Goal: Task Accomplishment & Management: Manage account settings

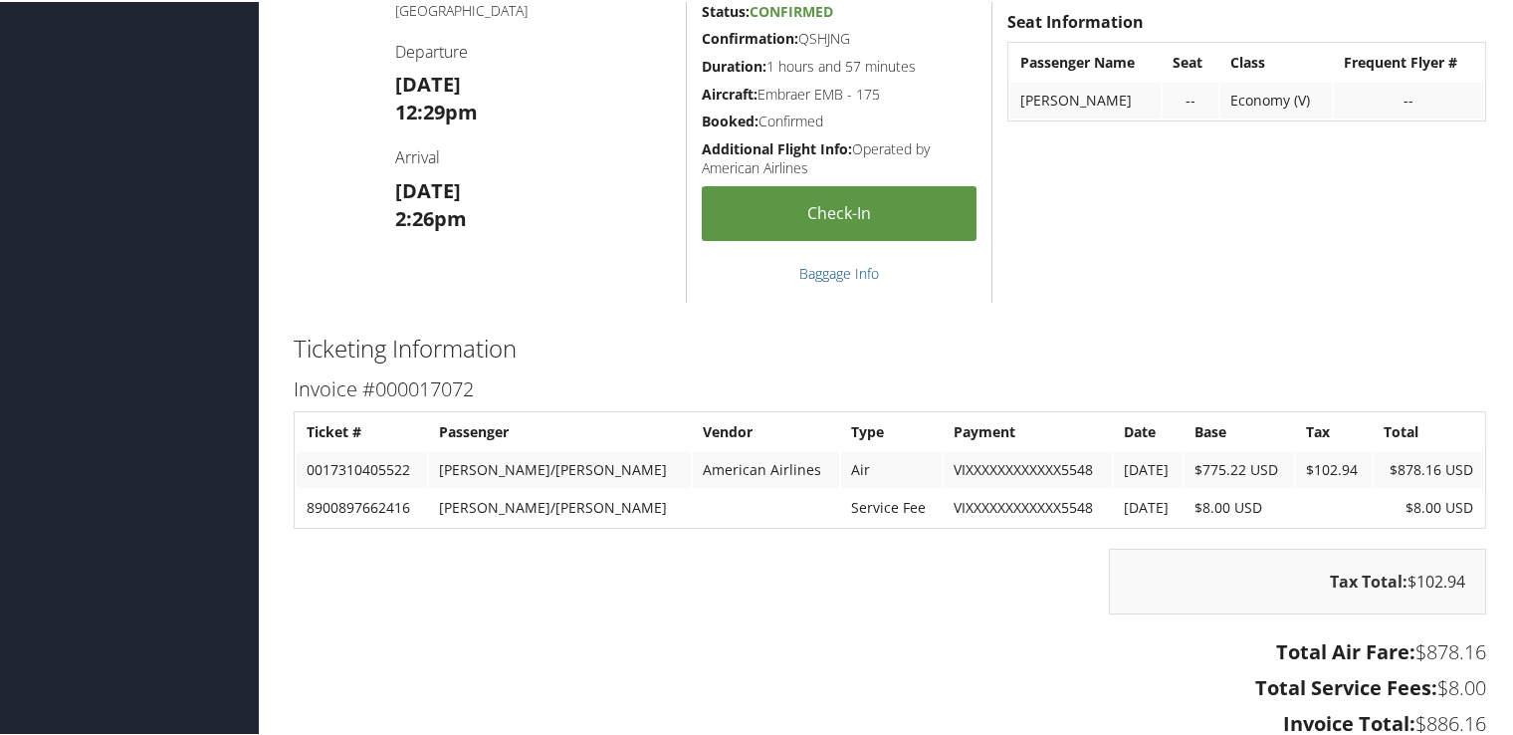
scroll to position [3674, 0]
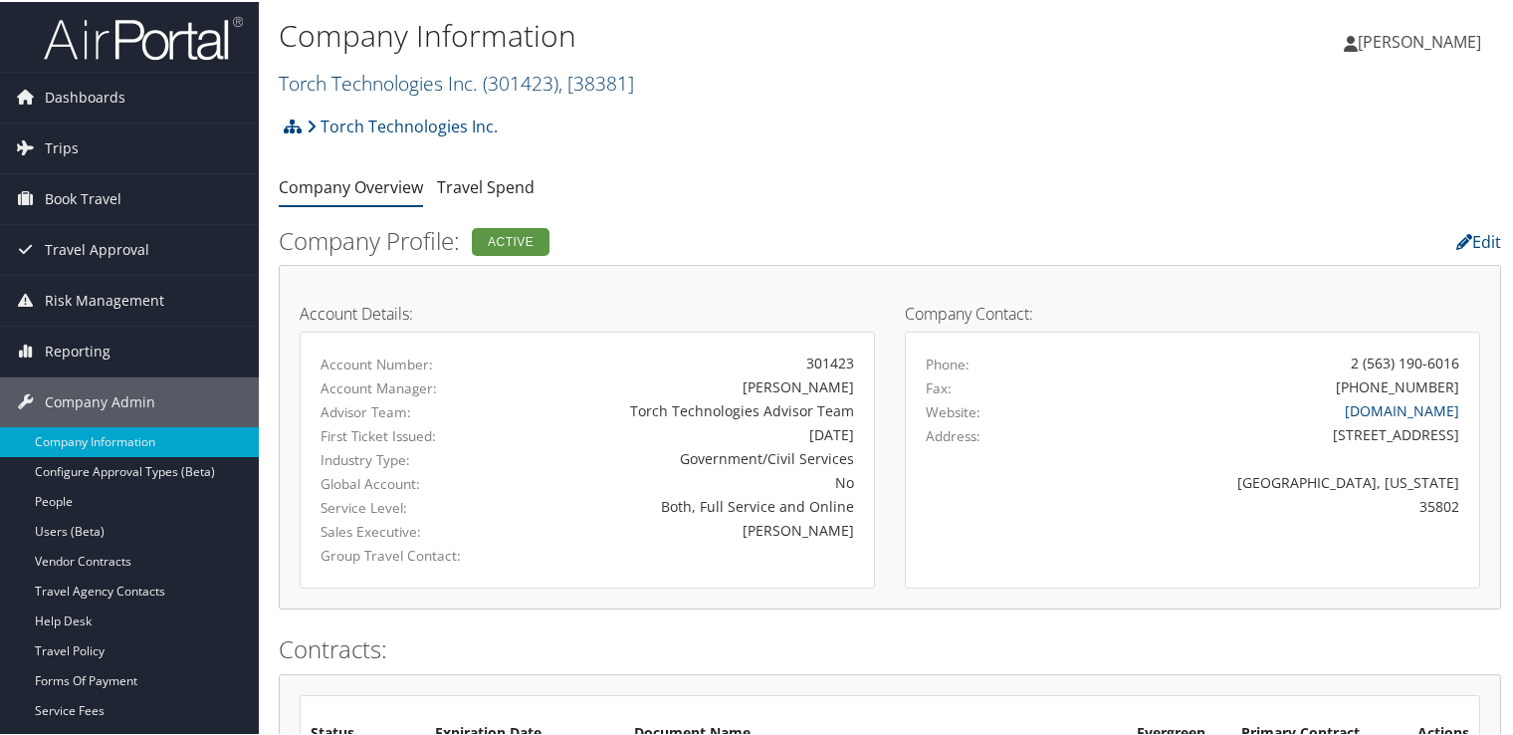
click at [474, 68] on link "Torch Technologies Inc. ( 301423 ) , [ 38381 ]" at bounding box center [456, 81] width 355 height 27
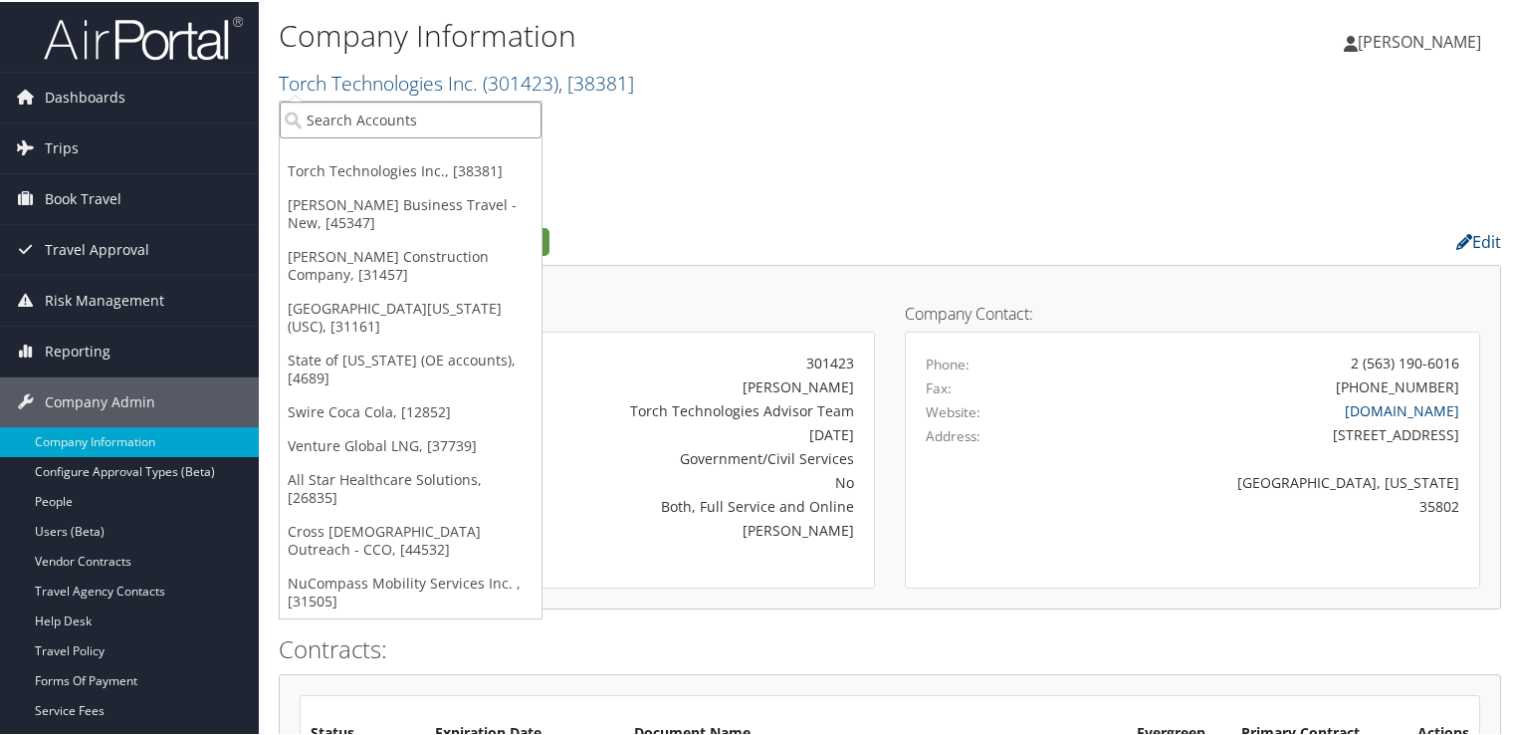
click at [450, 112] on input "search" at bounding box center [411, 118] width 262 height 37
type input "troy"
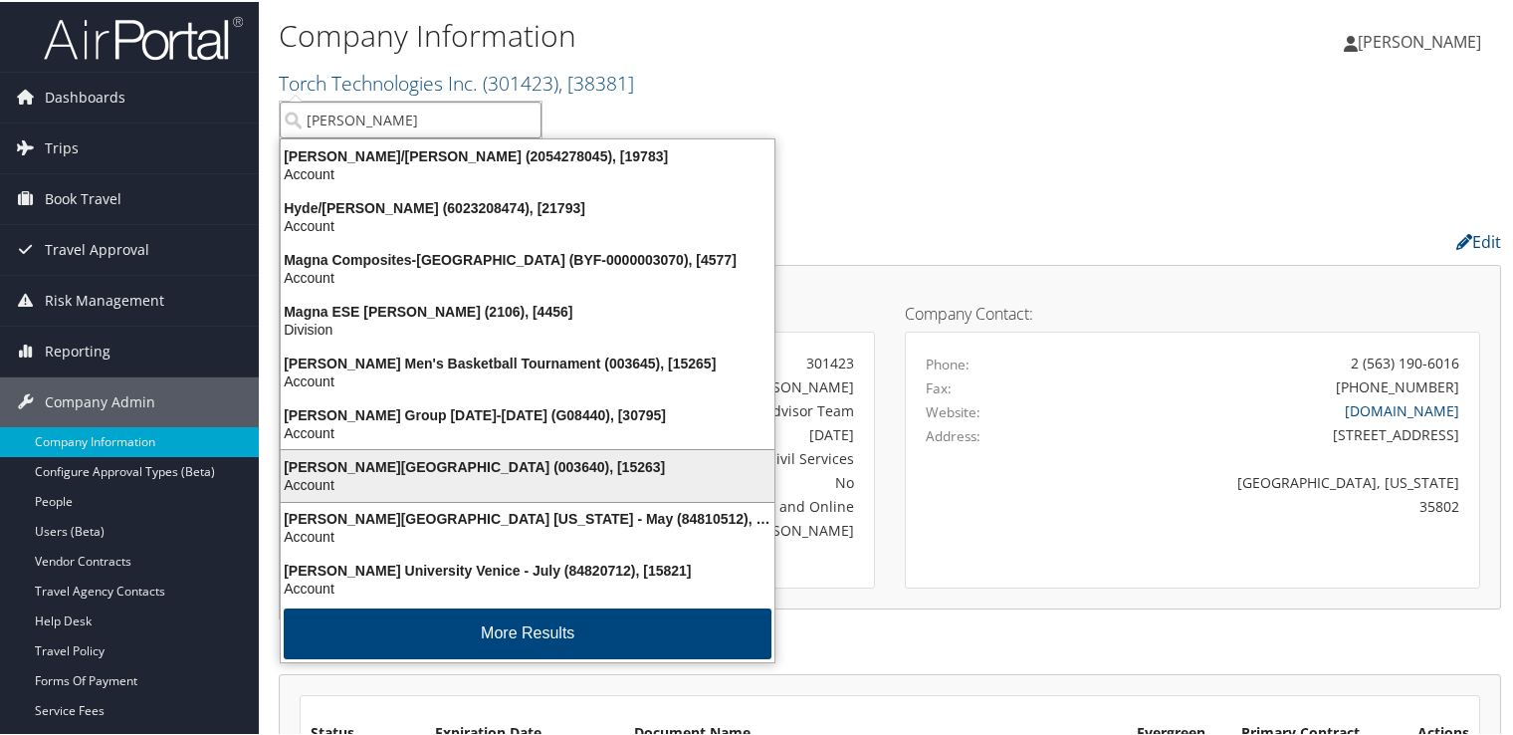
click at [462, 474] on div "Account" at bounding box center [528, 483] width 518 height 18
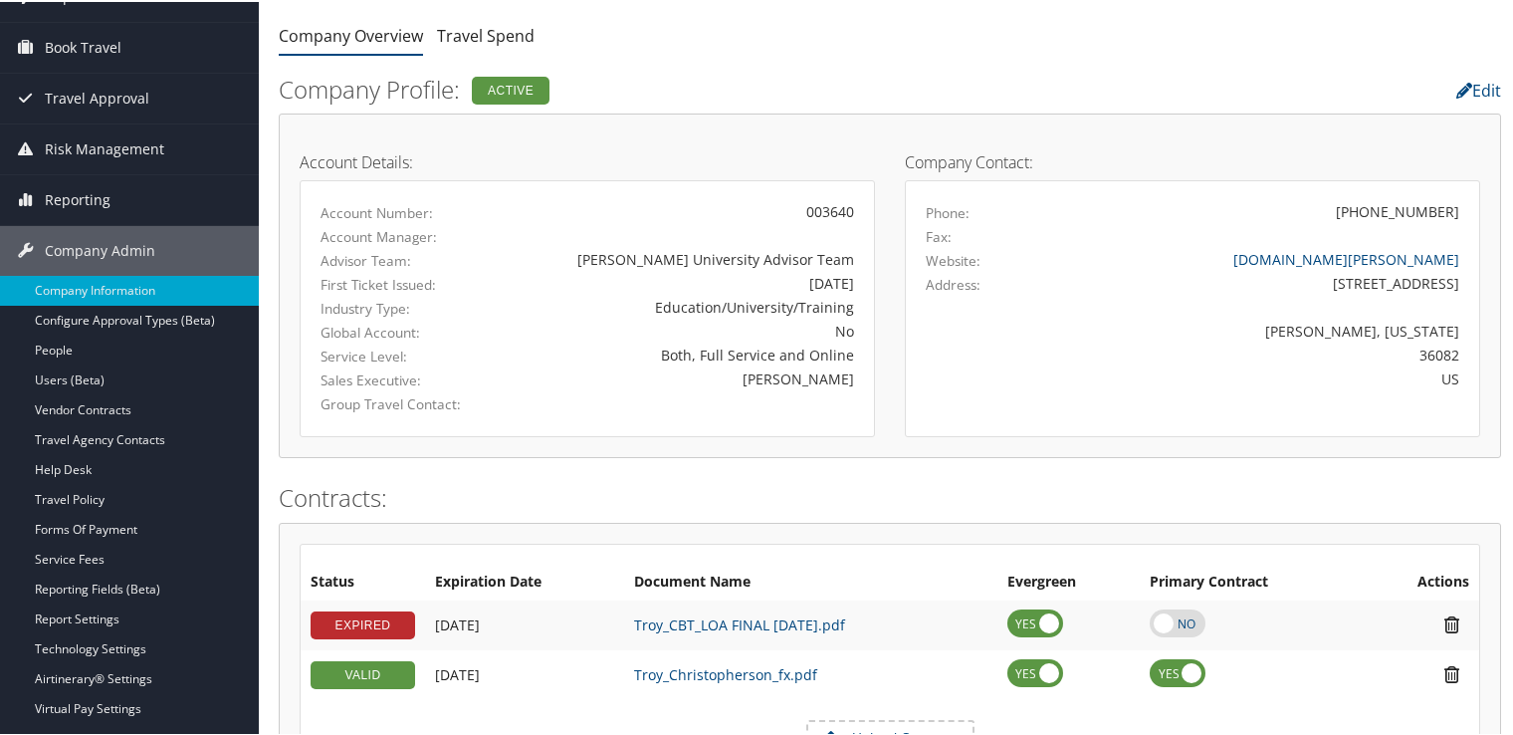
scroll to position [398, 0]
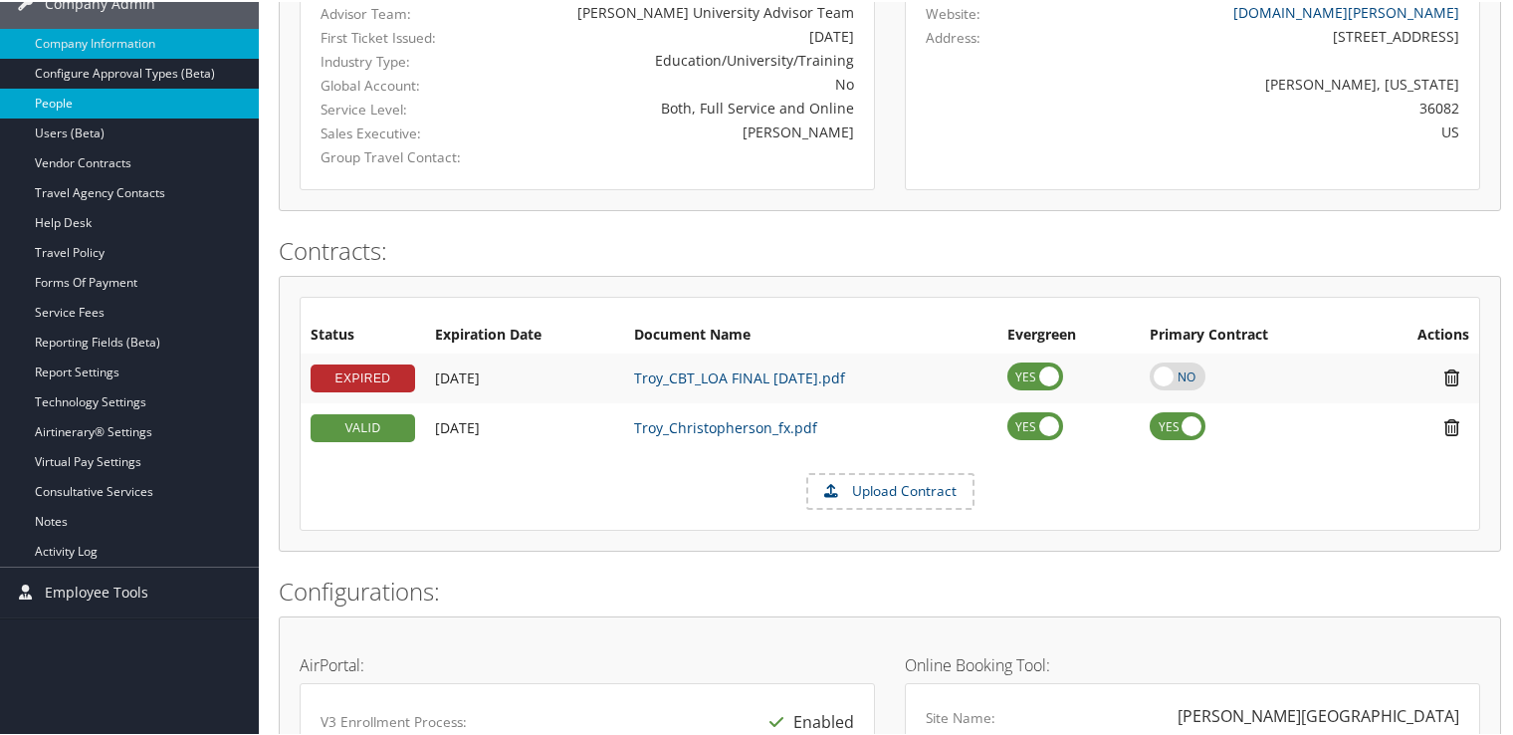
click at [93, 107] on link "People" at bounding box center [129, 102] width 259 height 30
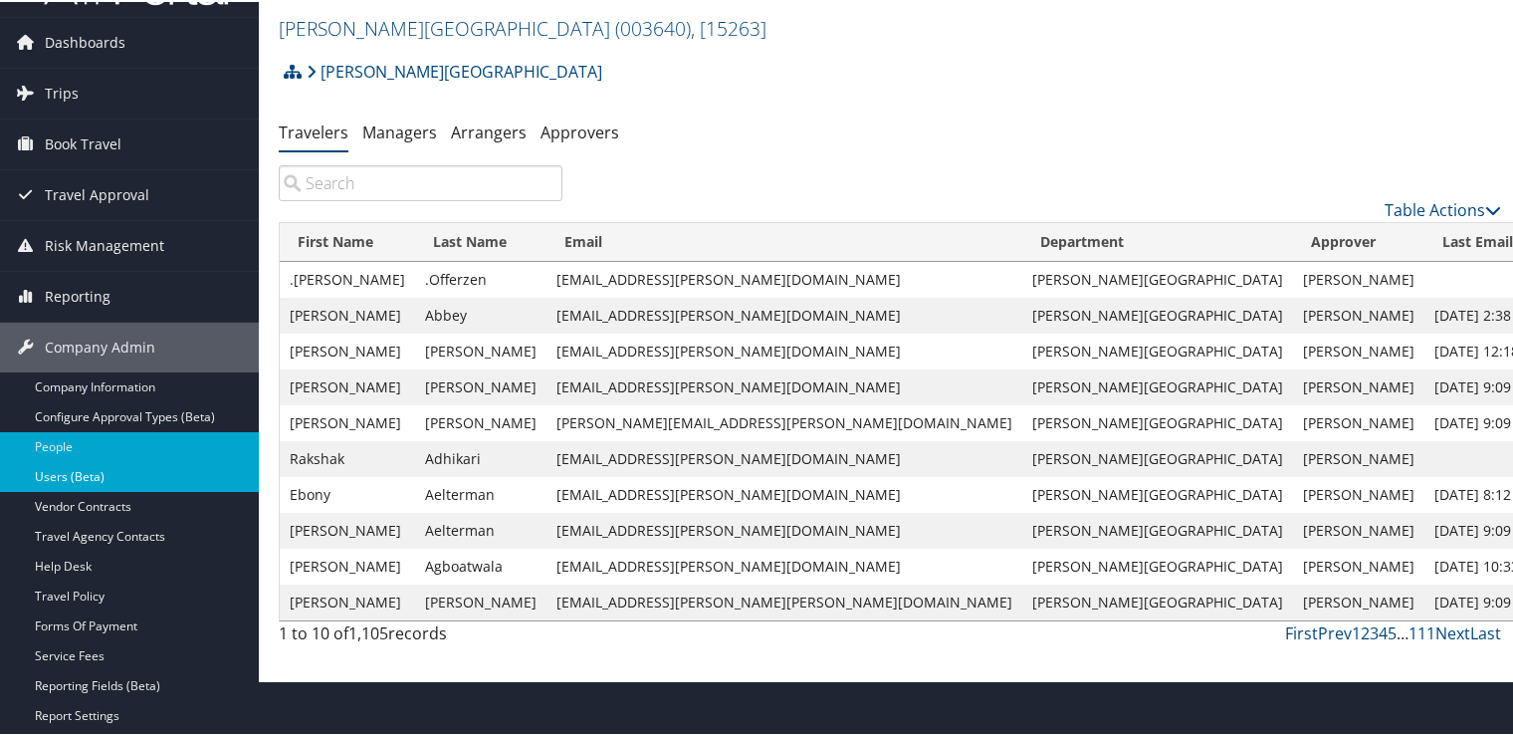
scroll to position [100, 0]
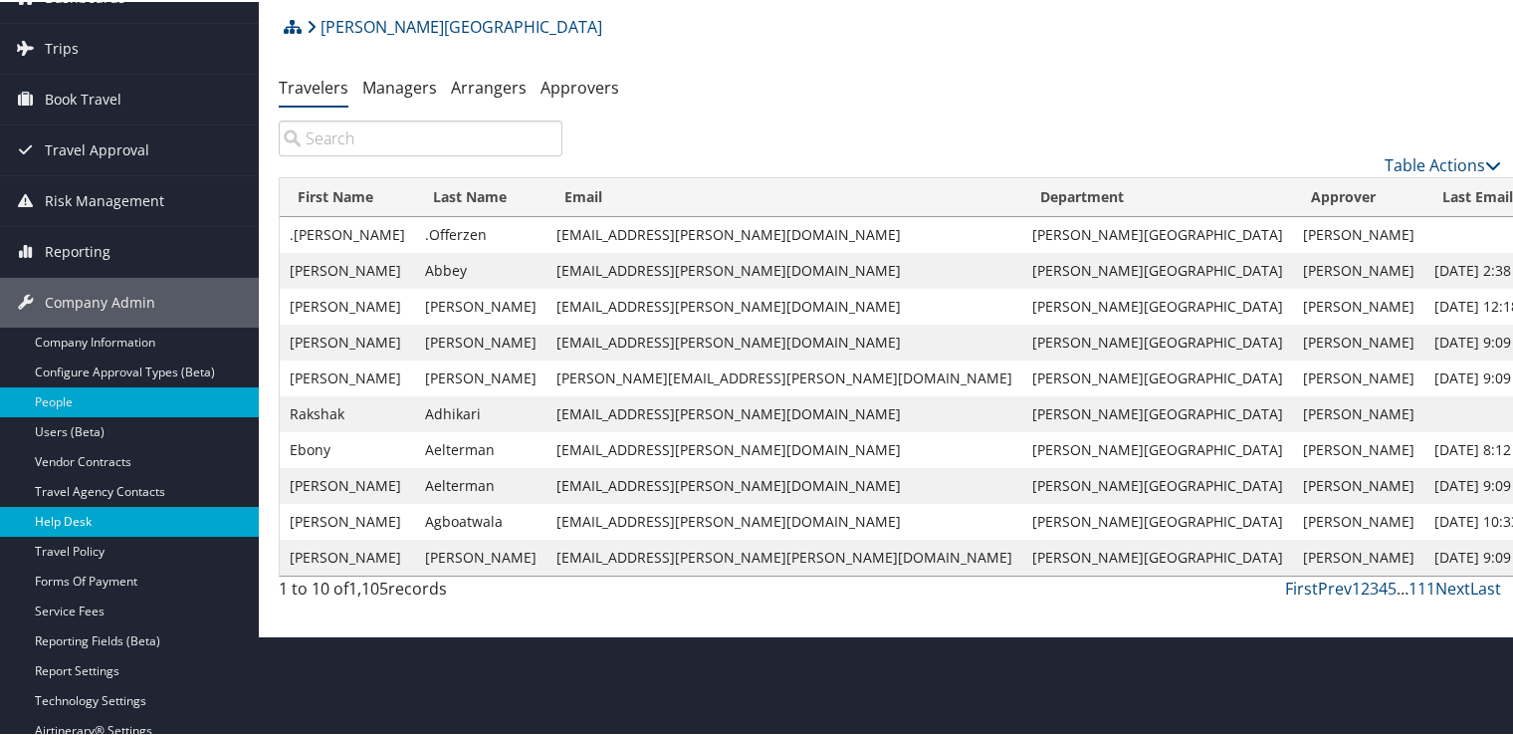
click at [125, 506] on link "Help Desk" at bounding box center [129, 520] width 259 height 30
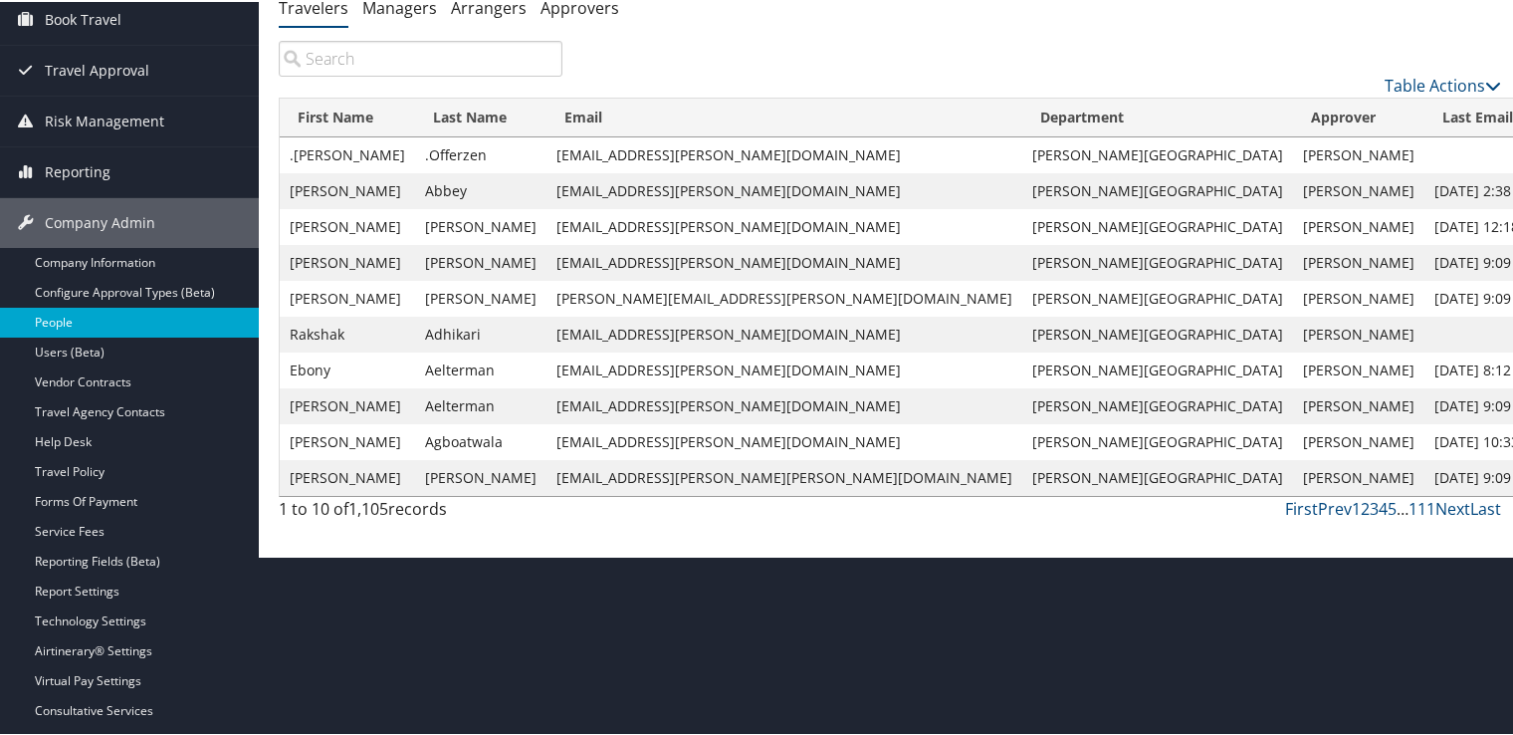
scroll to position [278, 0]
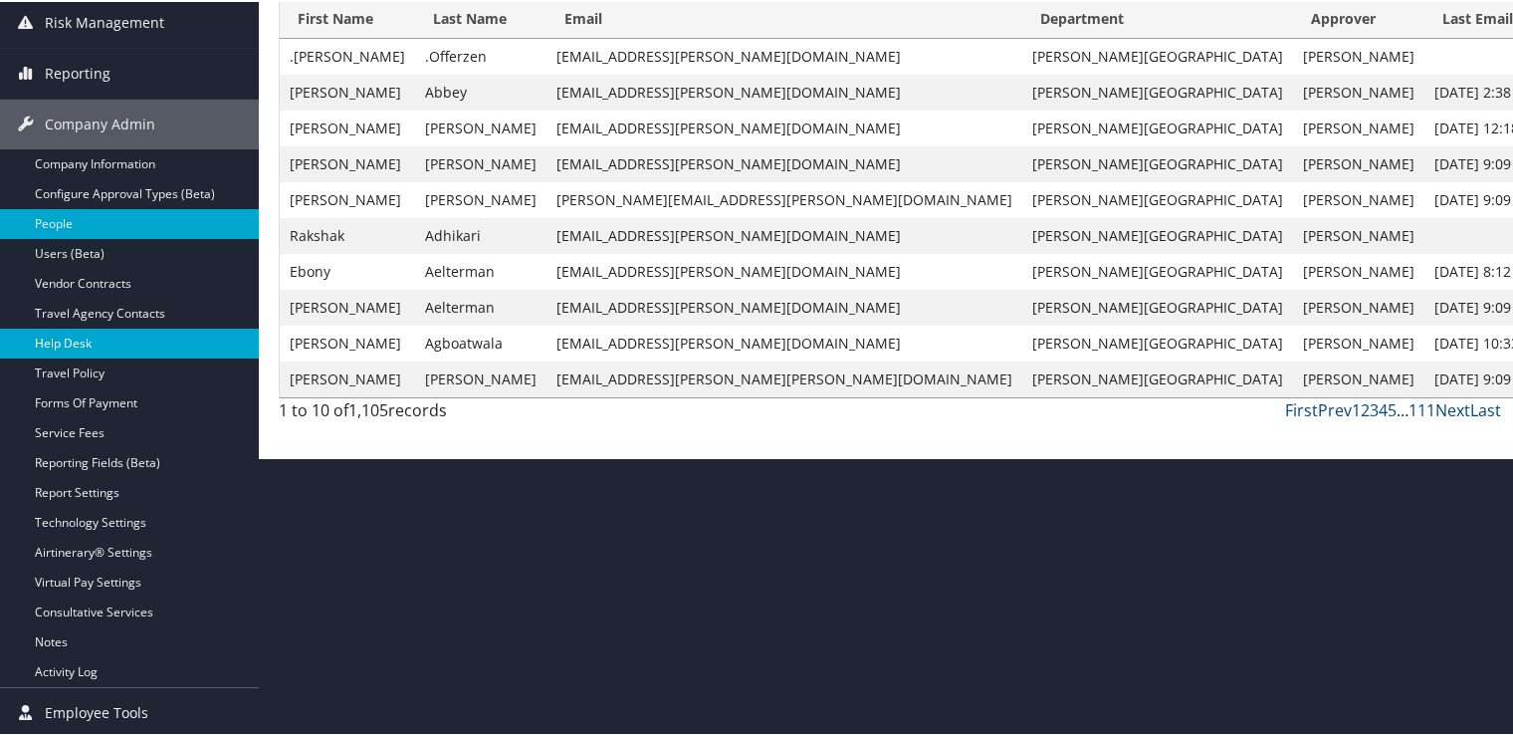
click at [135, 340] on link "Help Desk" at bounding box center [129, 342] width 259 height 30
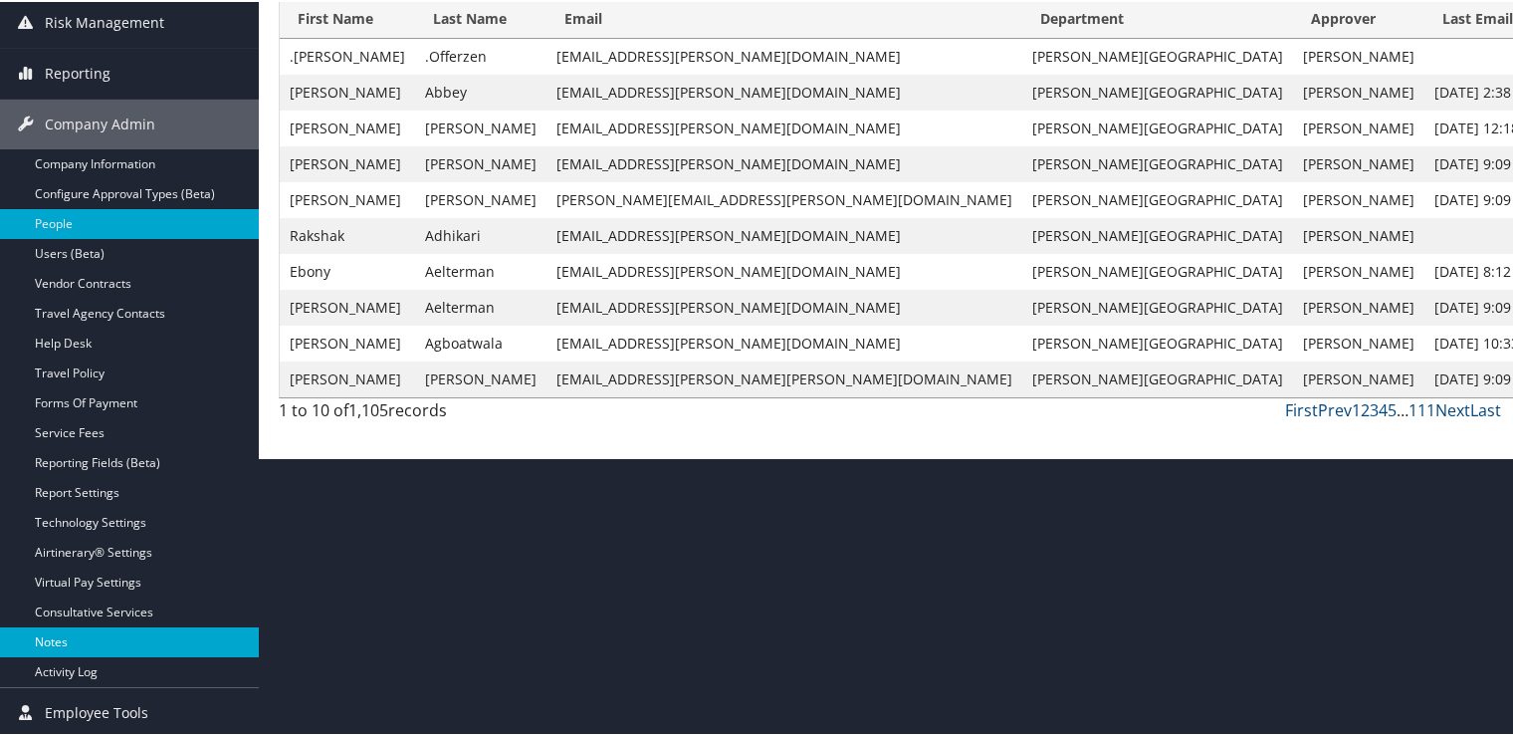
click at [123, 633] on link "Notes" at bounding box center [129, 640] width 259 height 30
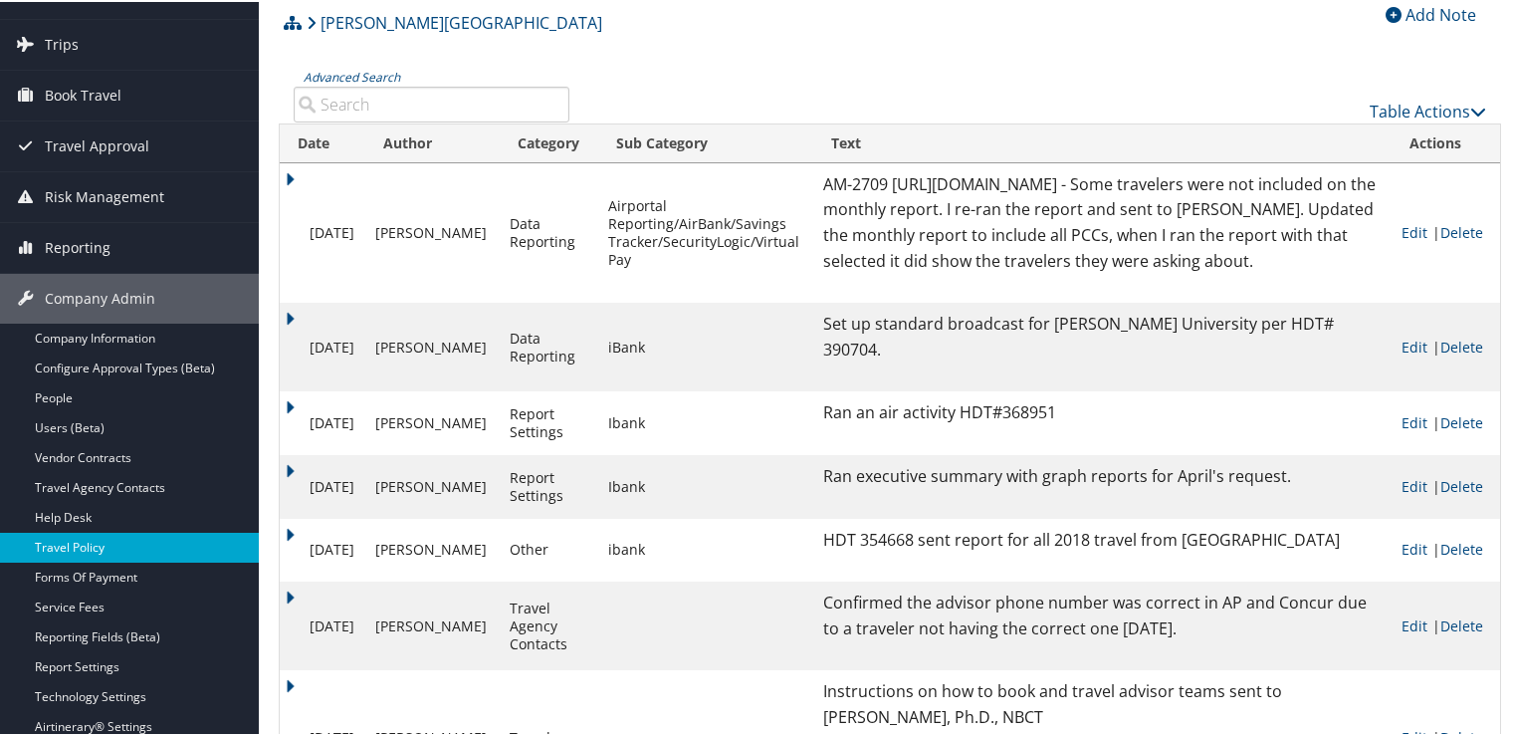
scroll to position [230, 0]
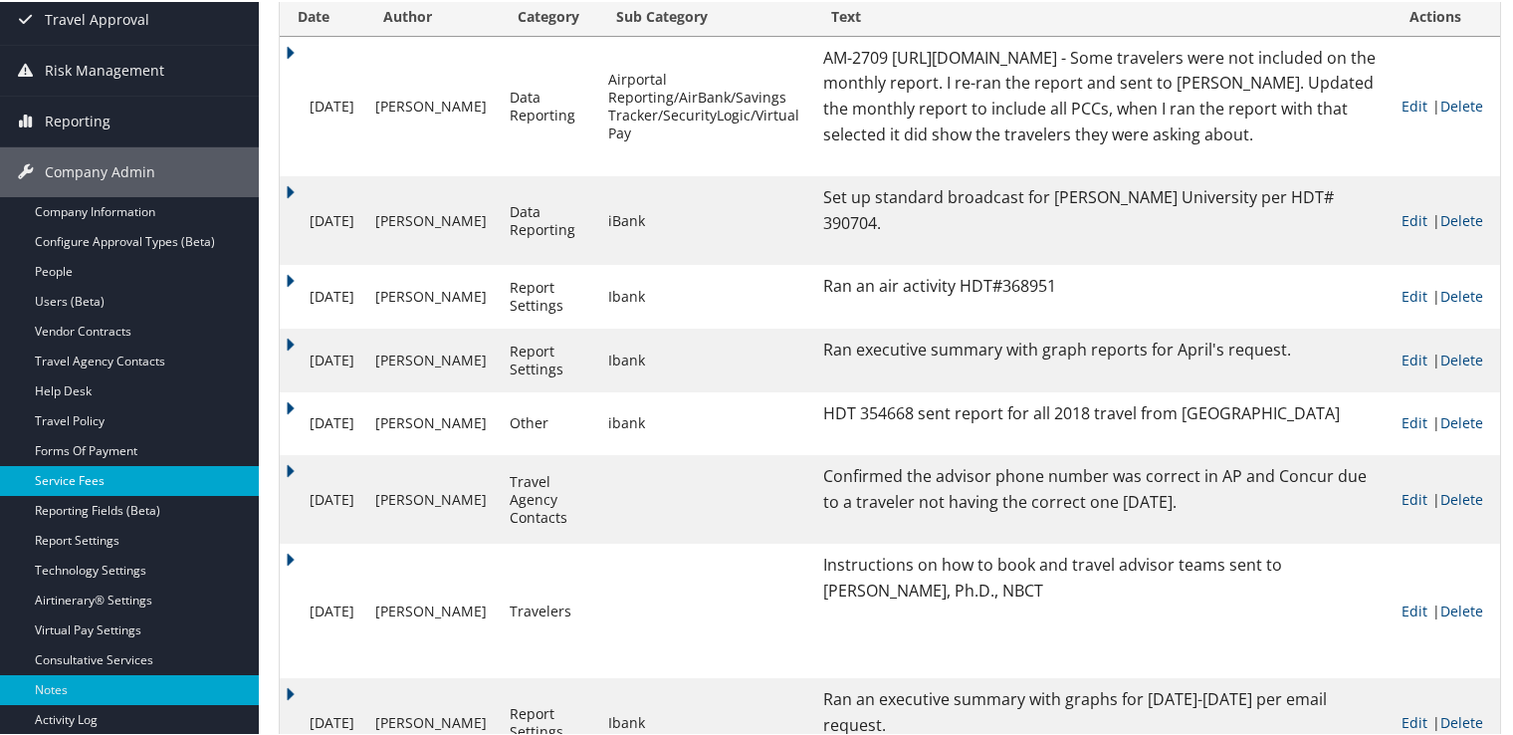
click at [118, 484] on link "Service Fees" at bounding box center [129, 479] width 259 height 30
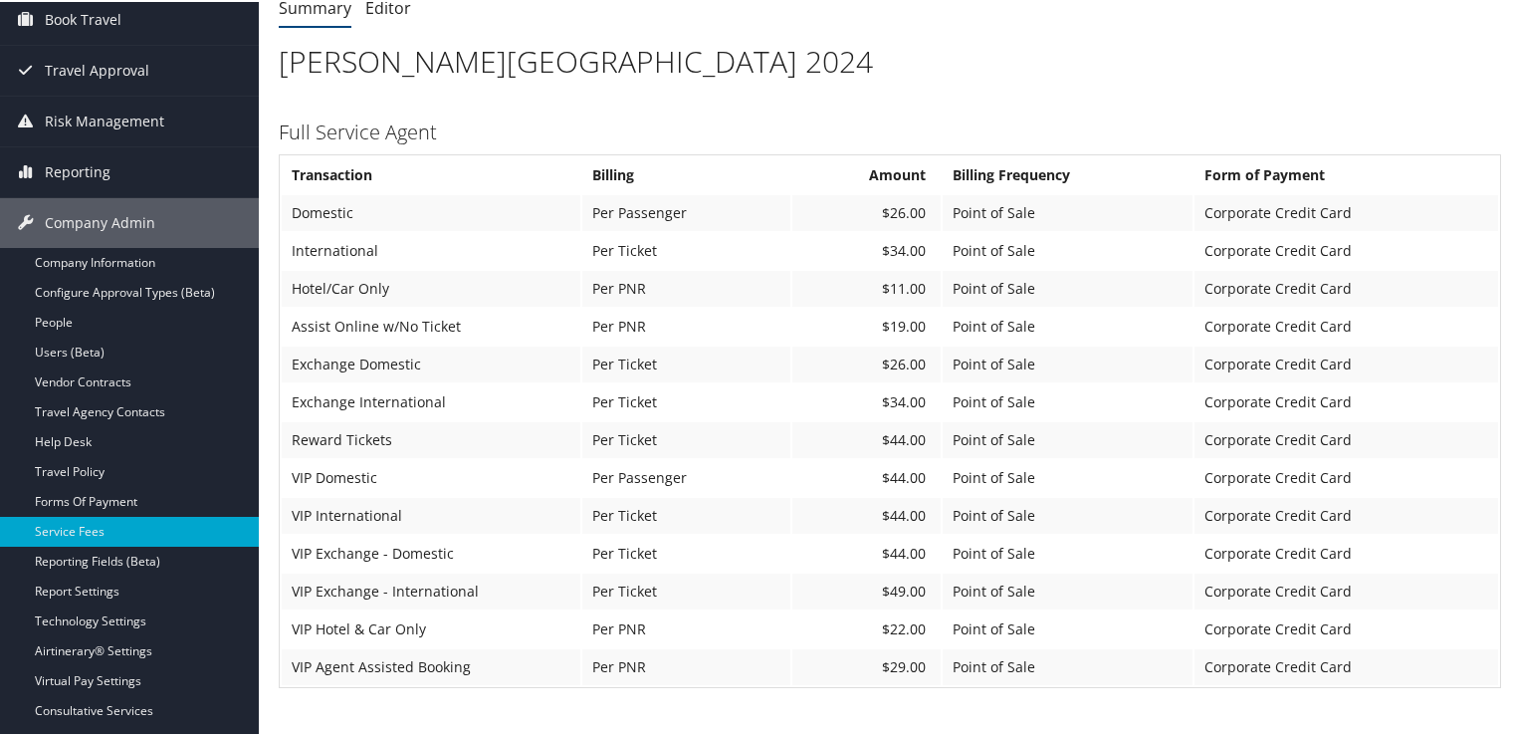
scroll to position [478, 0]
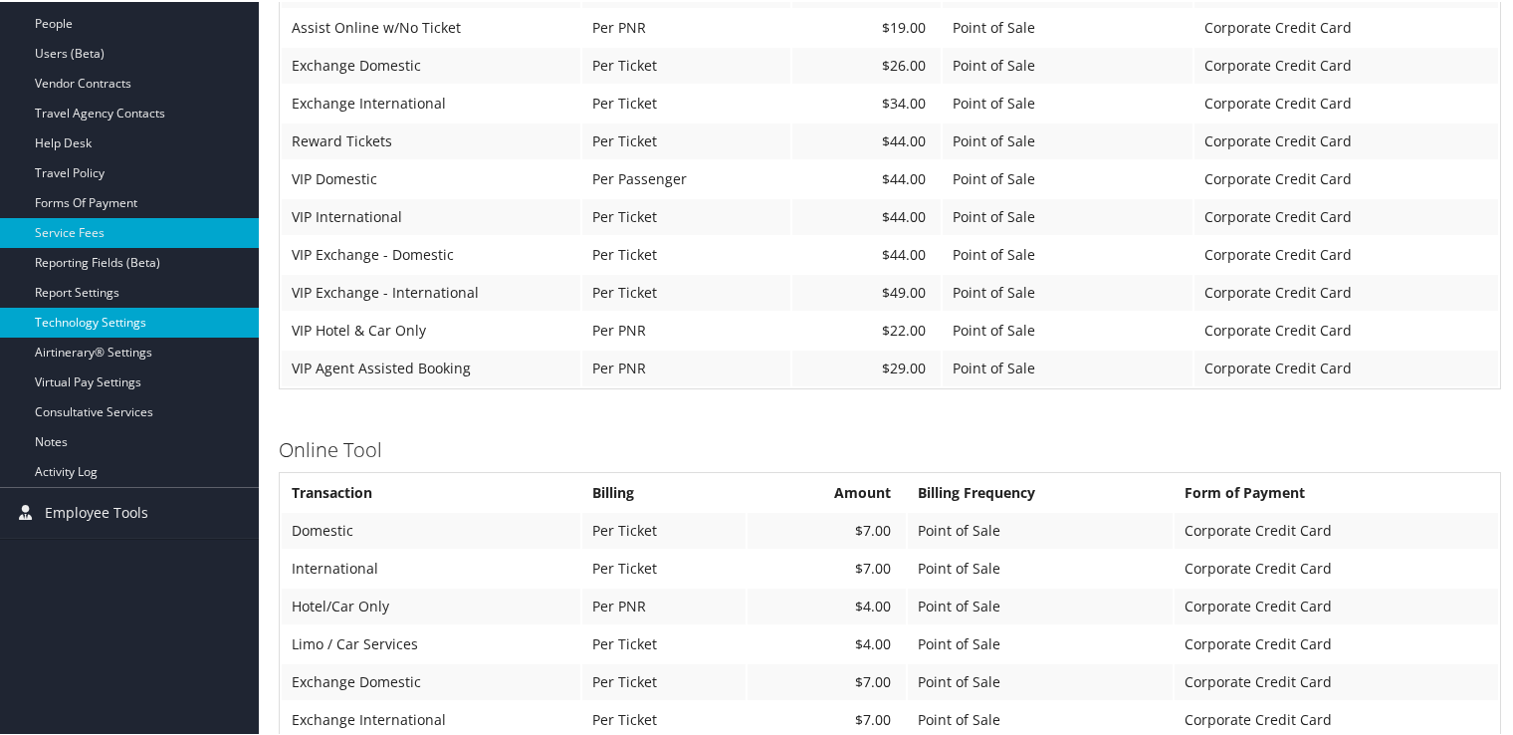
click at [144, 313] on link "Technology Settings" at bounding box center [129, 321] width 259 height 30
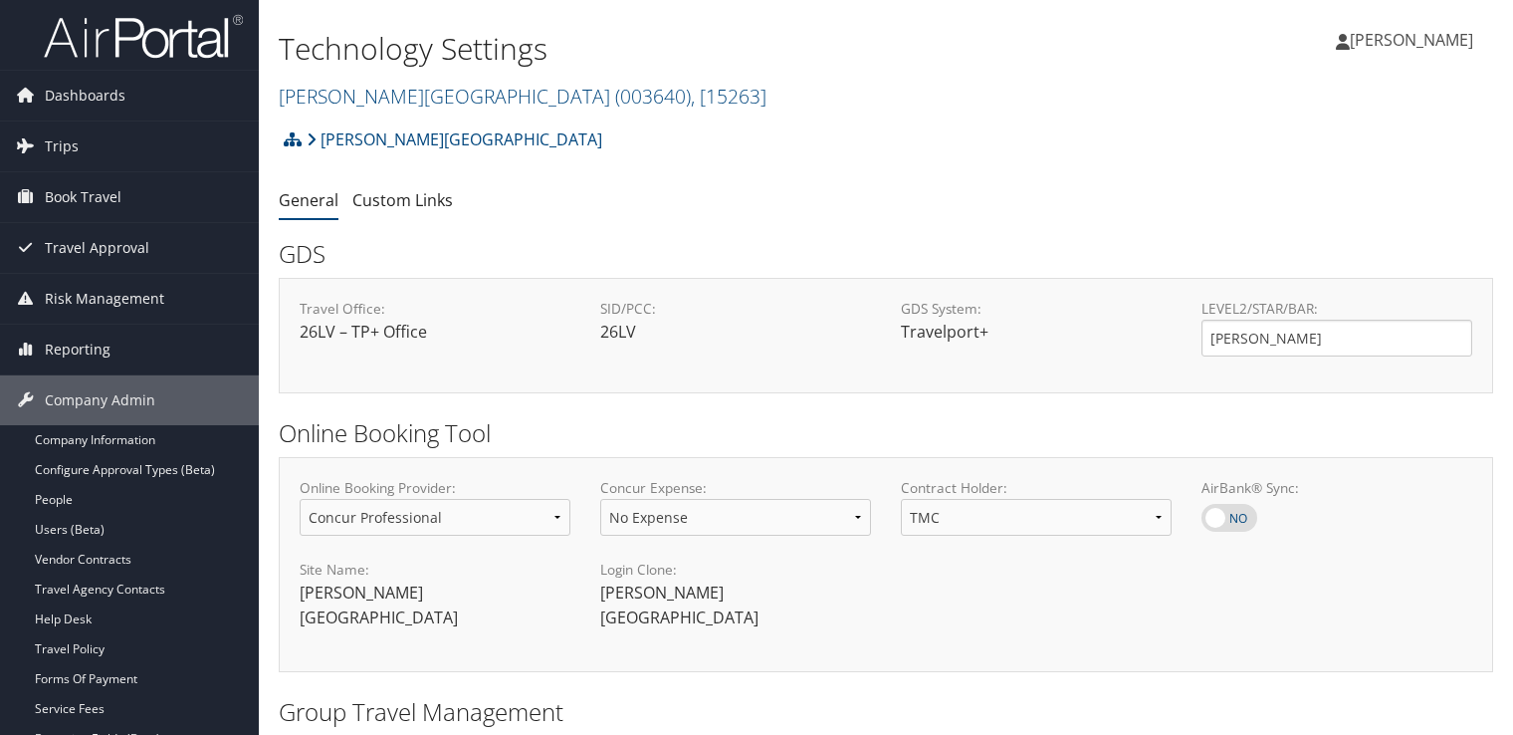
select select "4"
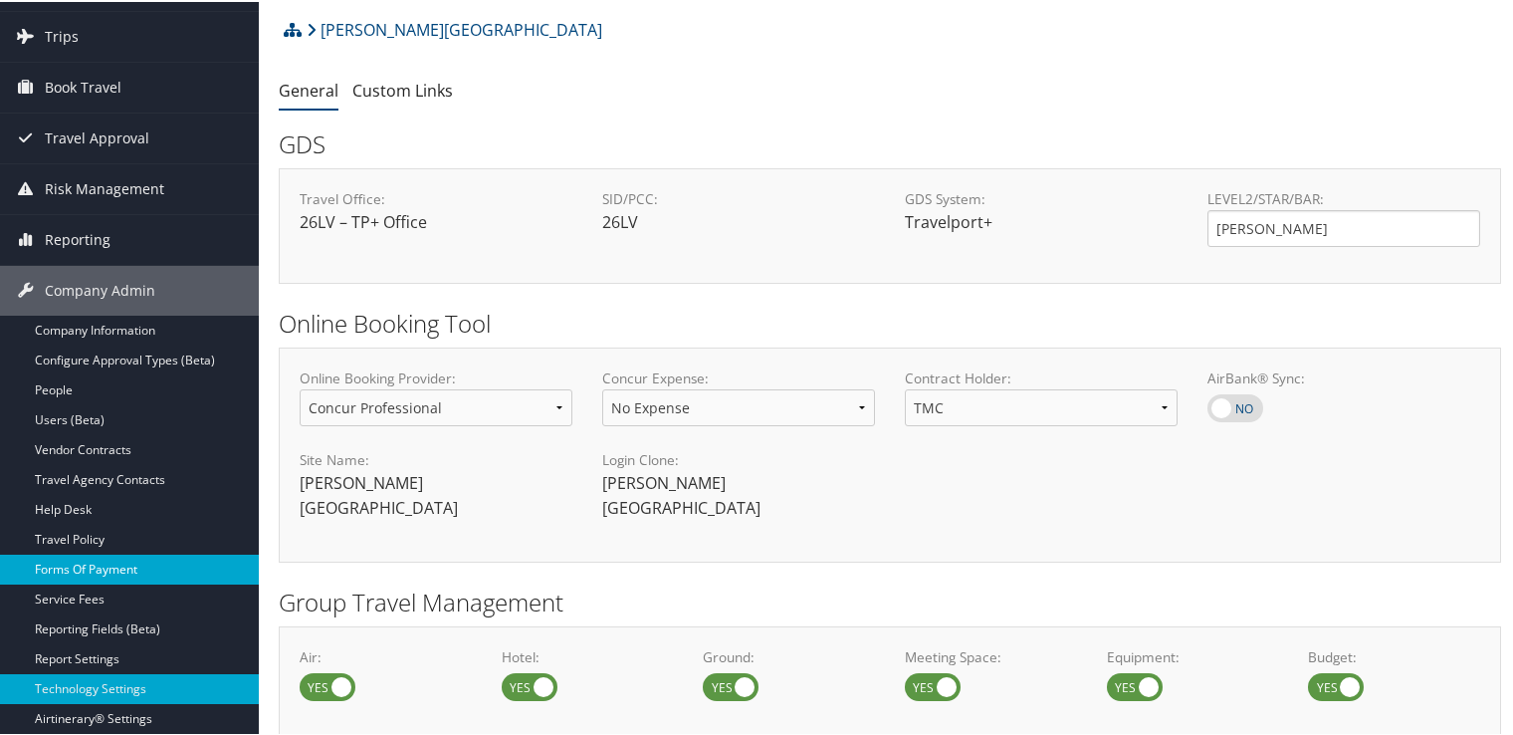
scroll to position [299, 0]
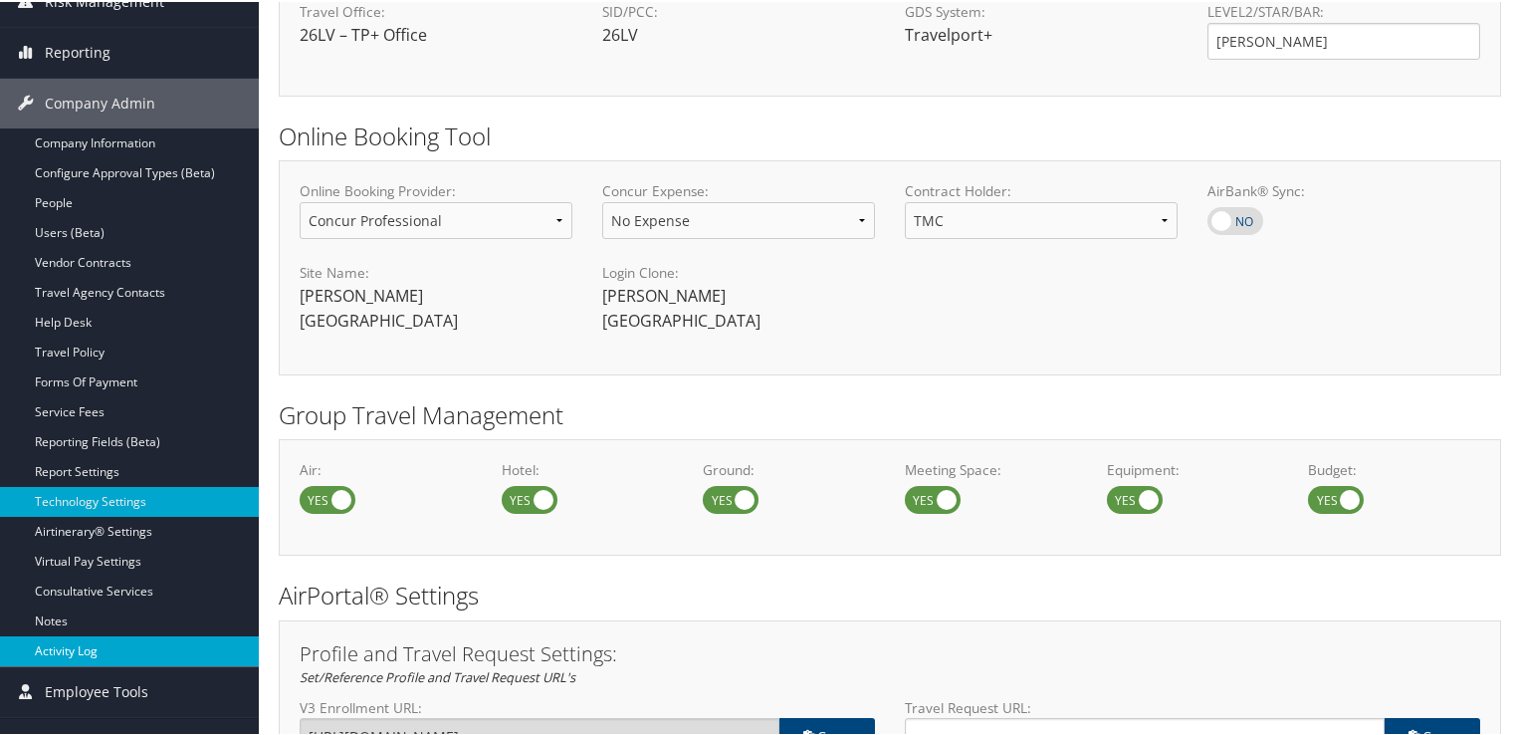
click at [107, 642] on link "Activity Log" at bounding box center [129, 649] width 259 height 30
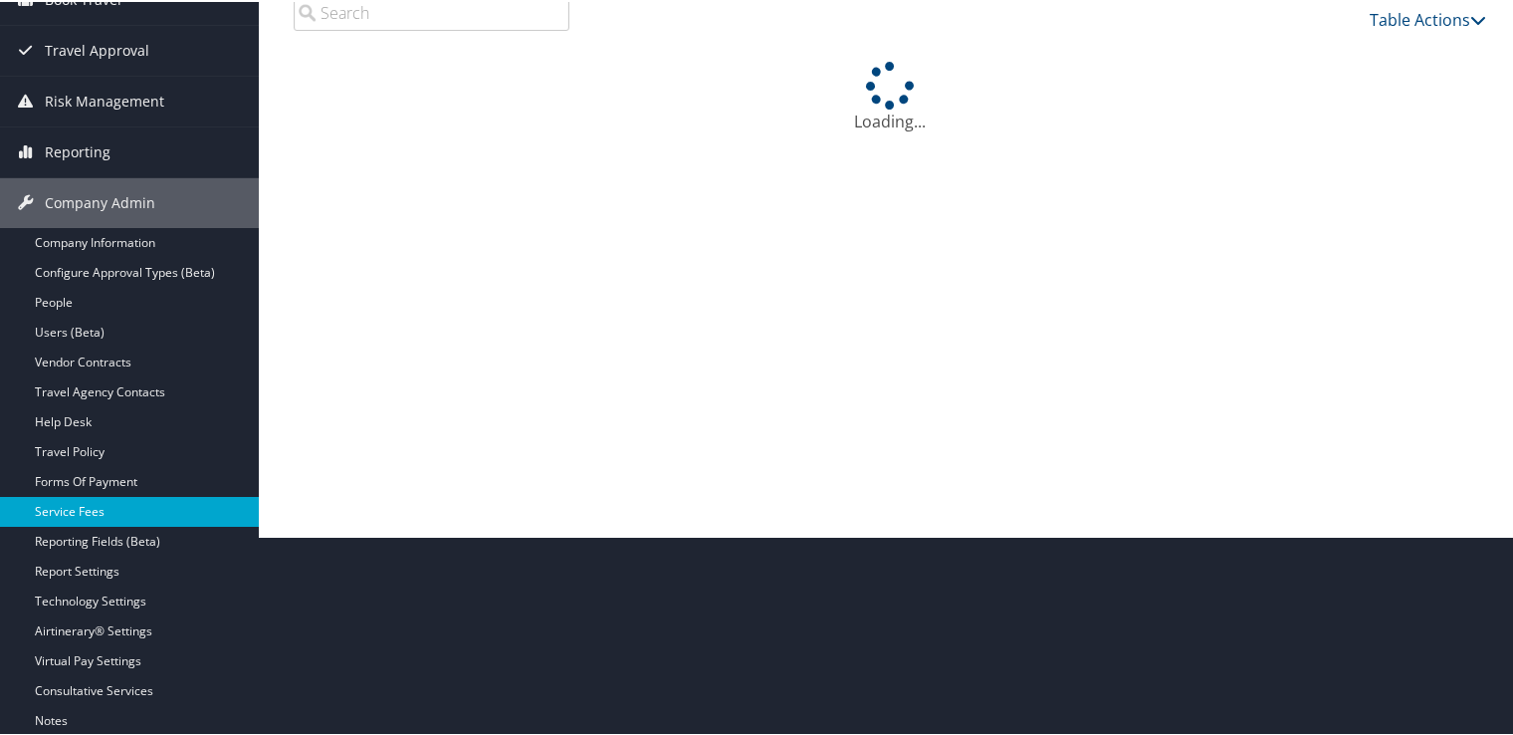
scroll to position [278, 0]
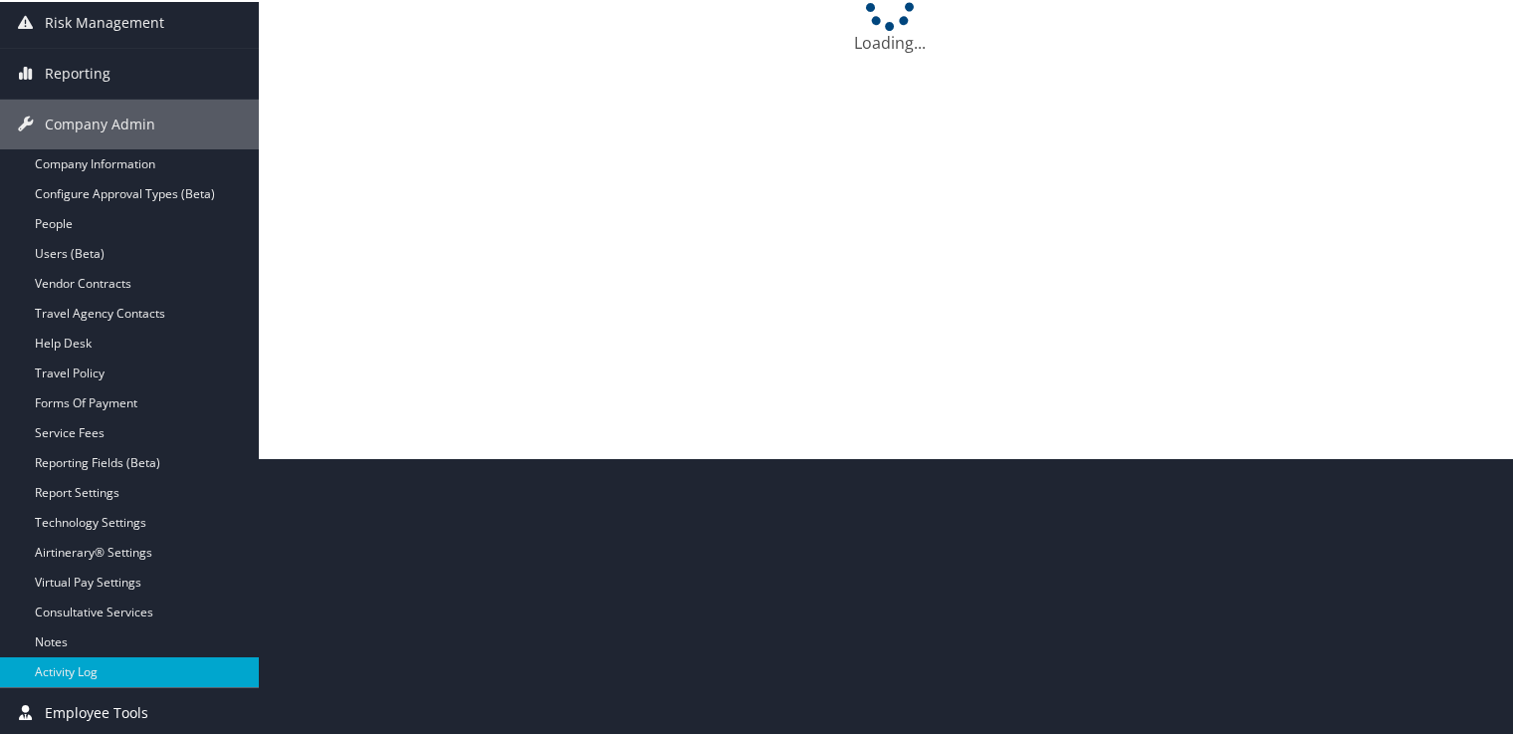
click at [152, 706] on link "Employee Tools" at bounding box center [129, 711] width 259 height 50
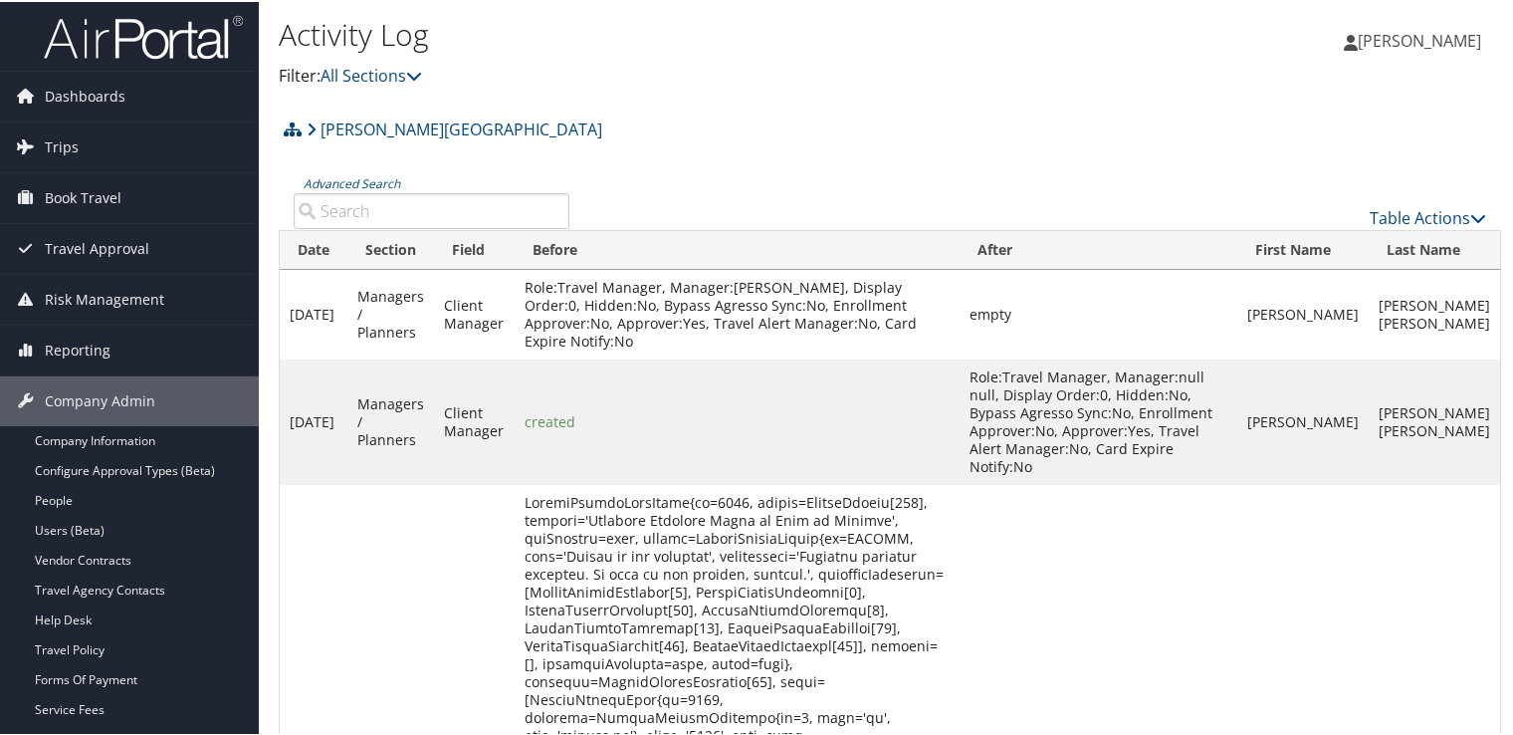
scroll to position [0, 0]
click at [142, 204] on link "Book Travel" at bounding box center [129, 197] width 259 height 50
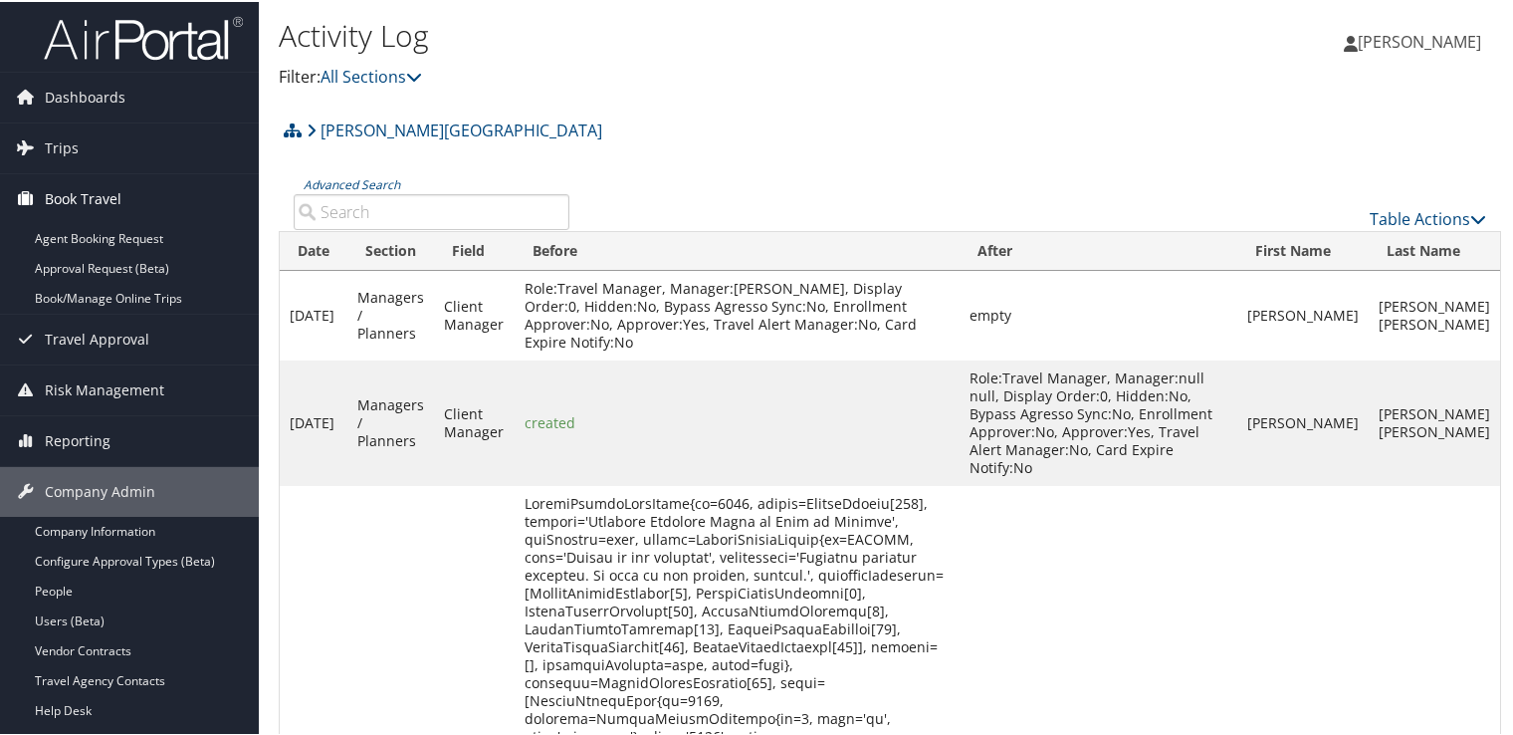
click at [142, 201] on link "Book Travel" at bounding box center [129, 197] width 259 height 50
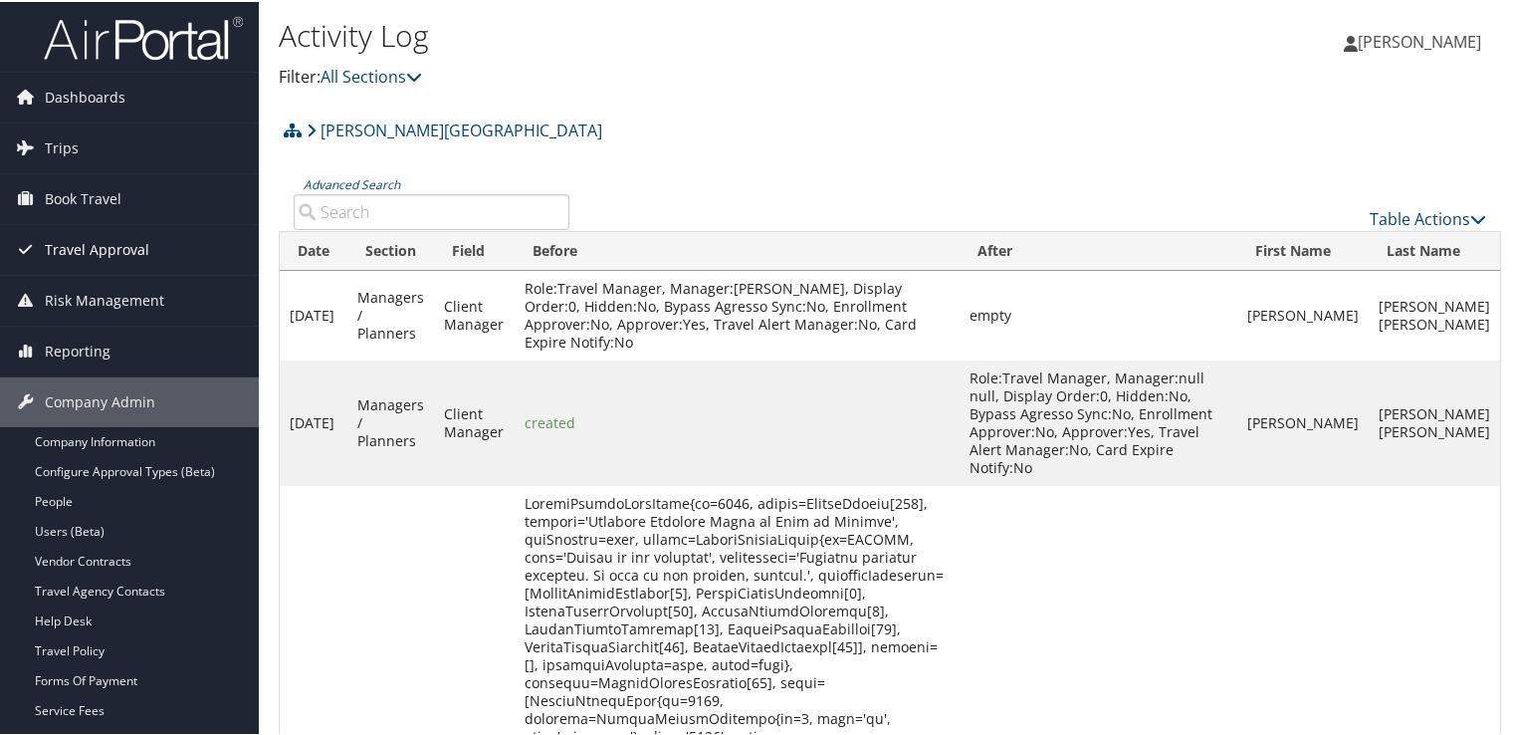
click at [143, 254] on span "Travel Approval" at bounding box center [97, 248] width 105 height 50
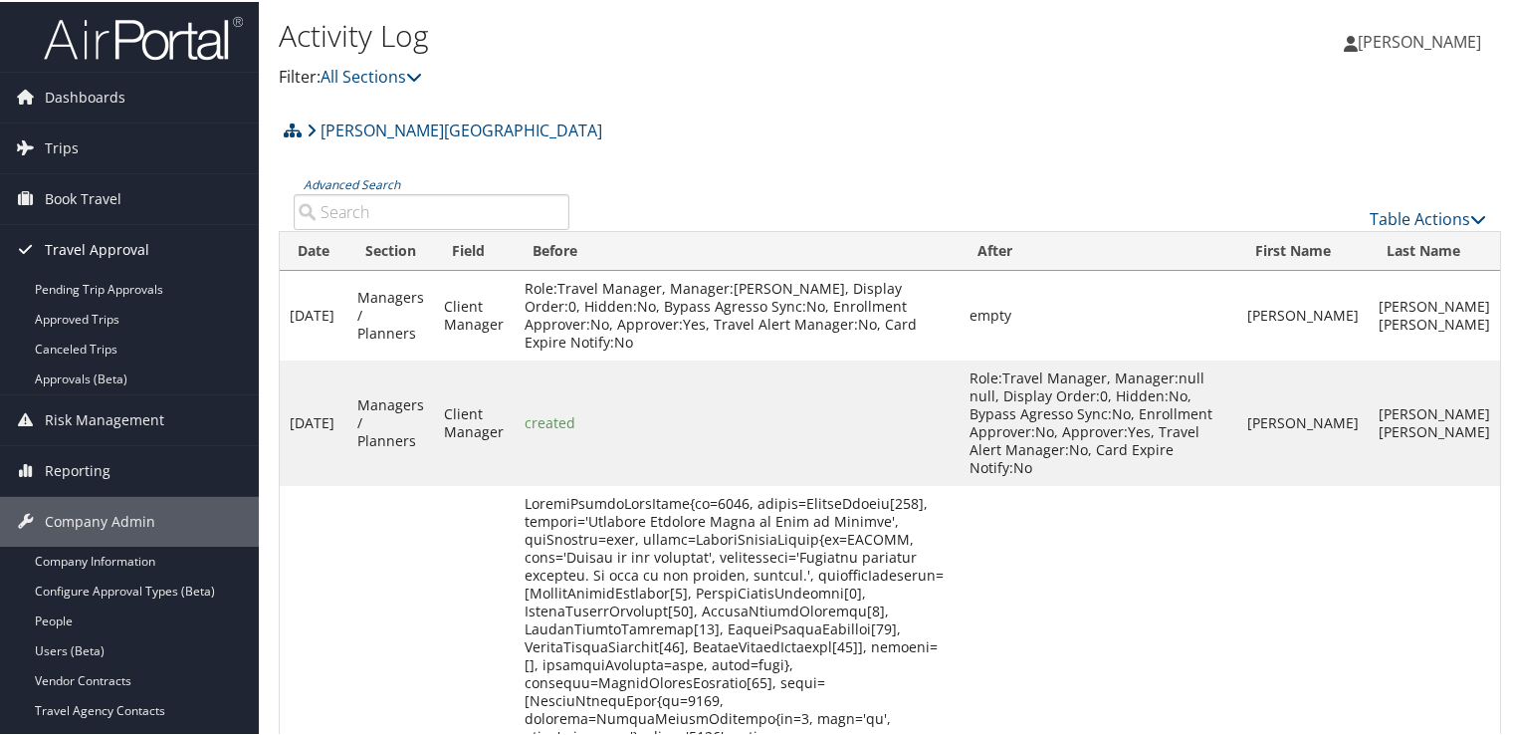
click at [143, 254] on span "Travel Approval" at bounding box center [97, 248] width 105 height 50
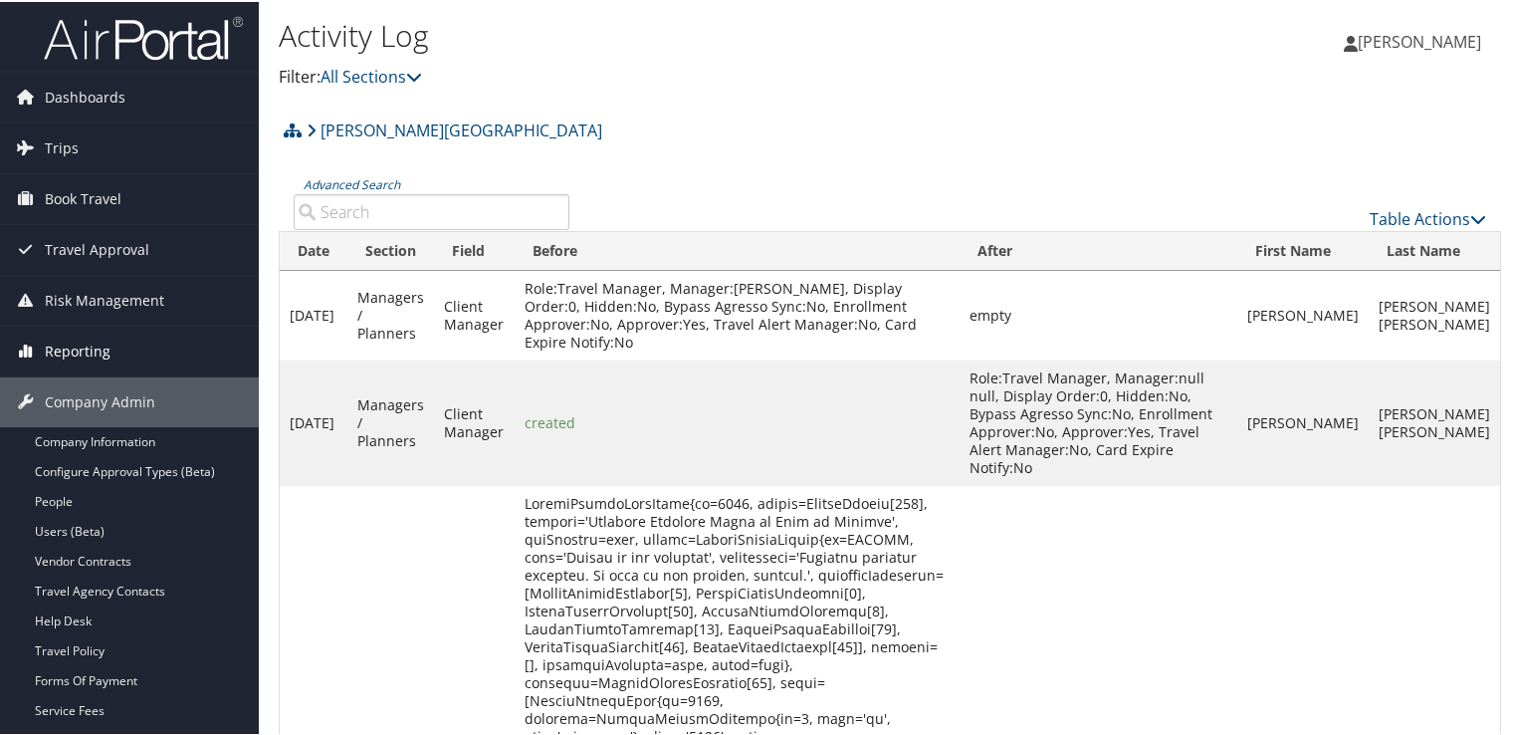
click at [144, 332] on link "Reporting" at bounding box center [129, 350] width 259 height 50
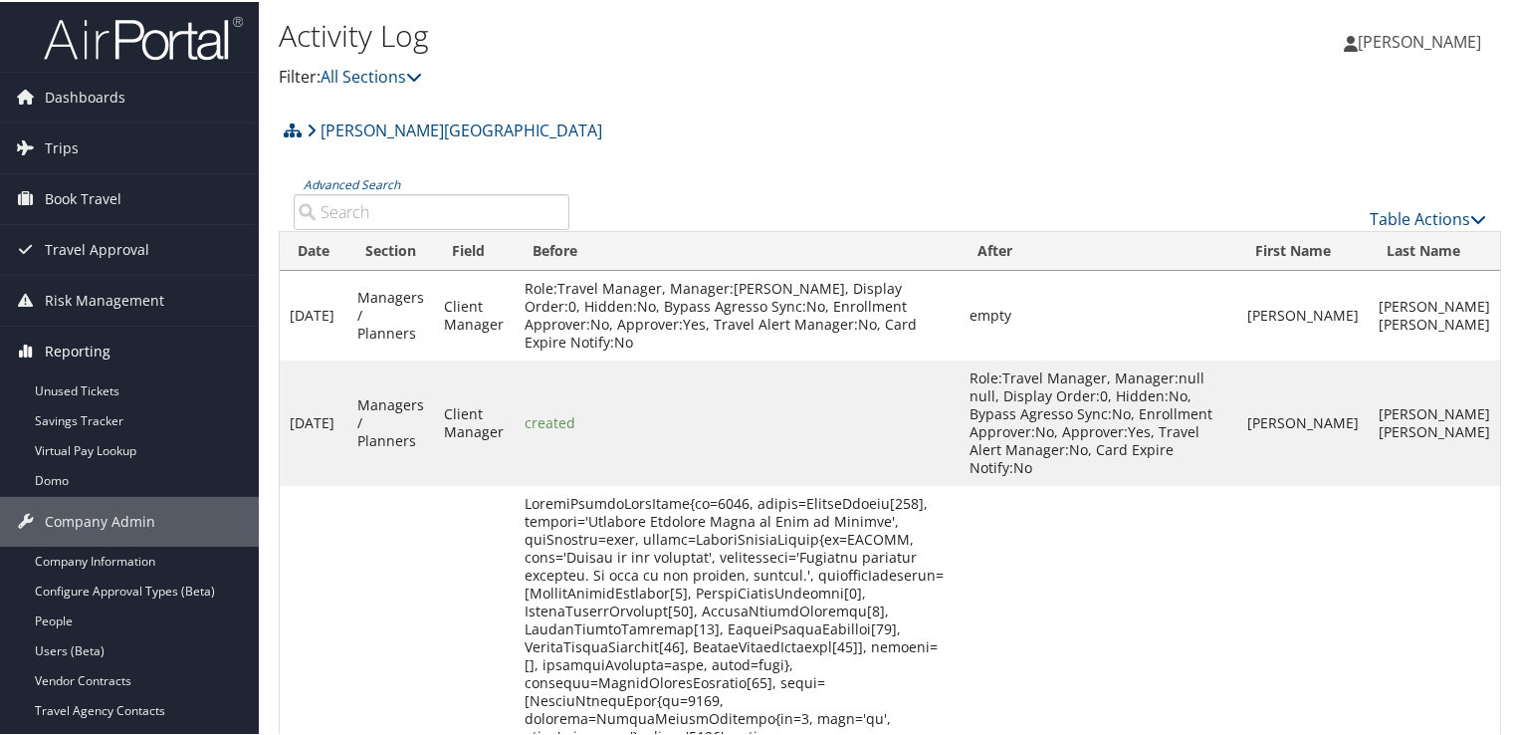
click at [144, 333] on link "Reporting" at bounding box center [129, 350] width 259 height 50
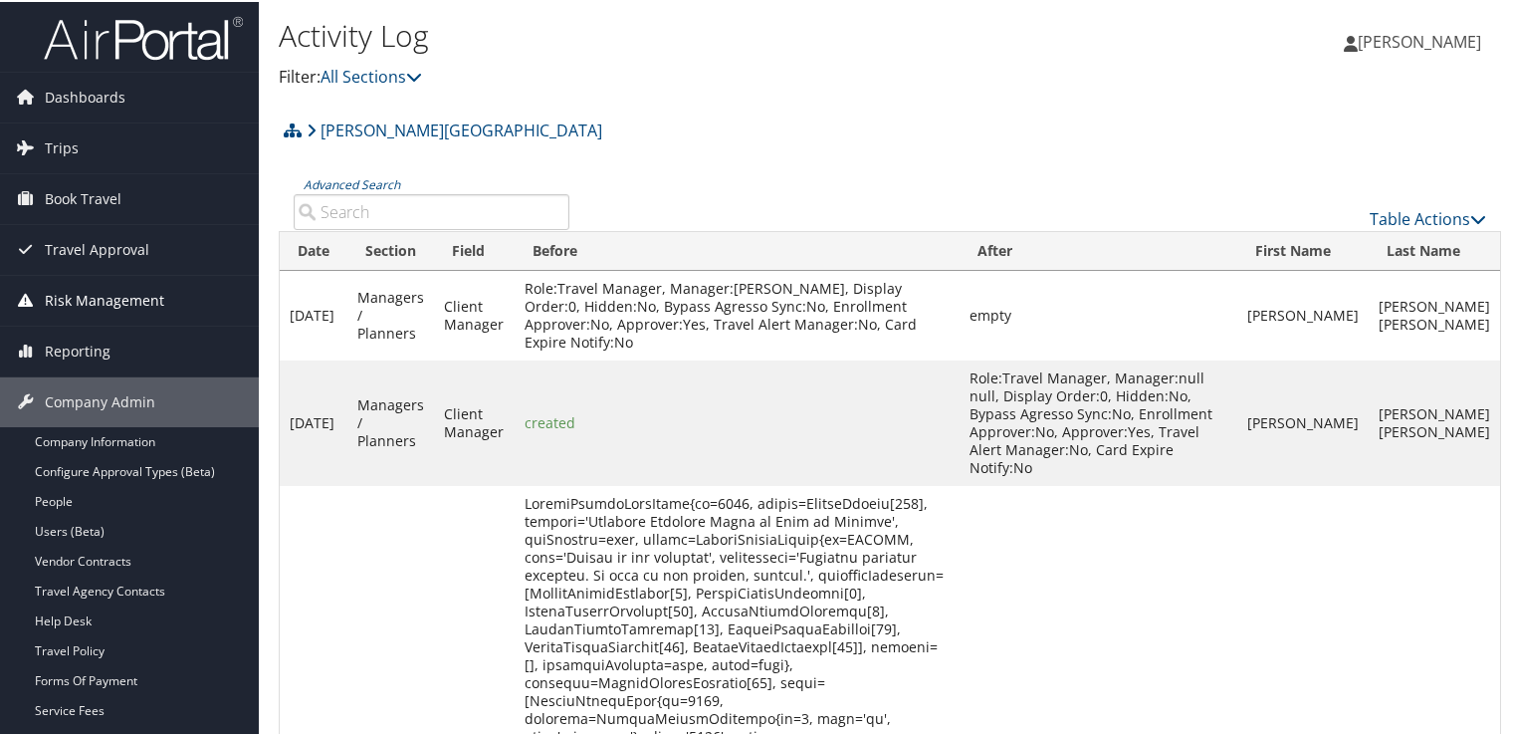
click at [163, 286] on link "Risk Management" at bounding box center [129, 299] width 259 height 50
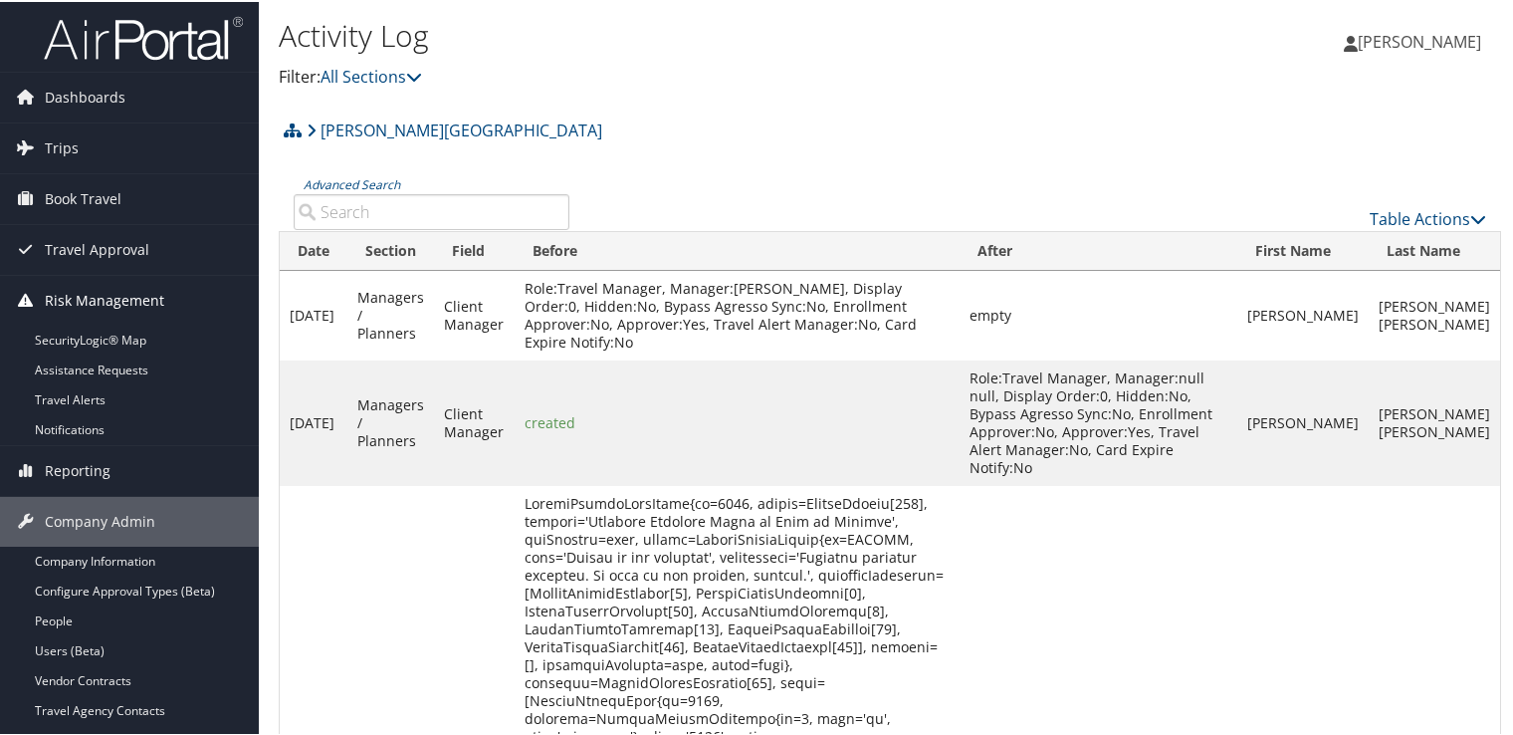
click at [163, 289] on link "Risk Management" at bounding box center [129, 299] width 259 height 50
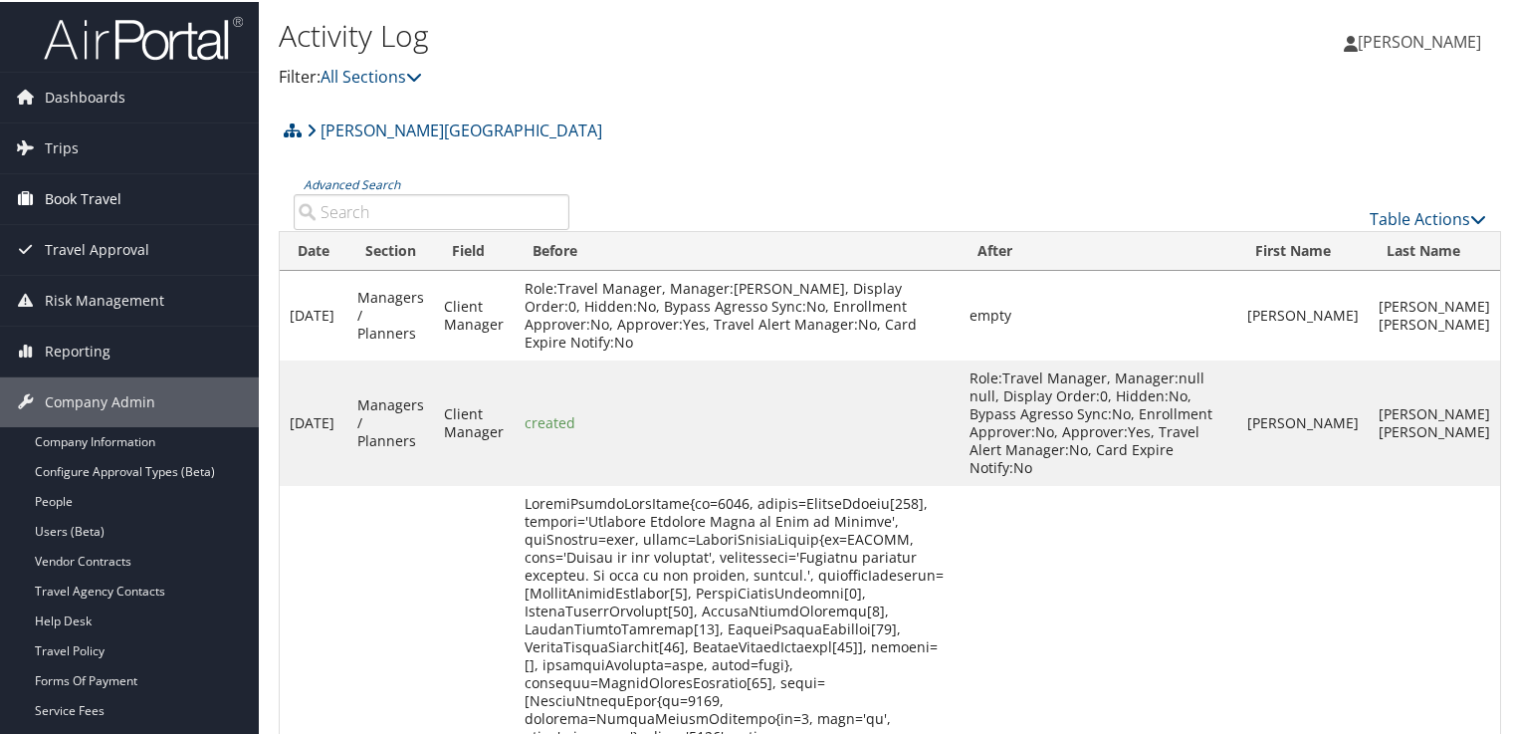
click at [131, 201] on link "Book Travel" at bounding box center [129, 197] width 259 height 50
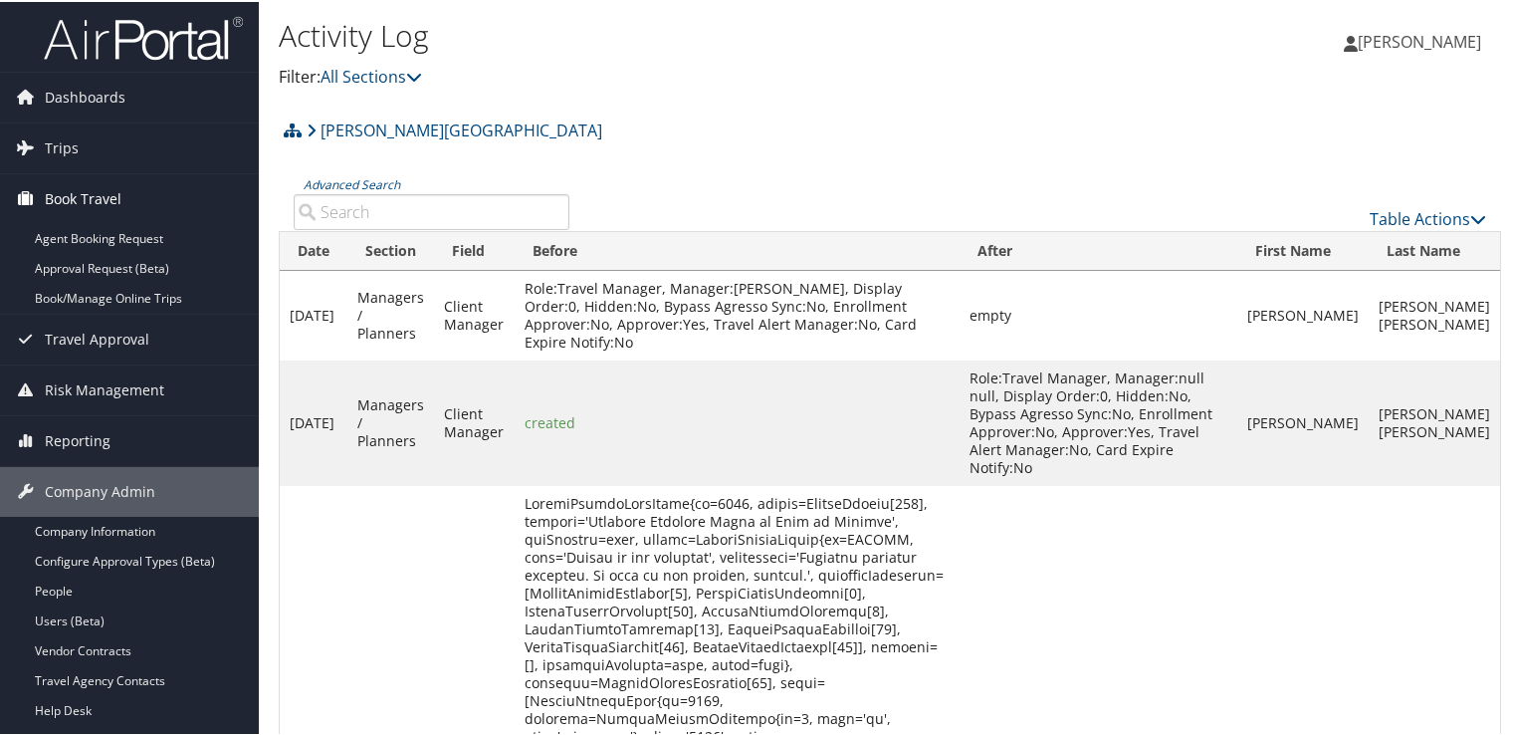
click at [131, 201] on link "Book Travel" at bounding box center [129, 197] width 259 height 50
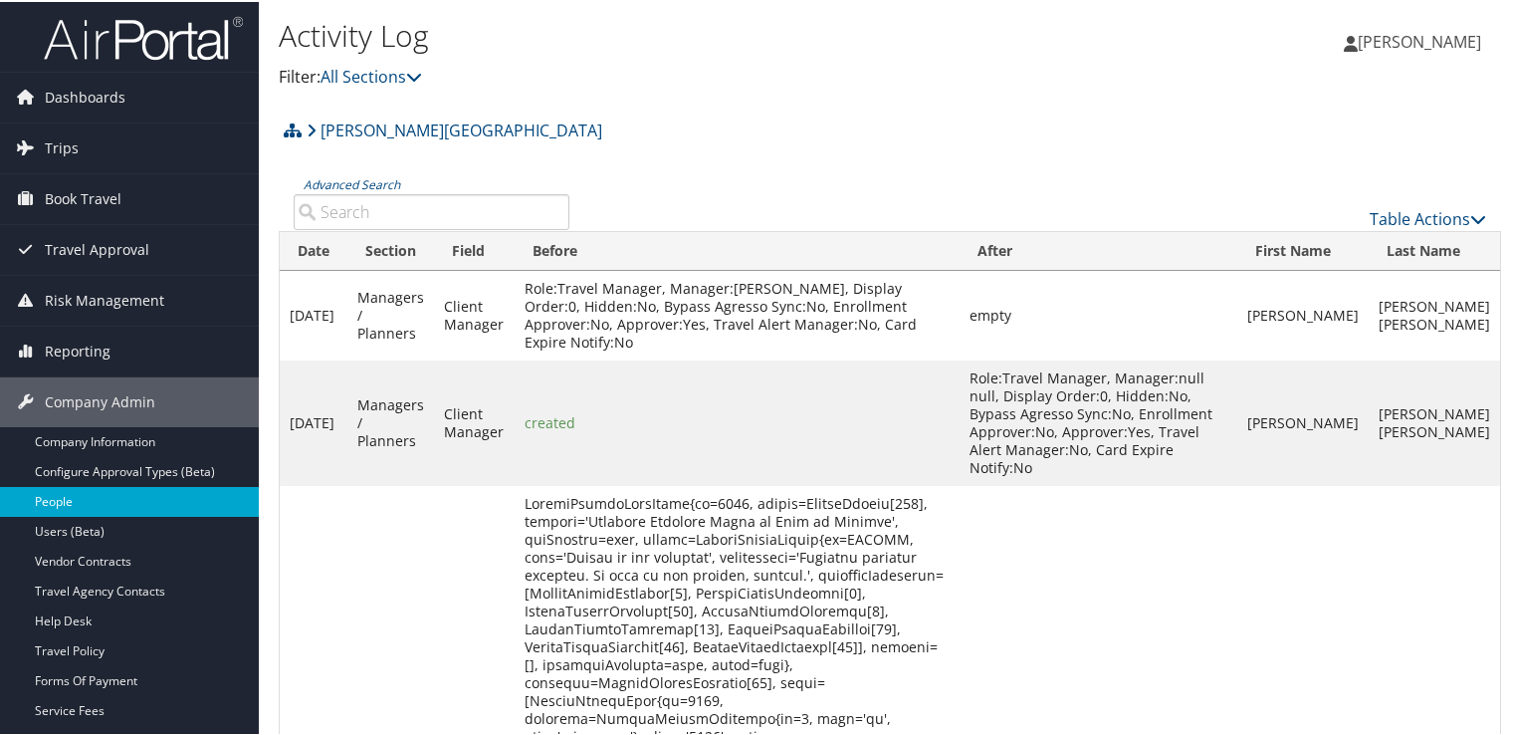
scroll to position [299, 0]
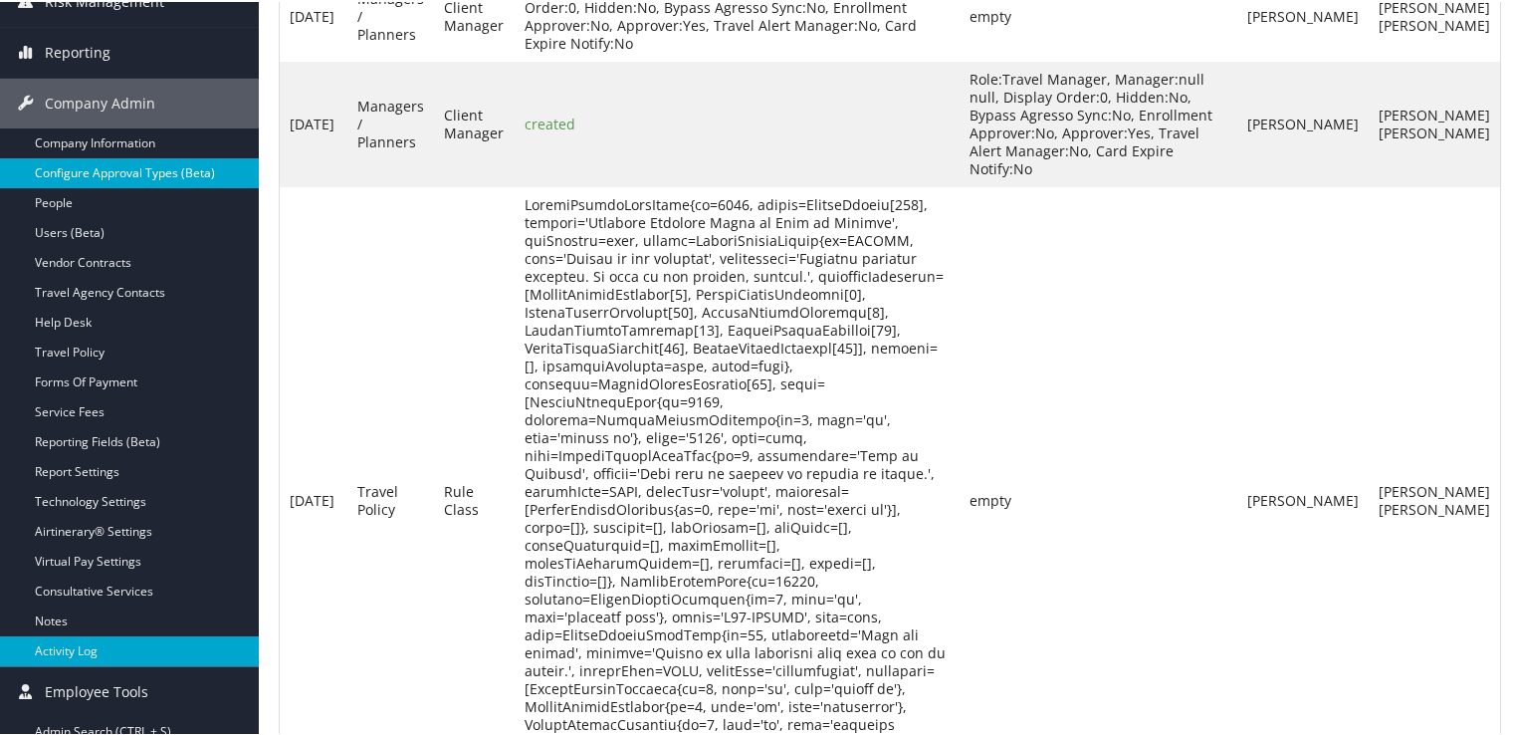
click at [159, 166] on link "Configure Approval Types (Beta)" at bounding box center [129, 171] width 259 height 30
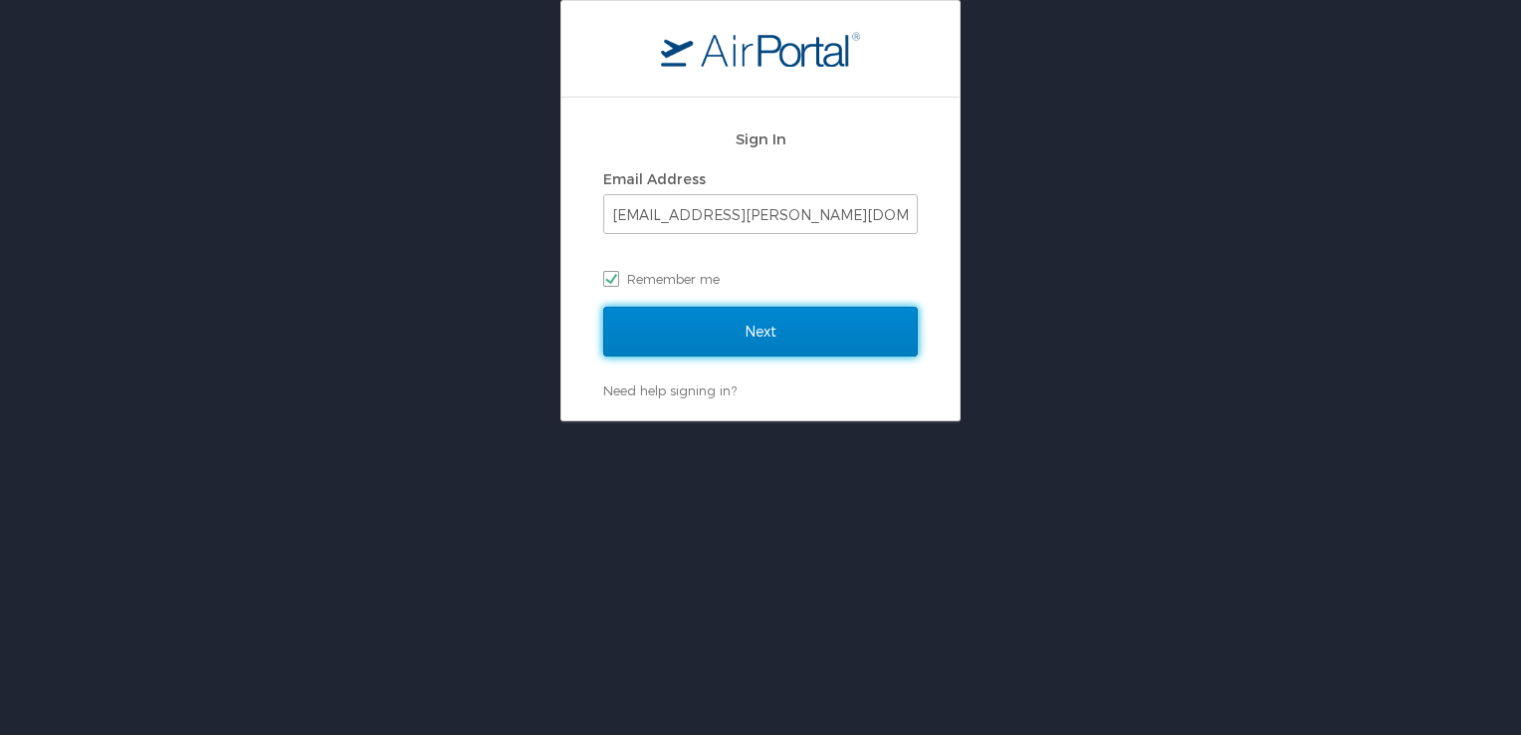
click at [787, 323] on input "Next" at bounding box center [760, 332] width 315 height 50
click at [768, 320] on input "Next" at bounding box center [760, 332] width 315 height 50
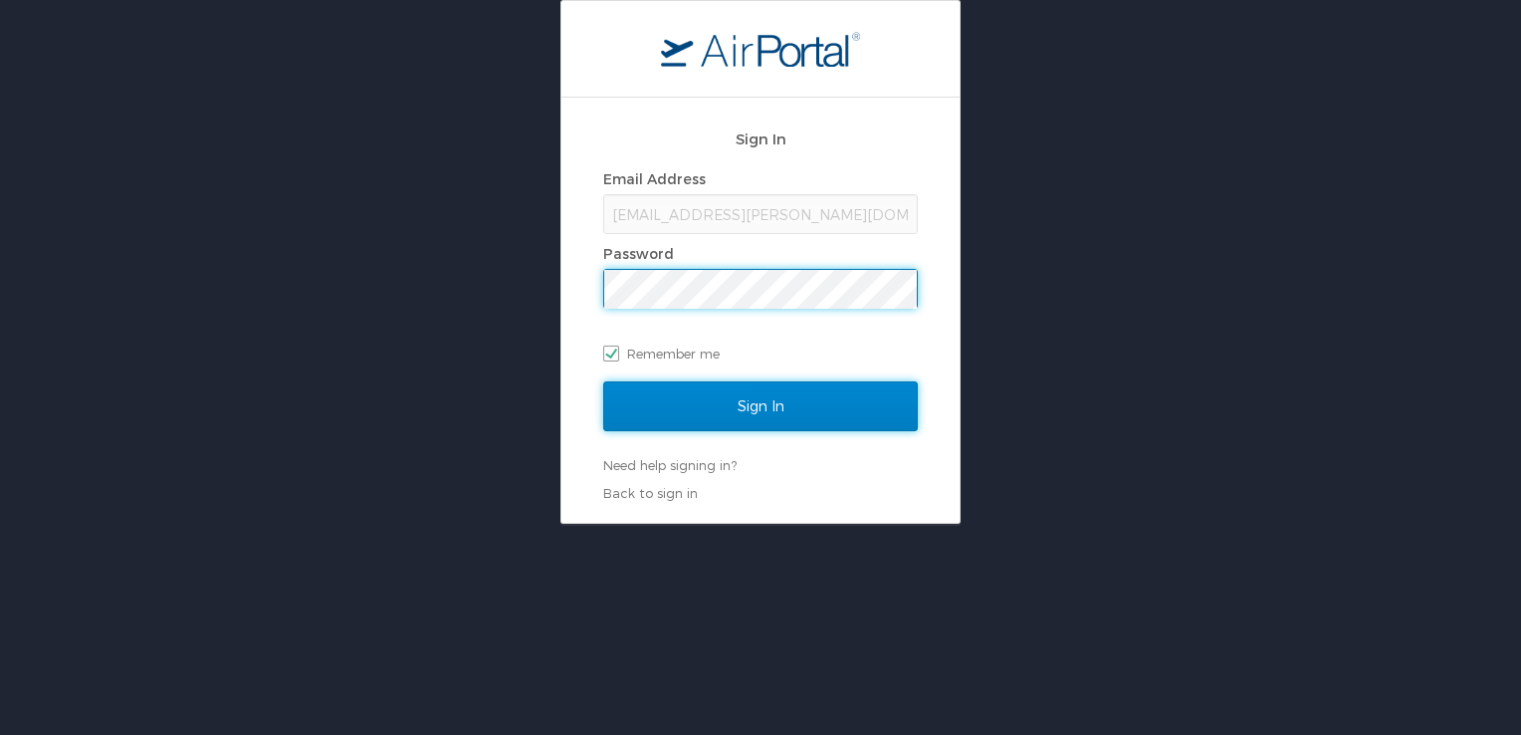
click at [768, 412] on input "Sign In" at bounding box center [760, 406] width 315 height 50
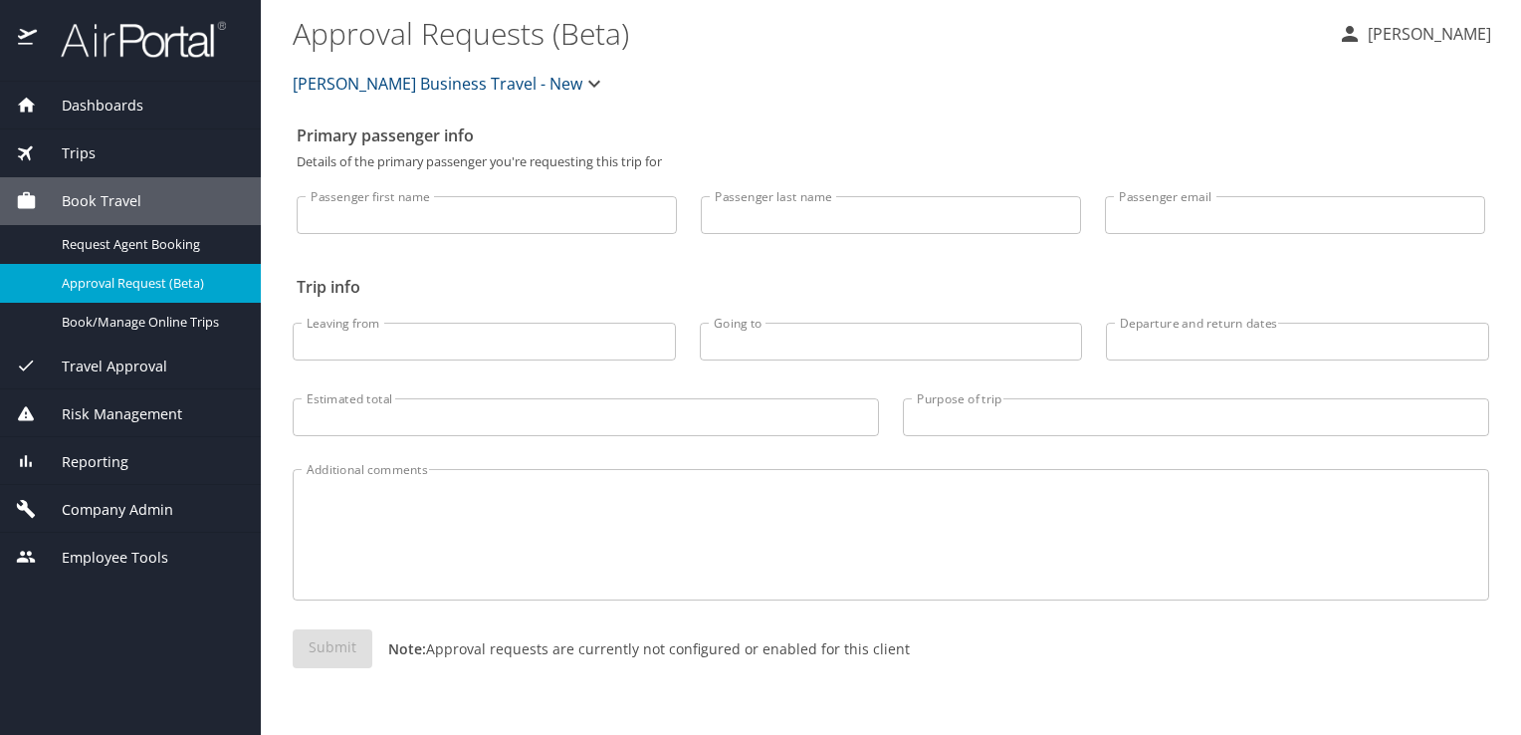
click at [170, 359] on div "Travel Approval" at bounding box center [130, 366] width 229 height 22
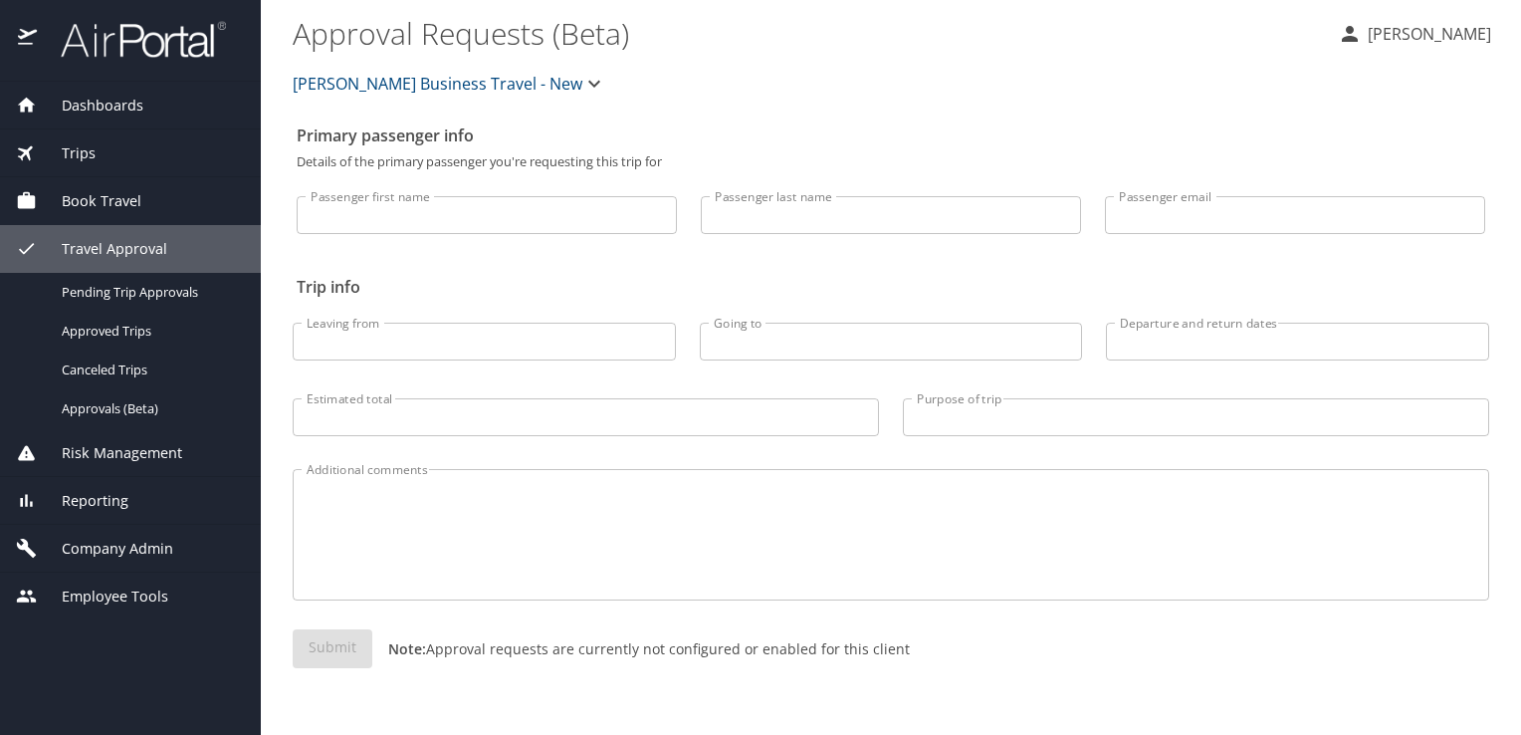
click at [129, 504] on div "Reporting" at bounding box center [130, 501] width 229 height 22
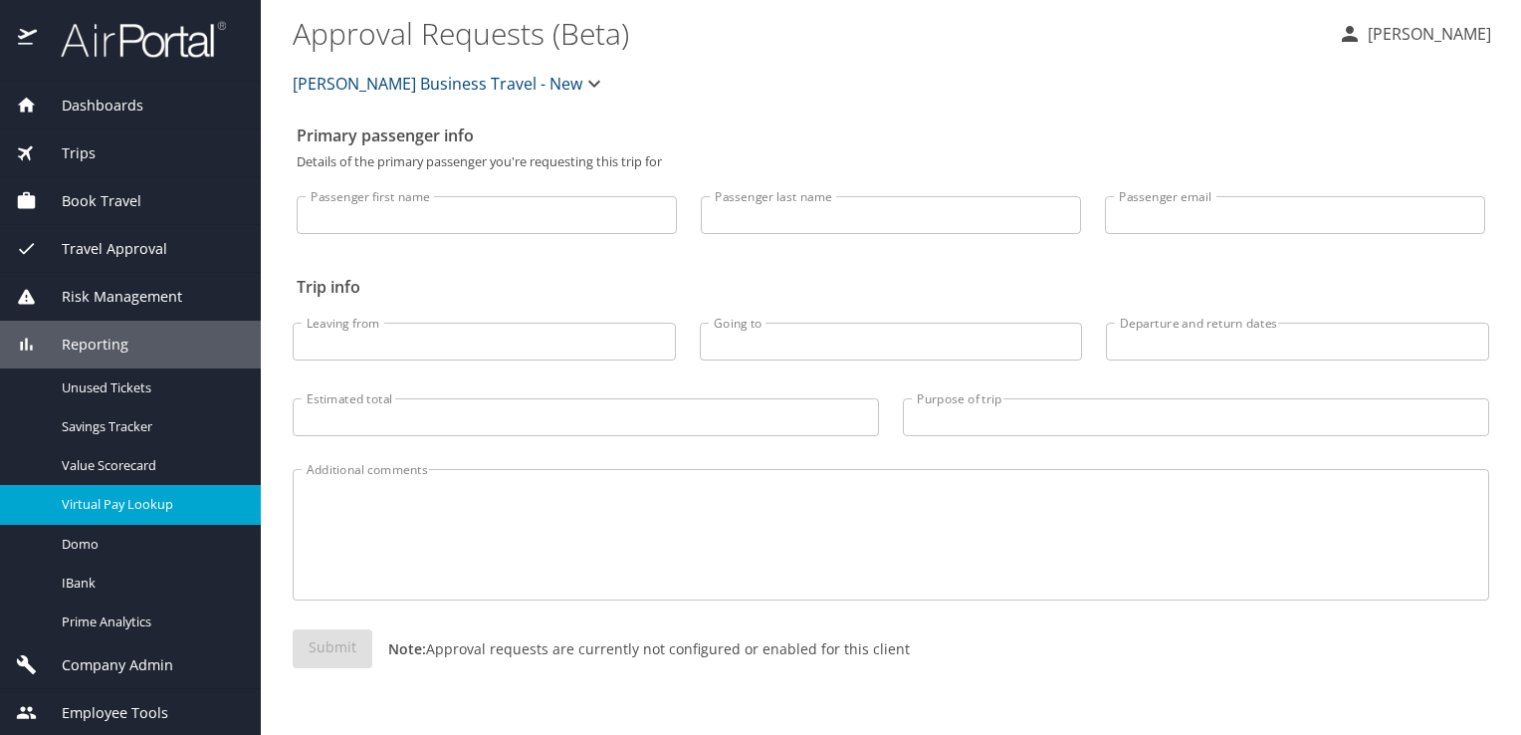
scroll to position [1, 0]
click at [145, 666] on span "Company Admin" at bounding box center [105, 664] width 136 height 22
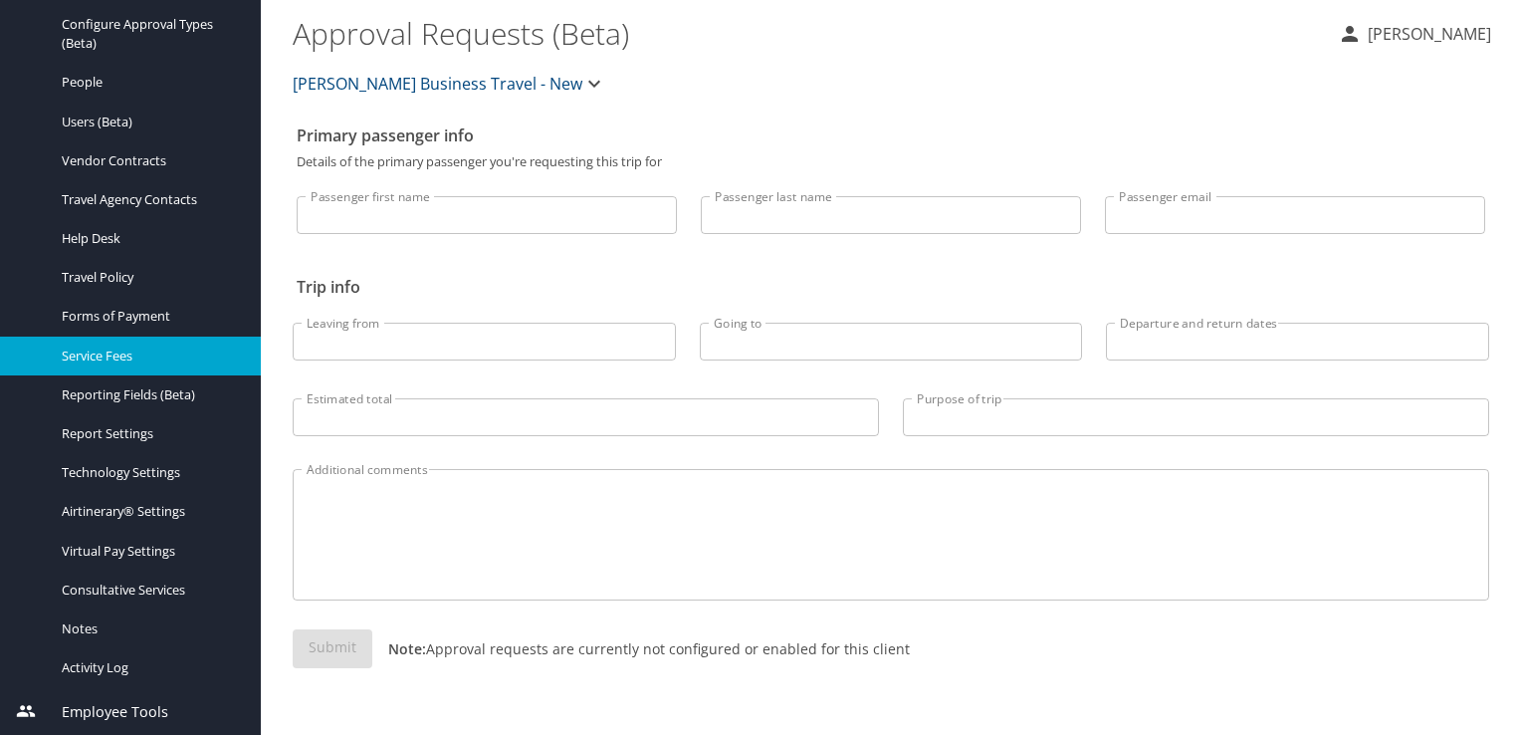
scroll to position [350, 0]
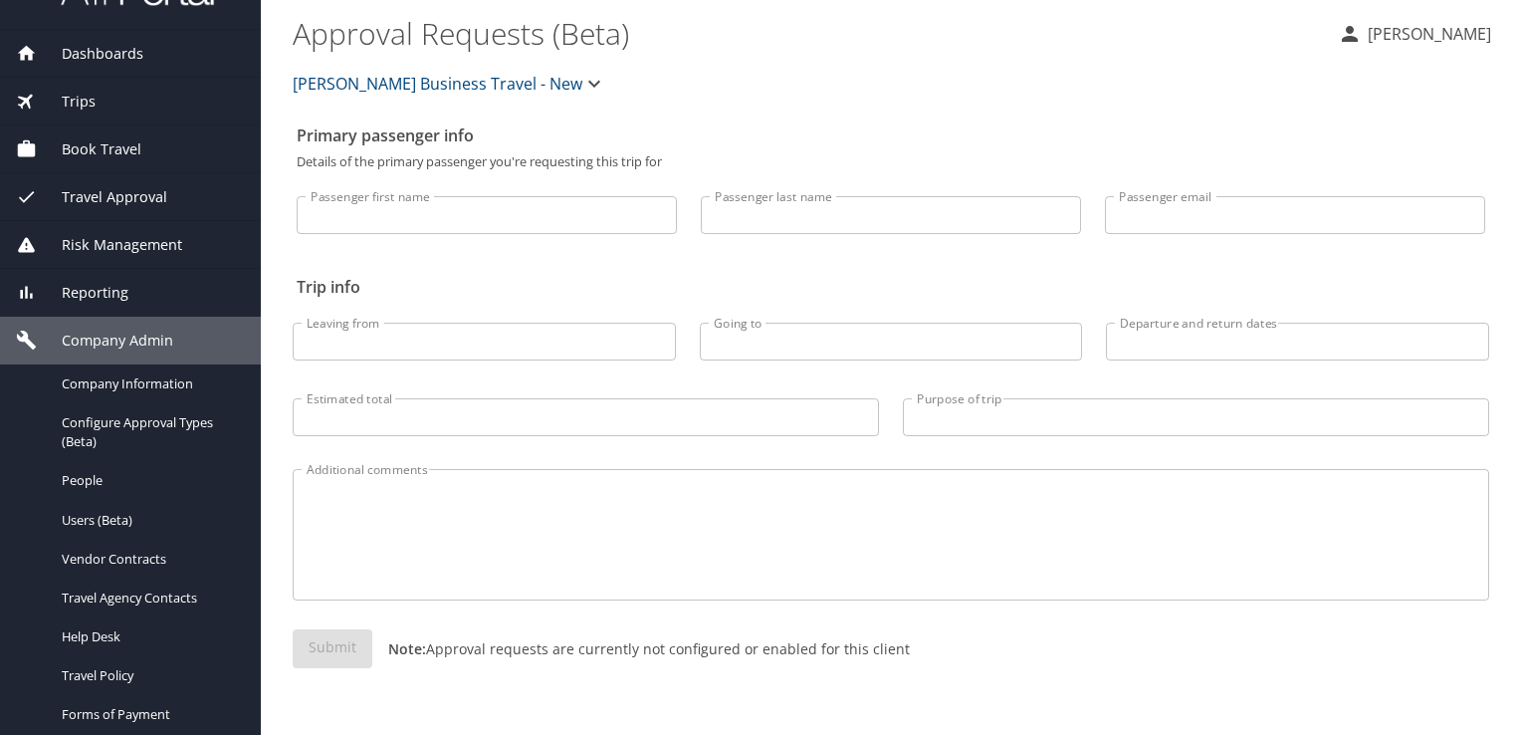
click at [139, 295] on div "Reporting" at bounding box center [130, 293] width 229 height 22
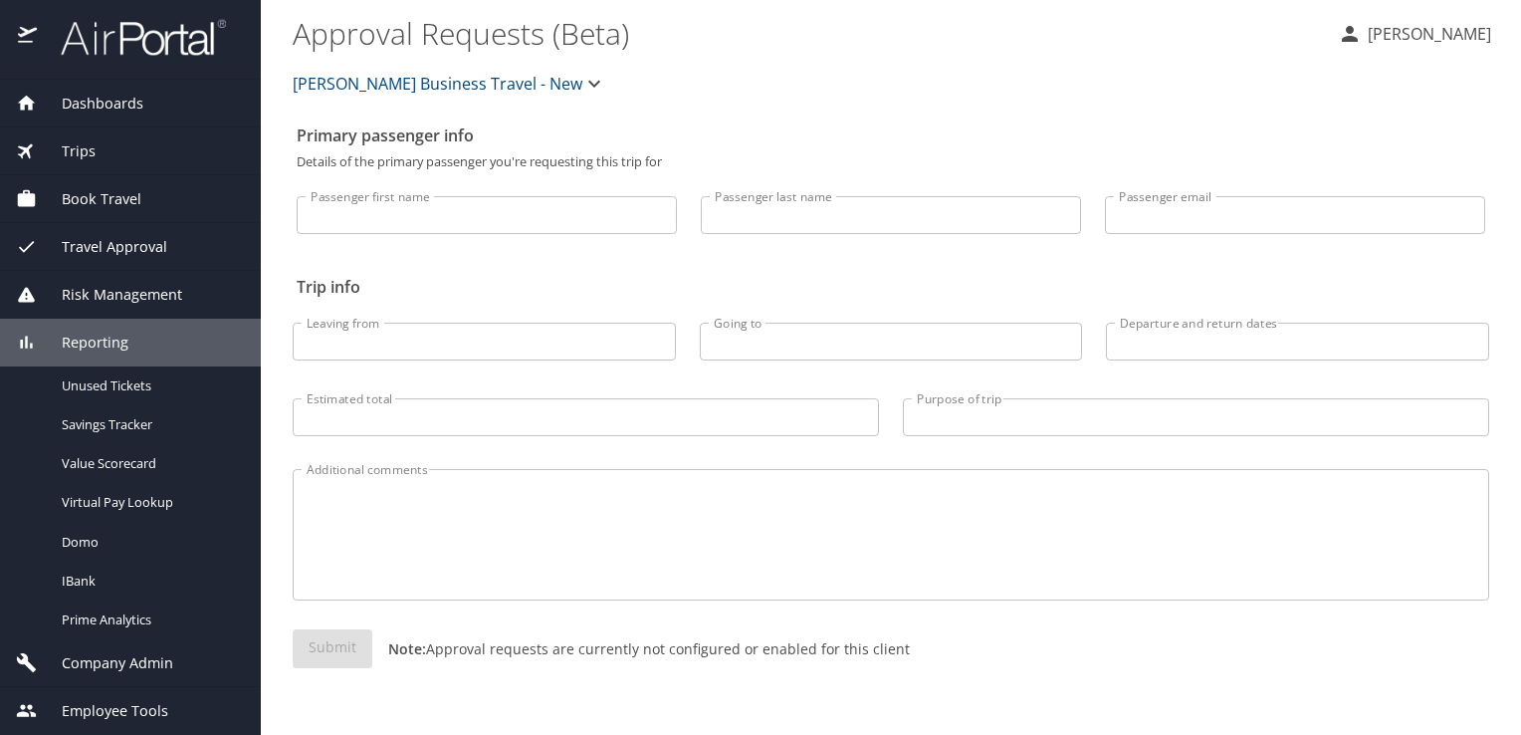
scroll to position [1, 0]
click at [146, 294] on span "Risk Management" at bounding box center [109, 296] width 145 height 22
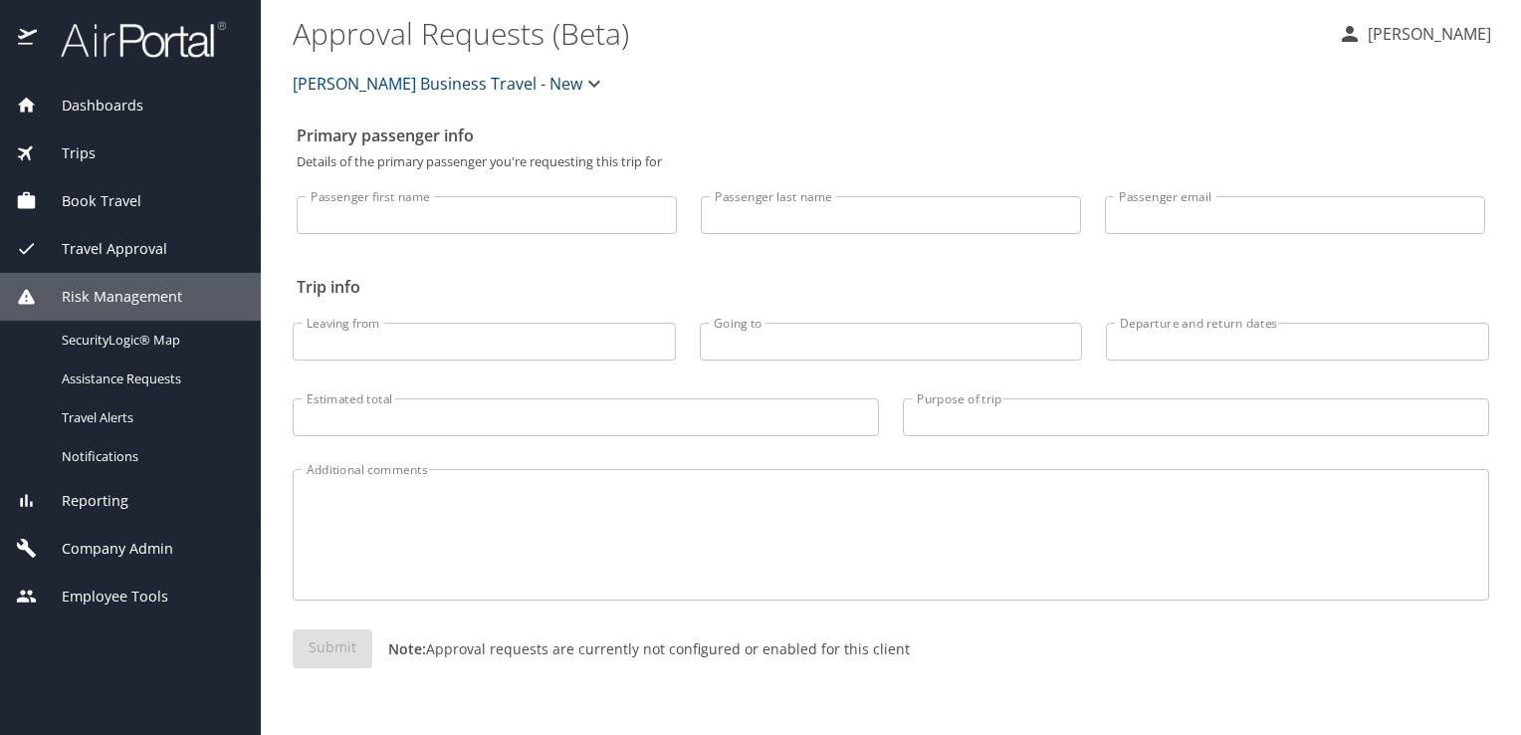
scroll to position [0, 0]
click at [118, 490] on span "Reporting" at bounding box center [83, 501] width 92 height 22
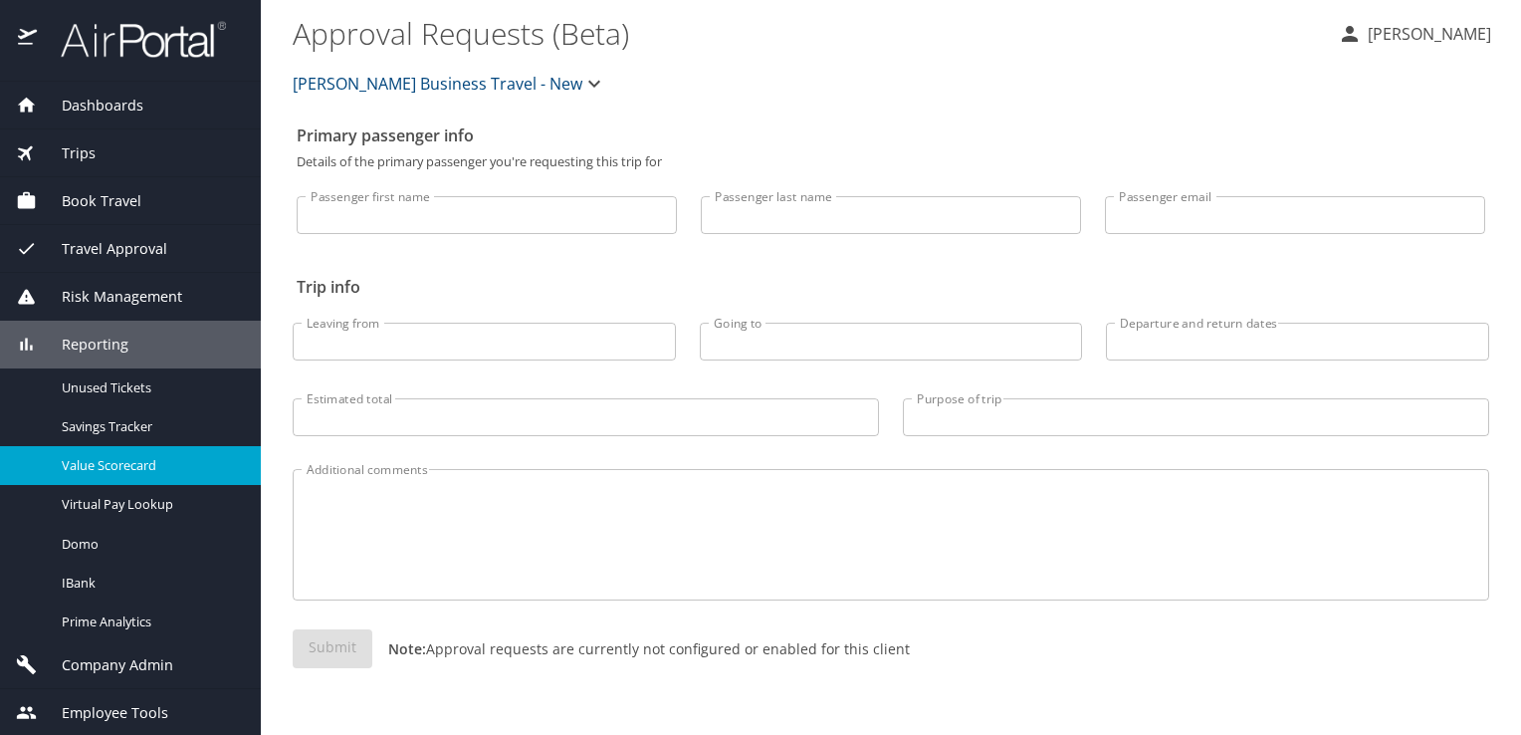
scroll to position [1, 0]
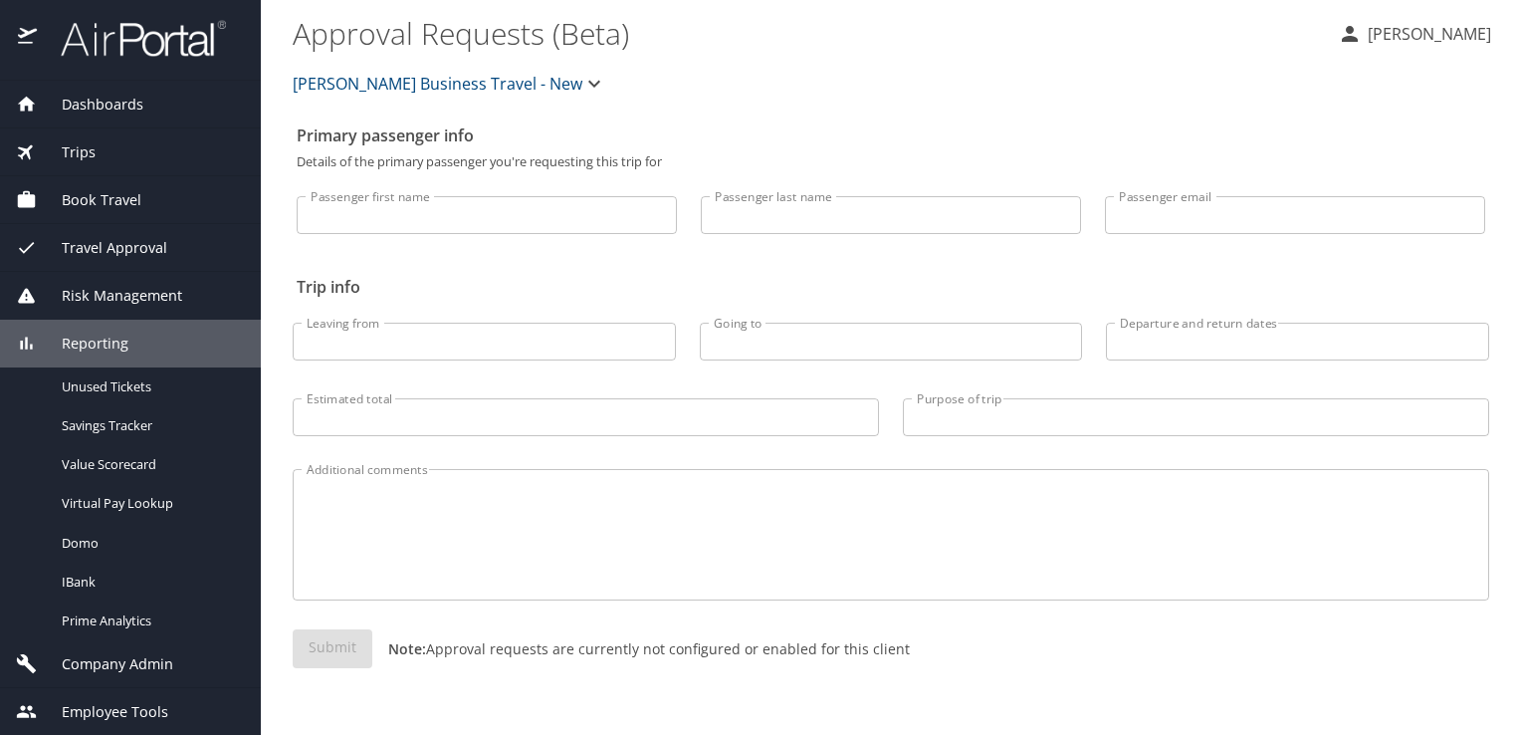
click at [182, 336] on div "Reporting" at bounding box center [130, 343] width 229 height 22
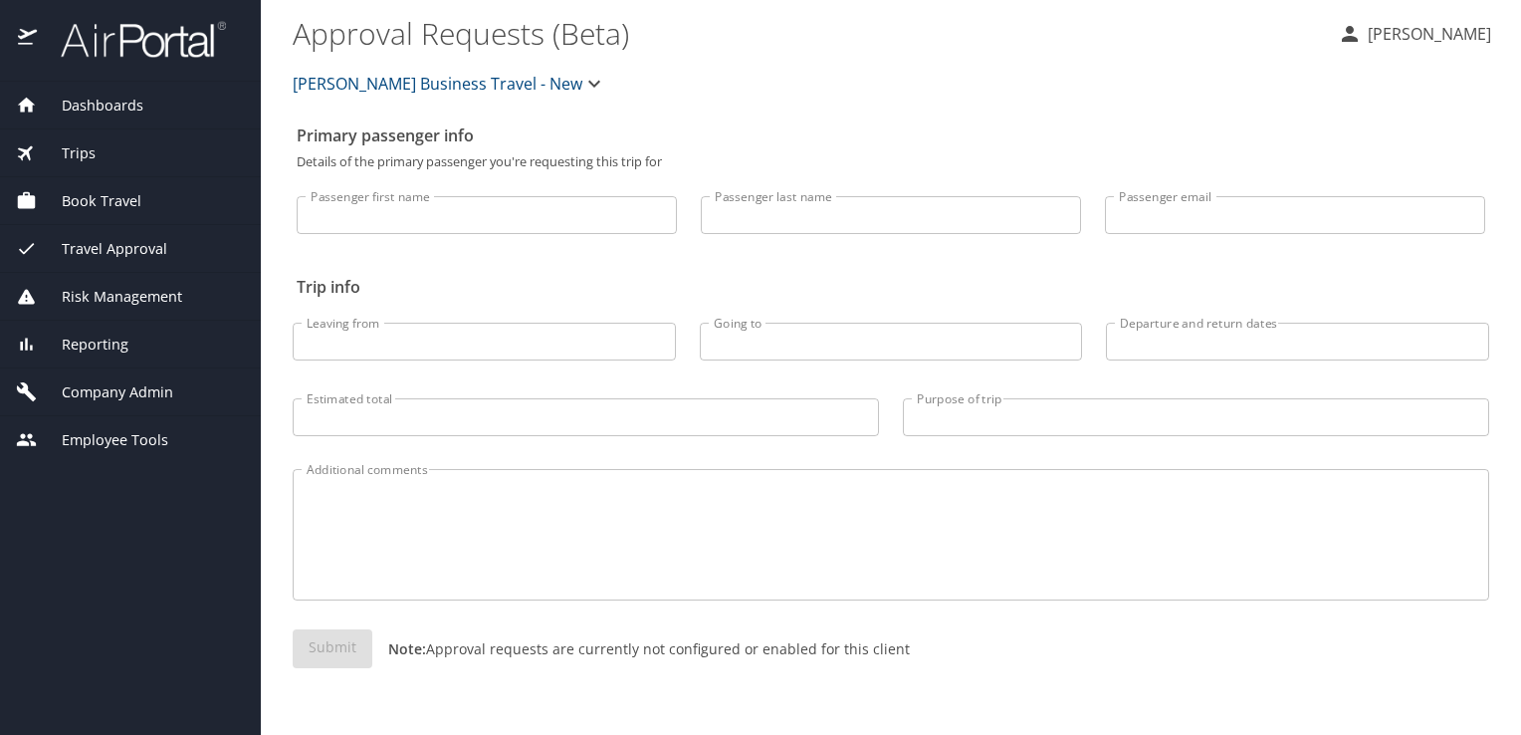
click at [149, 384] on span "Company Admin" at bounding box center [105, 392] width 136 height 22
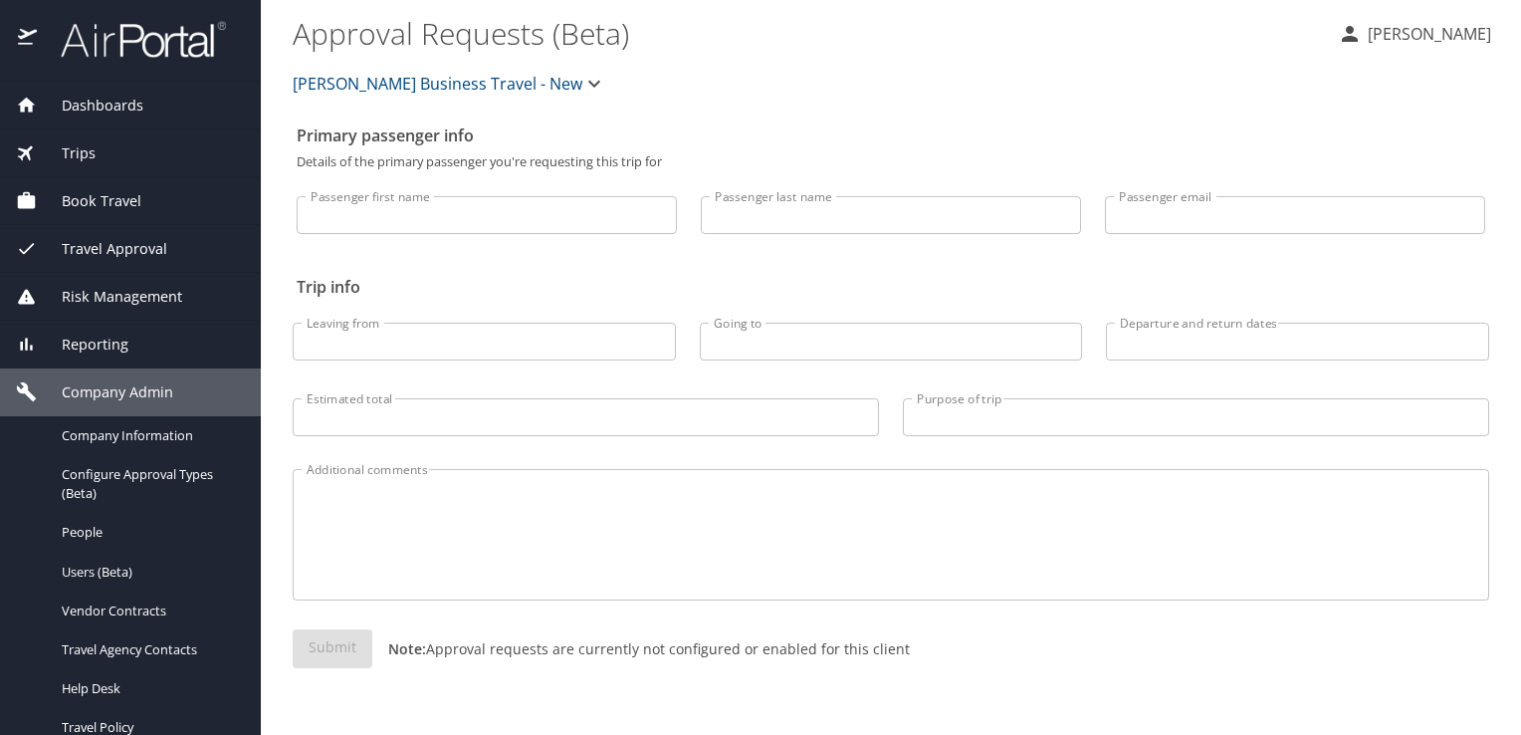
click at [132, 317] on div "Risk Management" at bounding box center [130, 297] width 261 height 48
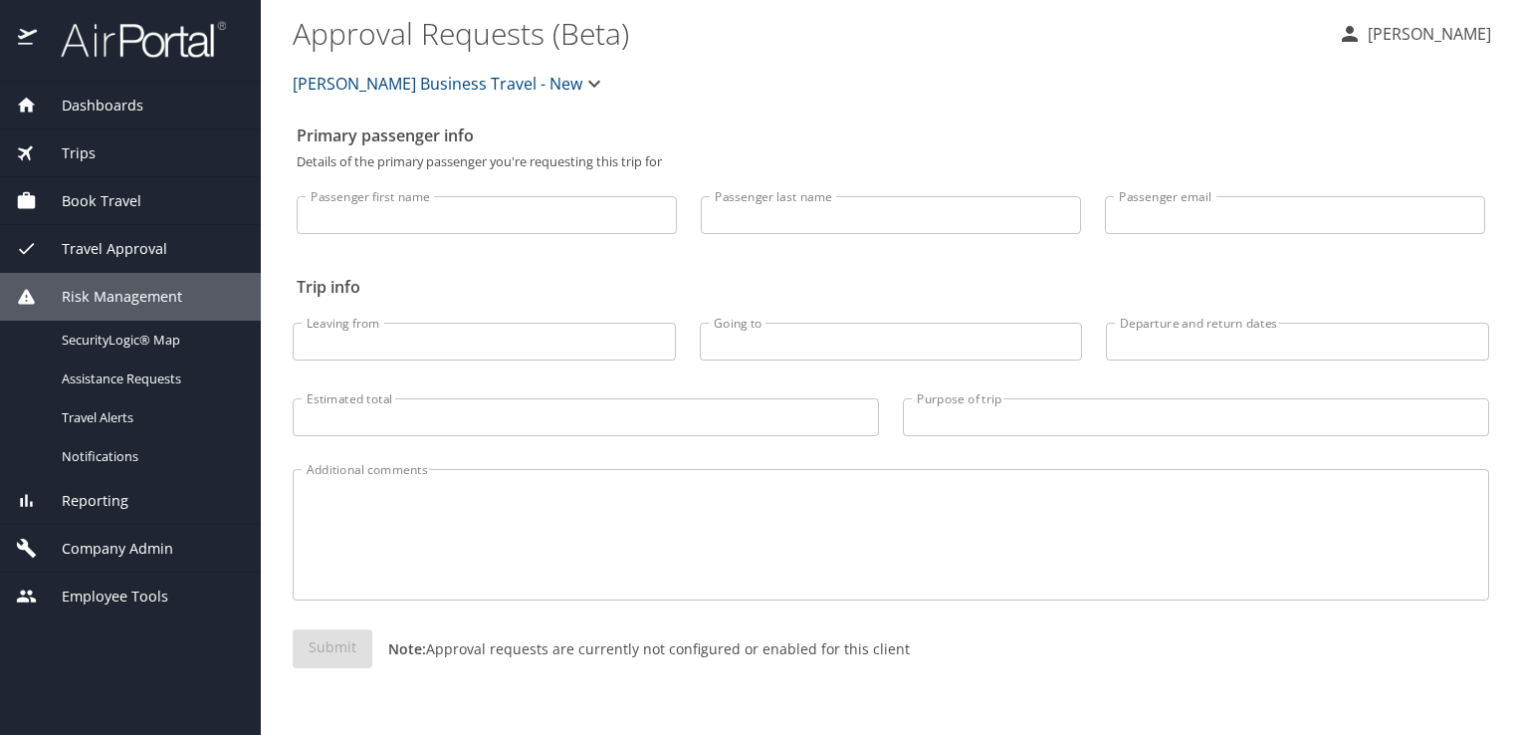
click at [143, 495] on div "Reporting" at bounding box center [130, 501] width 229 height 22
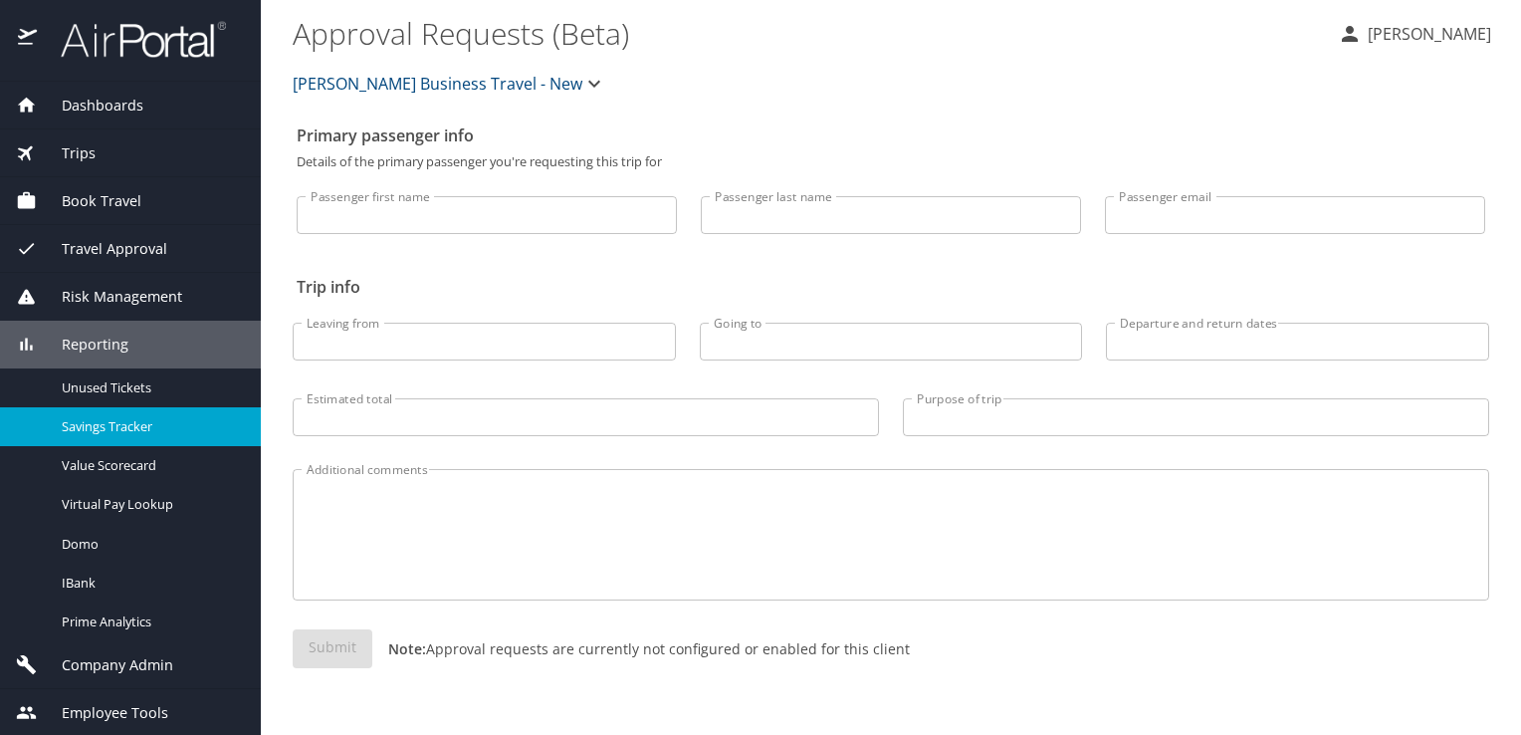
scroll to position [1, 0]
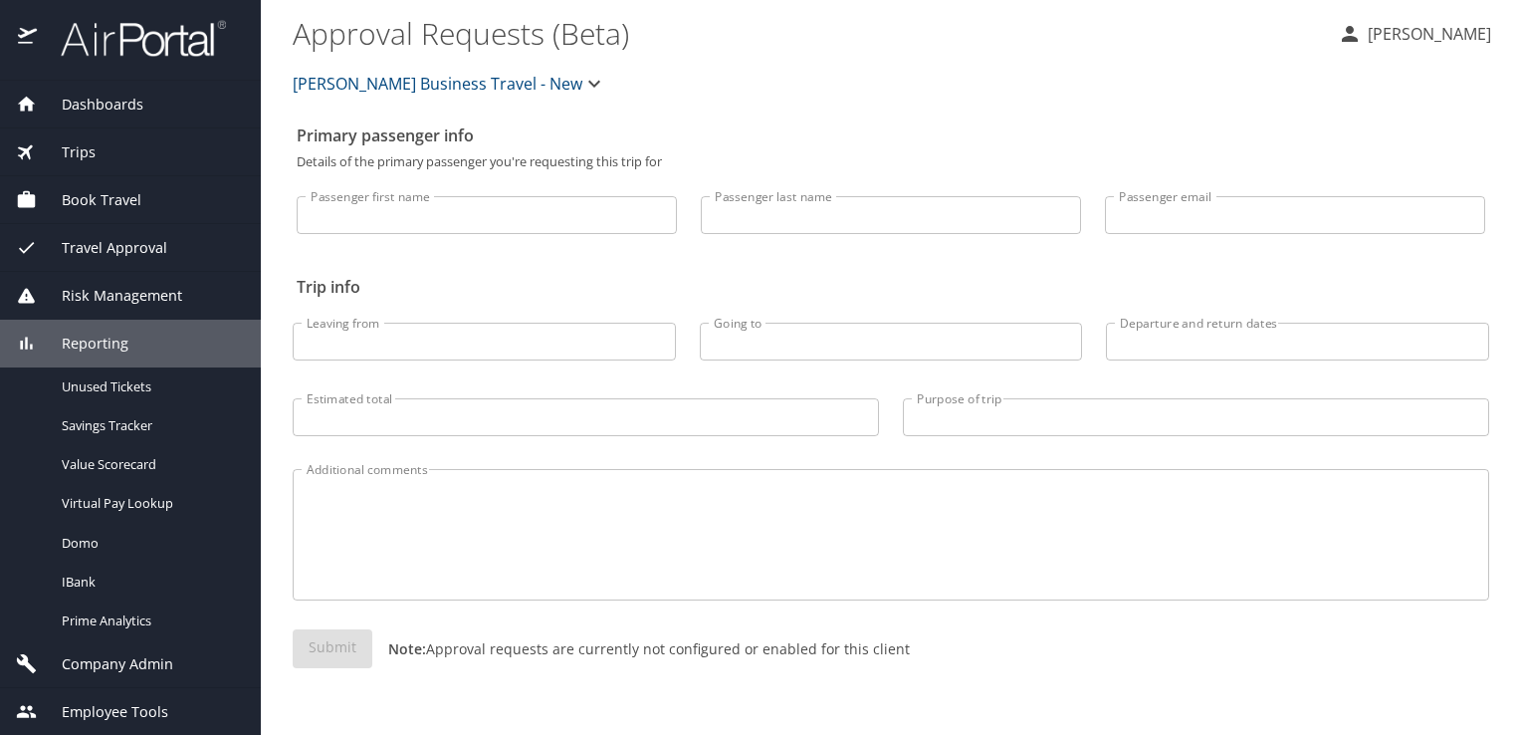
click at [142, 666] on span "Company Admin" at bounding box center [105, 664] width 136 height 22
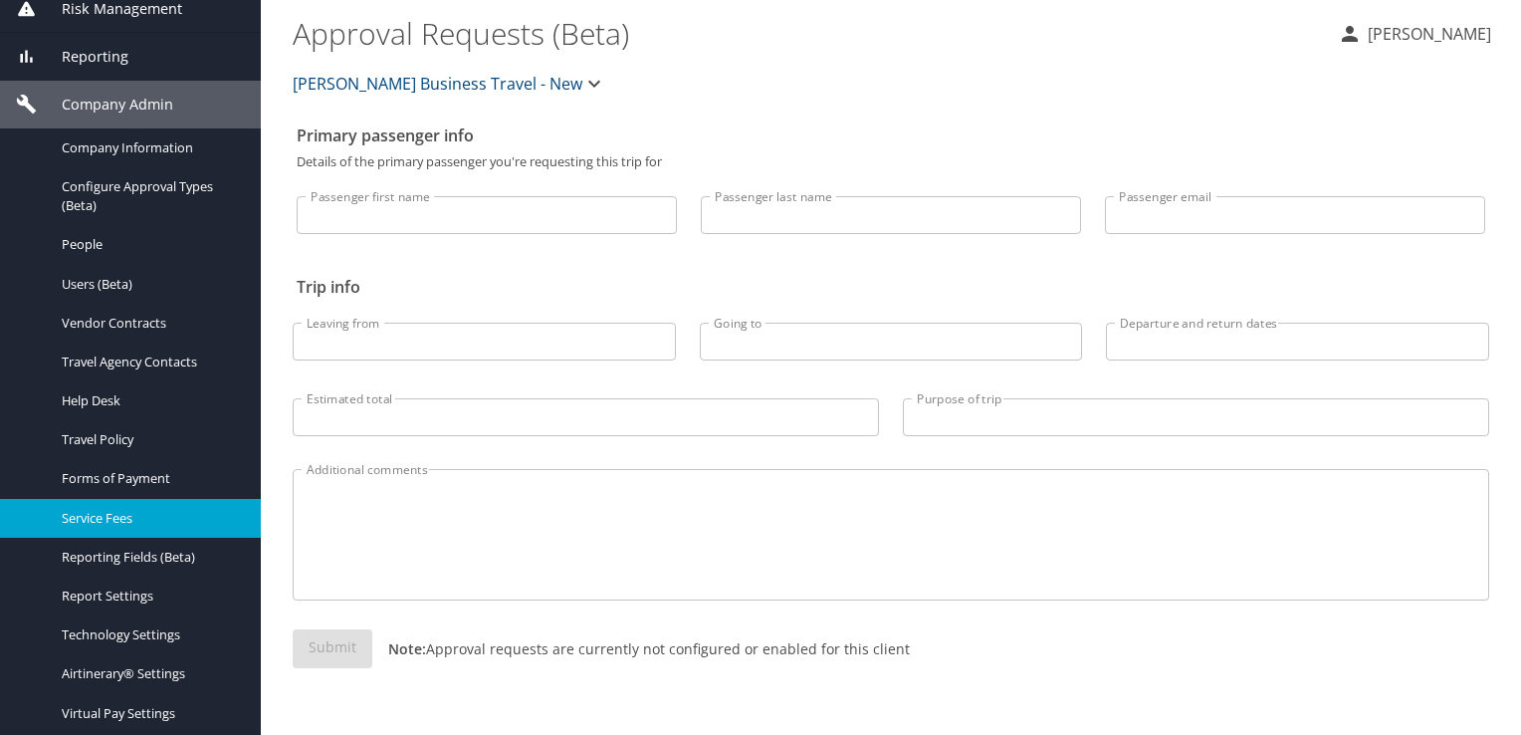
scroll to position [300, 0]
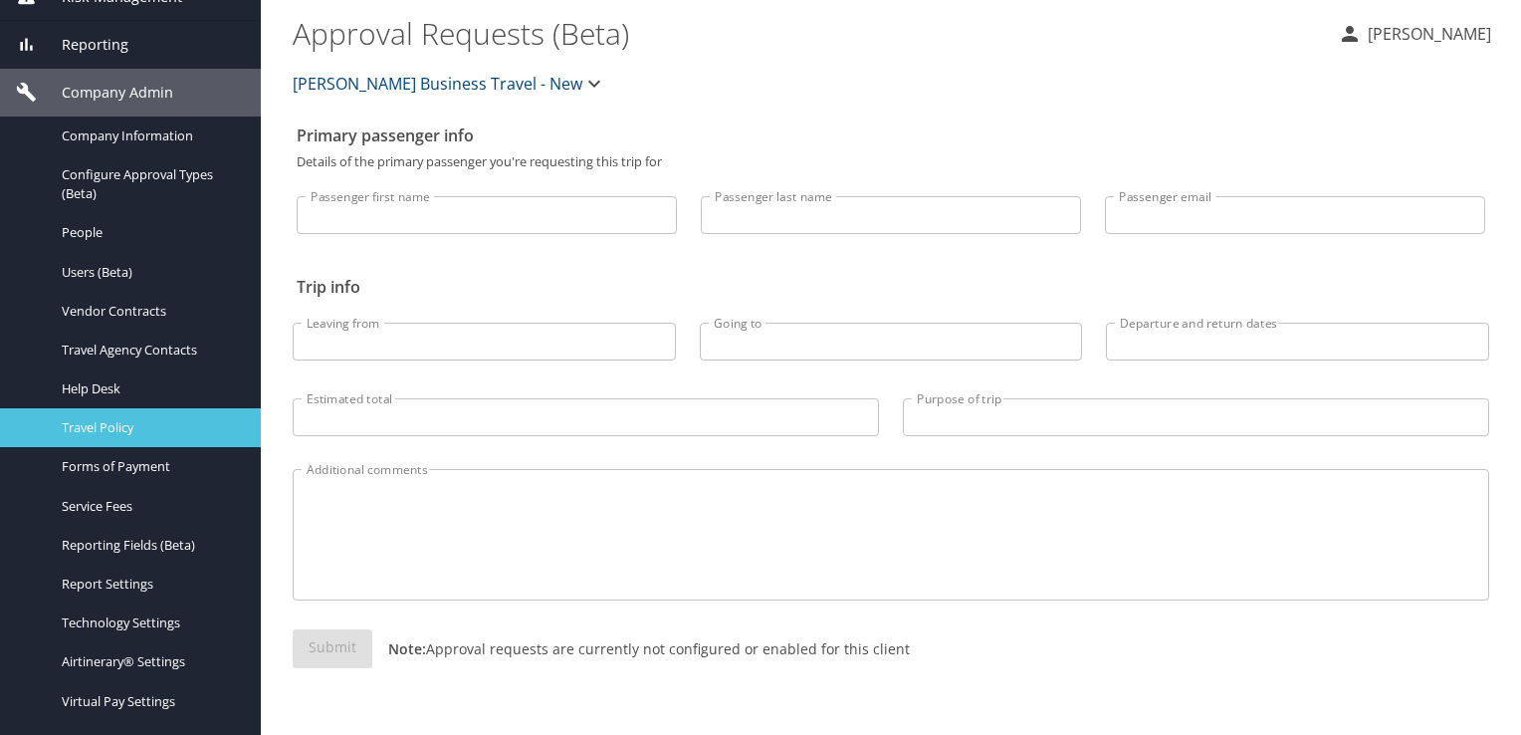
click at [149, 424] on span "Travel Policy" at bounding box center [149, 427] width 175 height 19
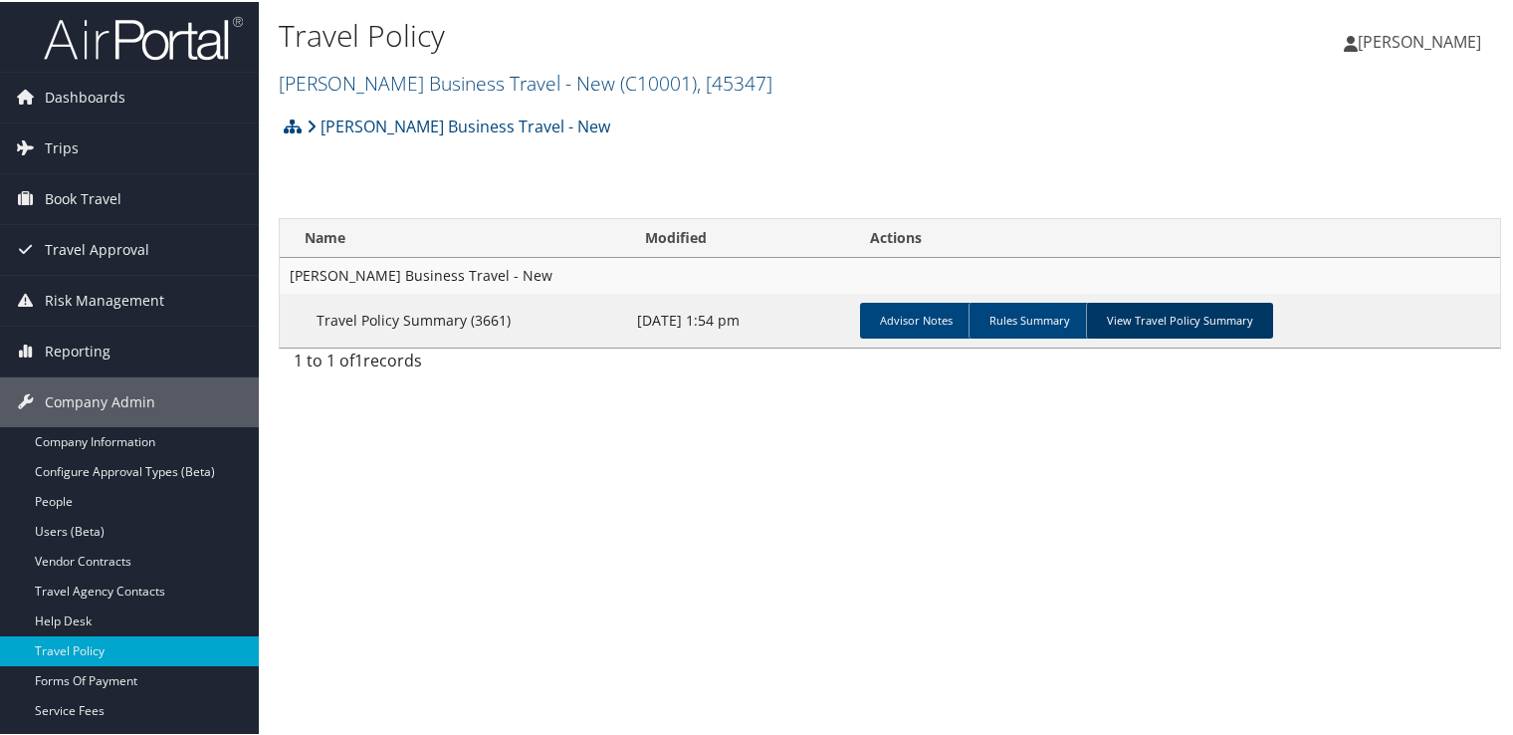
click at [1103, 310] on link "View Travel Policy Summary" at bounding box center [1179, 319] width 187 height 36
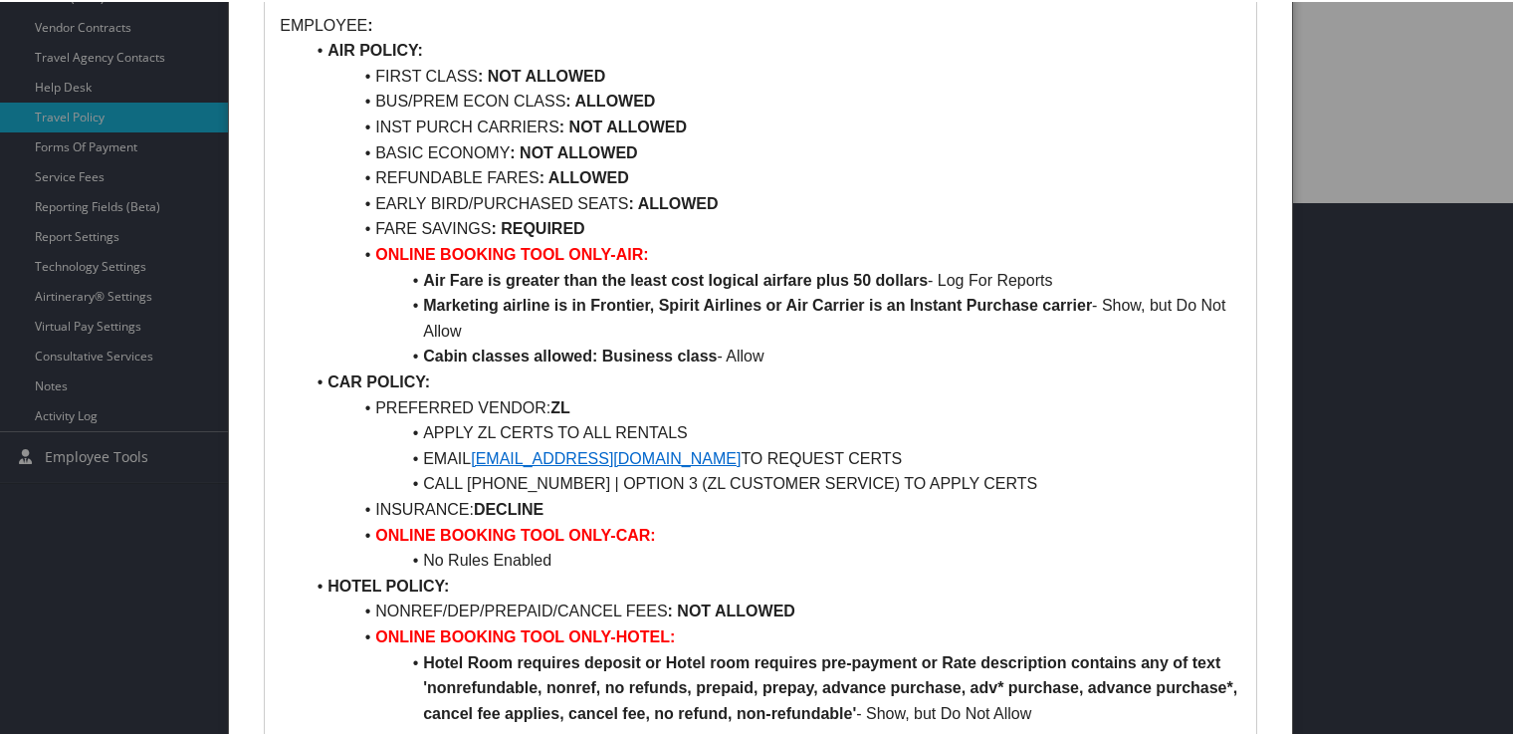
scroll to position [203, 0]
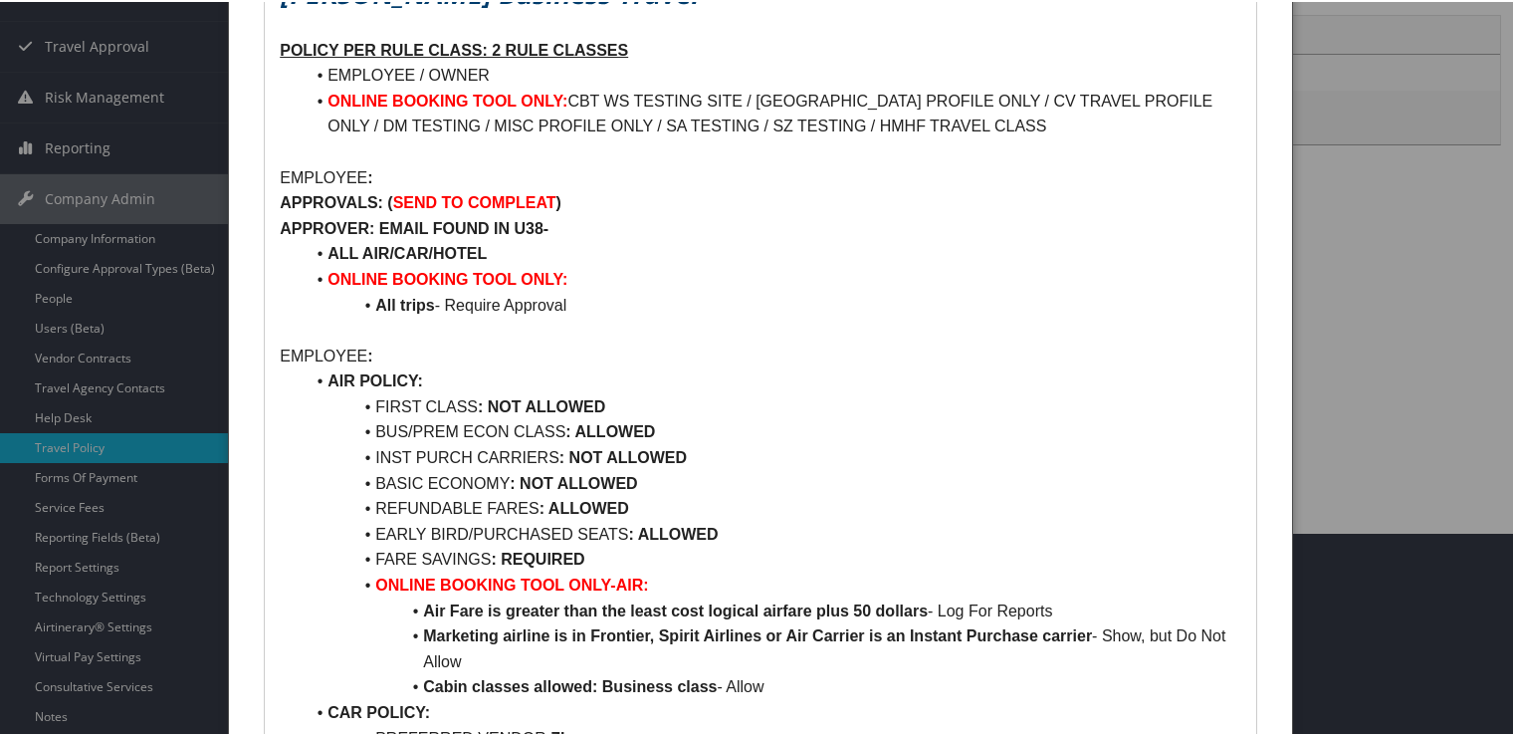
click at [1393, 333] on div at bounding box center [760, 367] width 1521 height 735
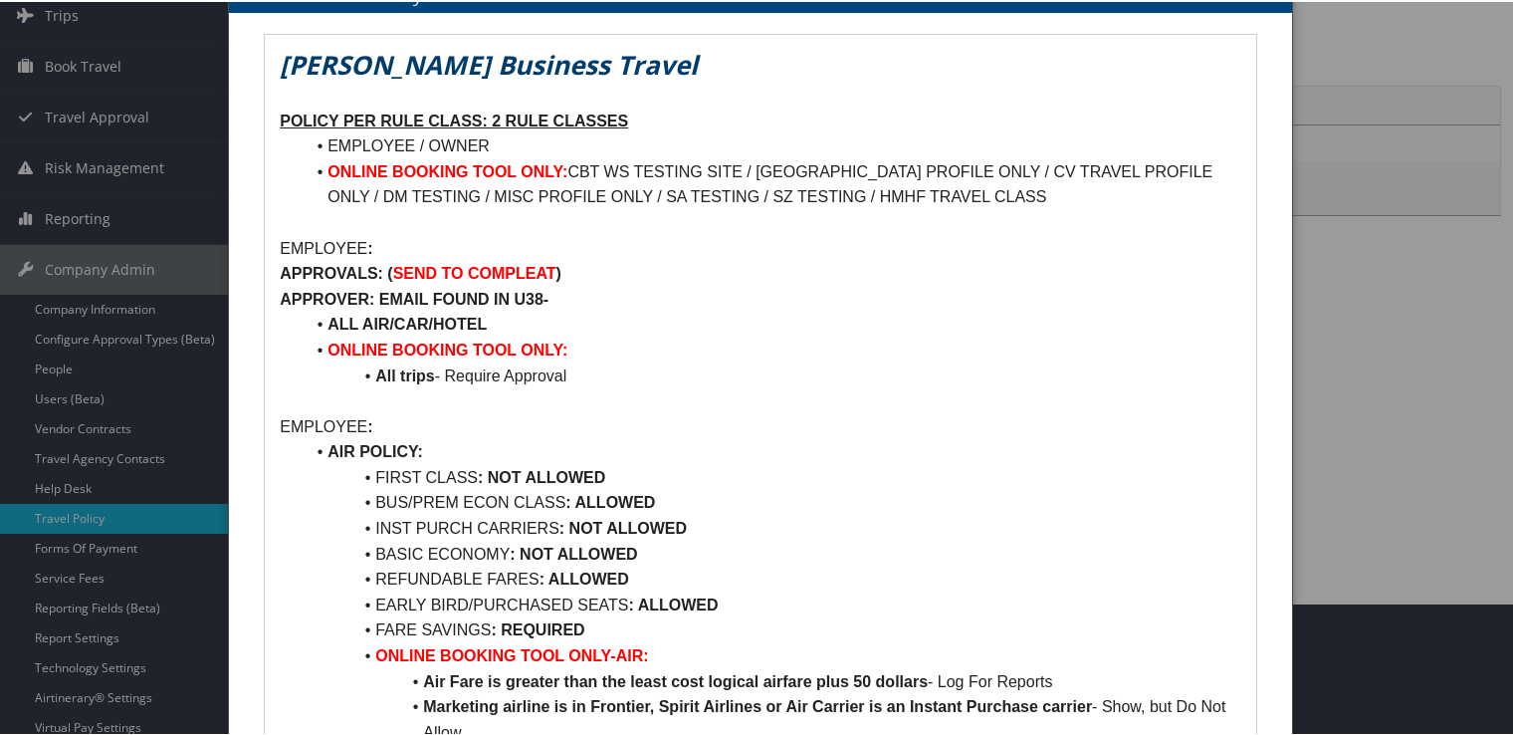
scroll to position [0, 0]
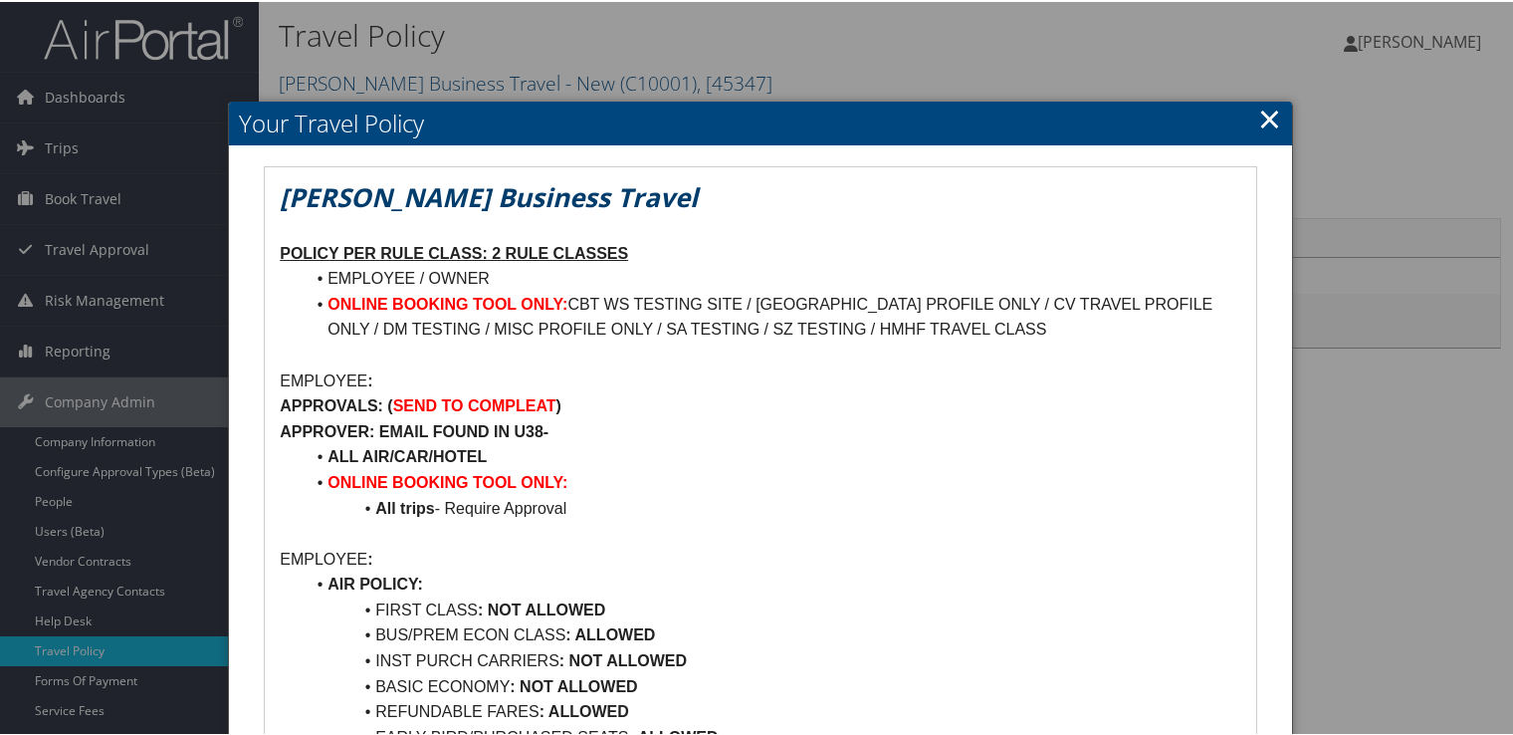
click at [1262, 109] on link "×" at bounding box center [1269, 117] width 23 height 40
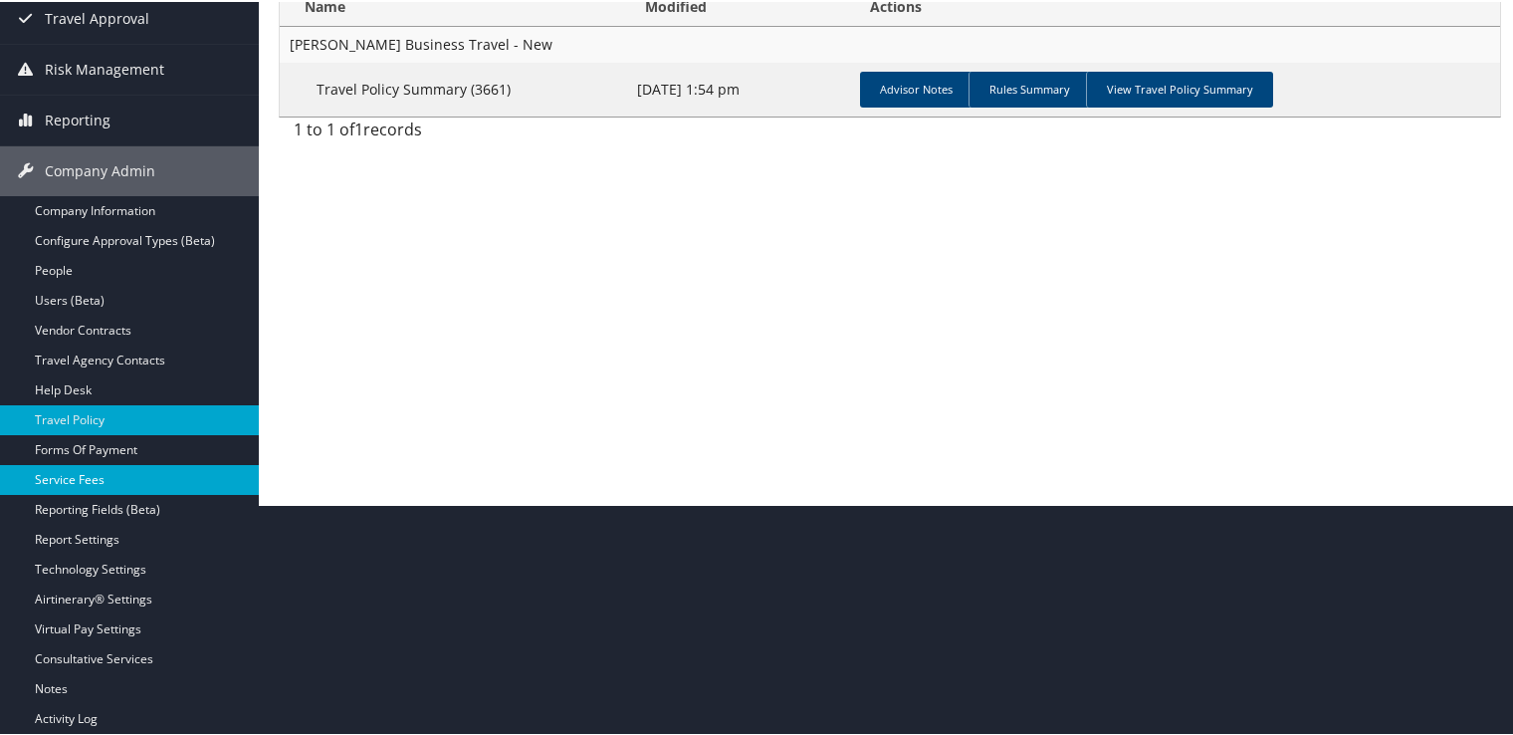
scroll to position [278, 0]
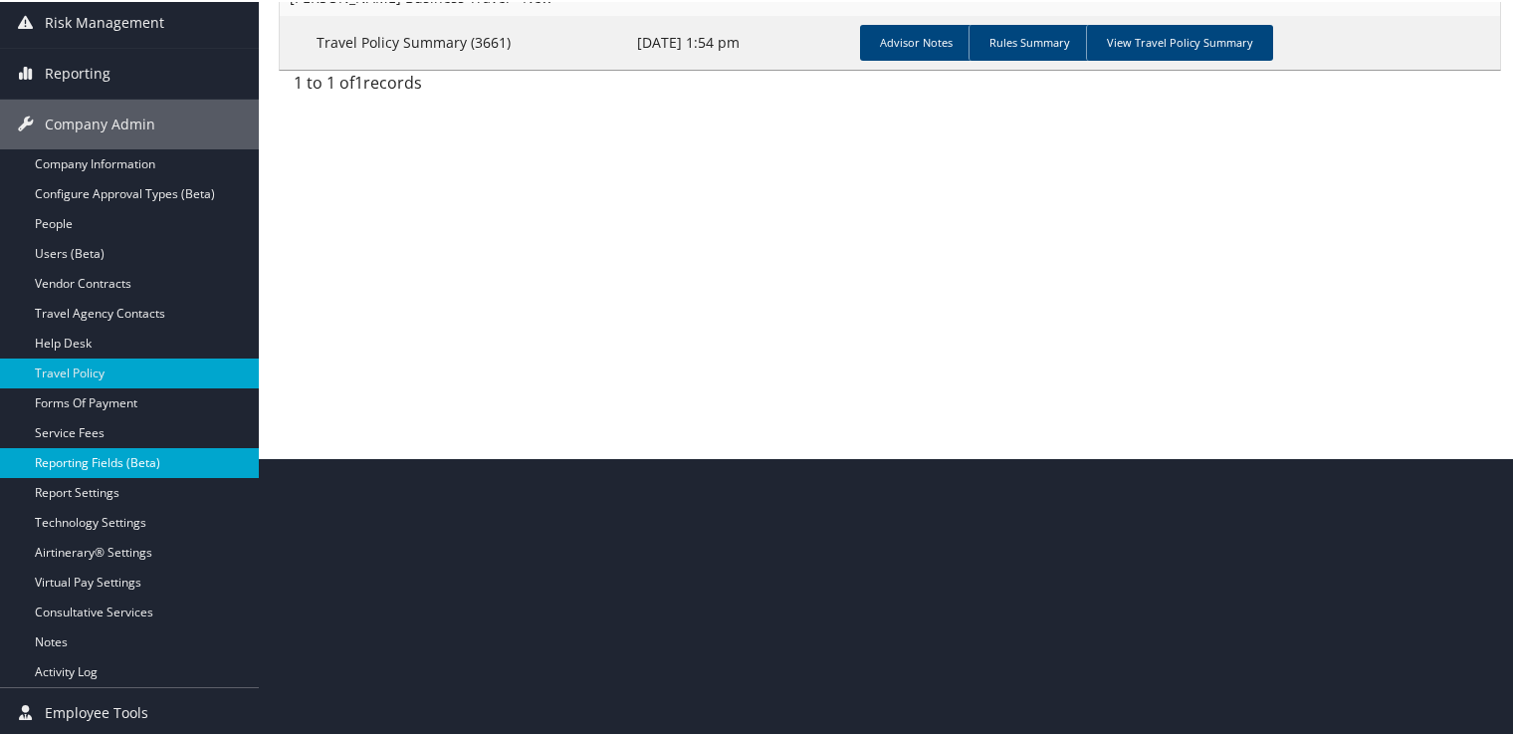
click at [144, 457] on link "Reporting Fields (Beta)" at bounding box center [129, 461] width 259 height 30
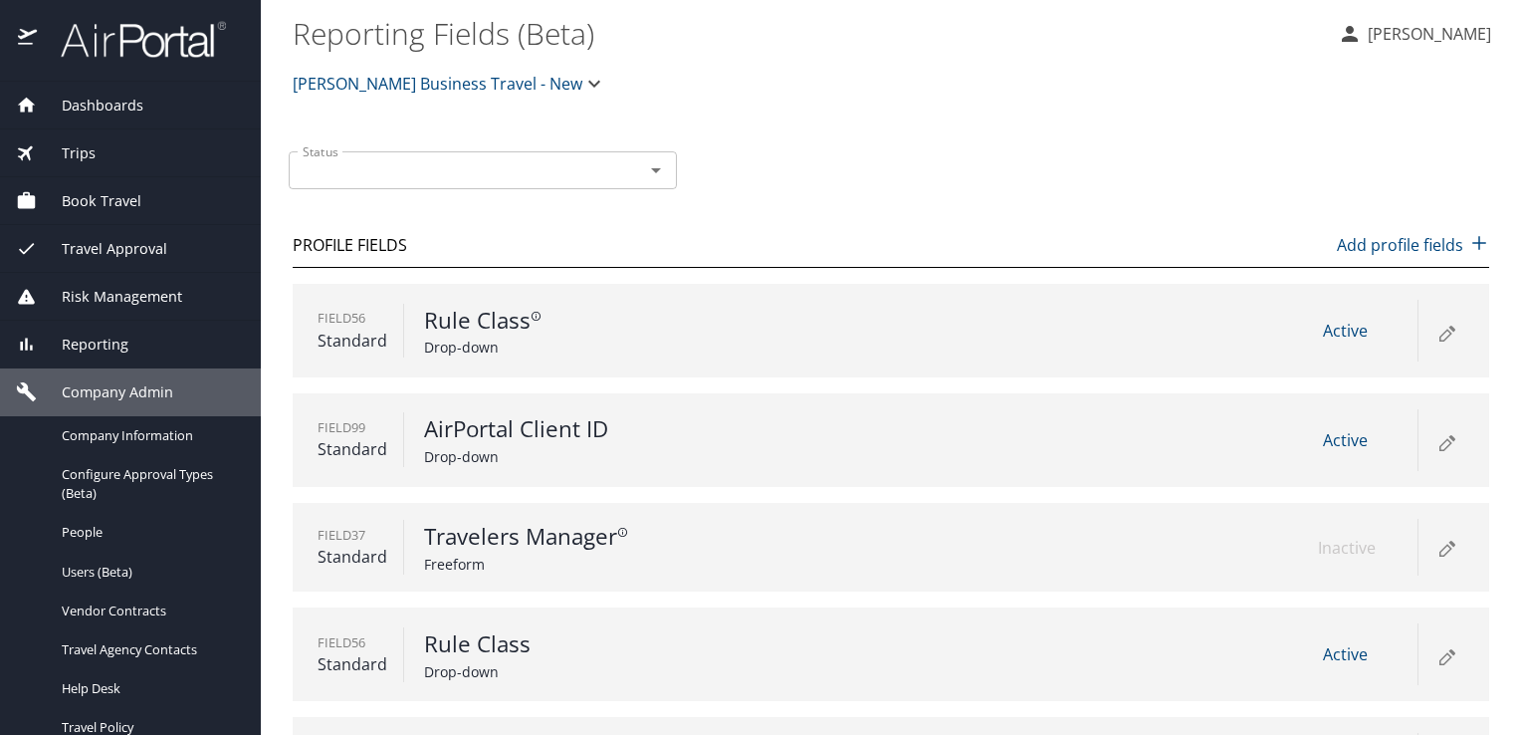
click at [1039, 344] on div "Field 56 Standard Rule Class Drop-down Active" at bounding box center [891, 331] width 1197 height 94
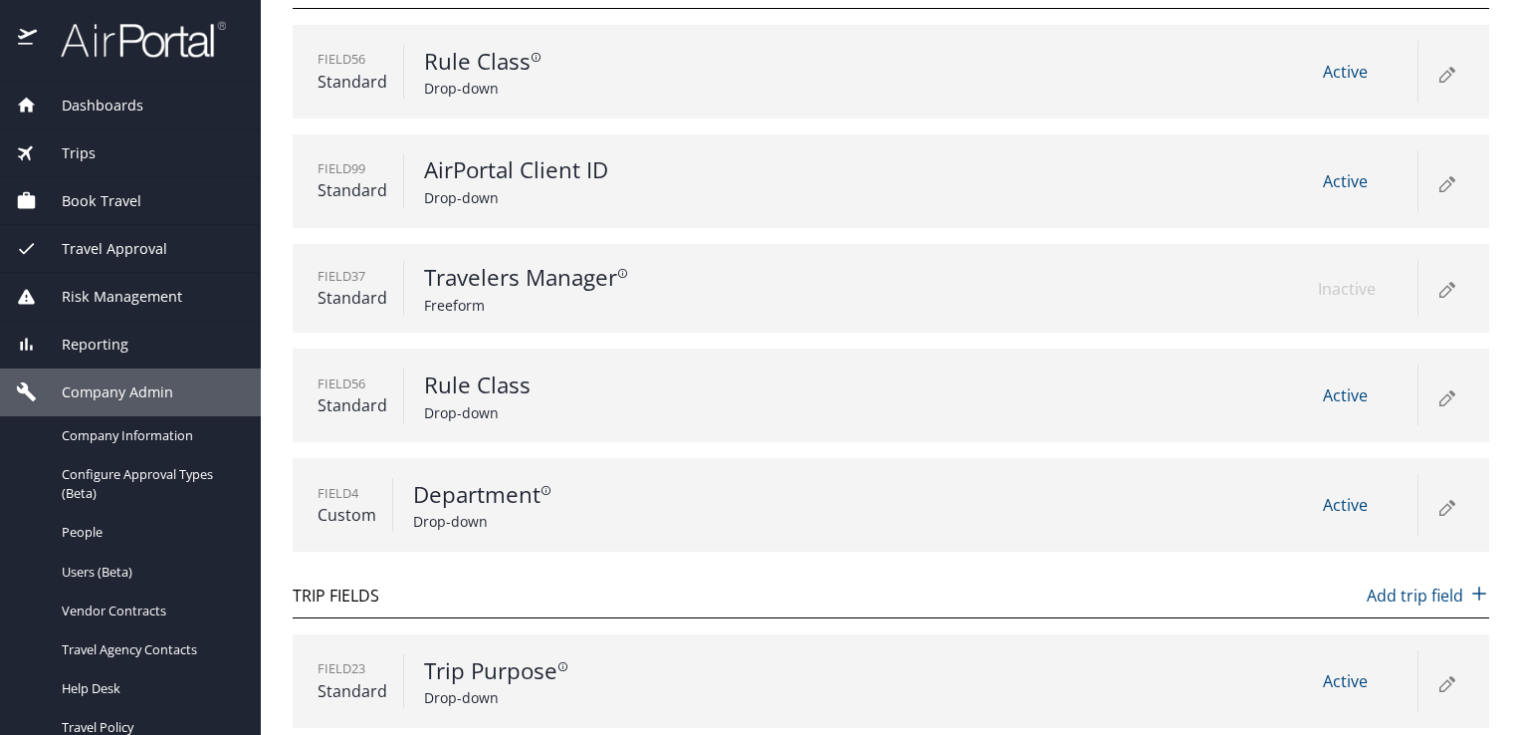
scroll to position [172, 0]
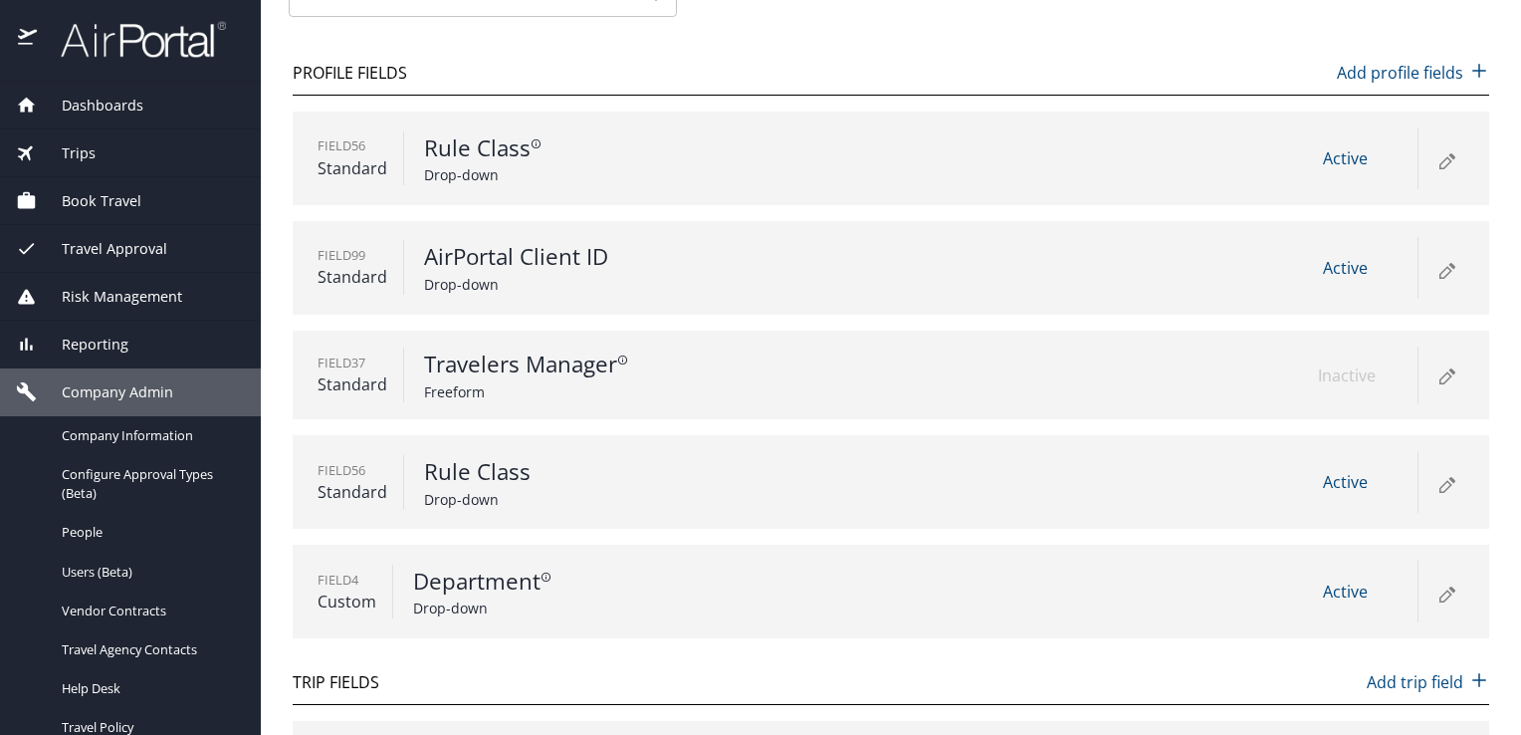
click at [1326, 162] on span "Active" at bounding box center [1345, 158] width 45 height 22
click at [503, 495] on p "Drop-down" at bounding box center [615, 499] width 382 height 21
drag, startPoint x: 534, startPoint y: 135, endPoint x: 530, endPoint y: 149, distance: 14.5
click at [535, 135] on p "Rule Class" at bounding box center [615, 148] width 382 height 34
click at [530, 149] on p "Rule Class" at bounding box center [615, 148] width 382 height 34
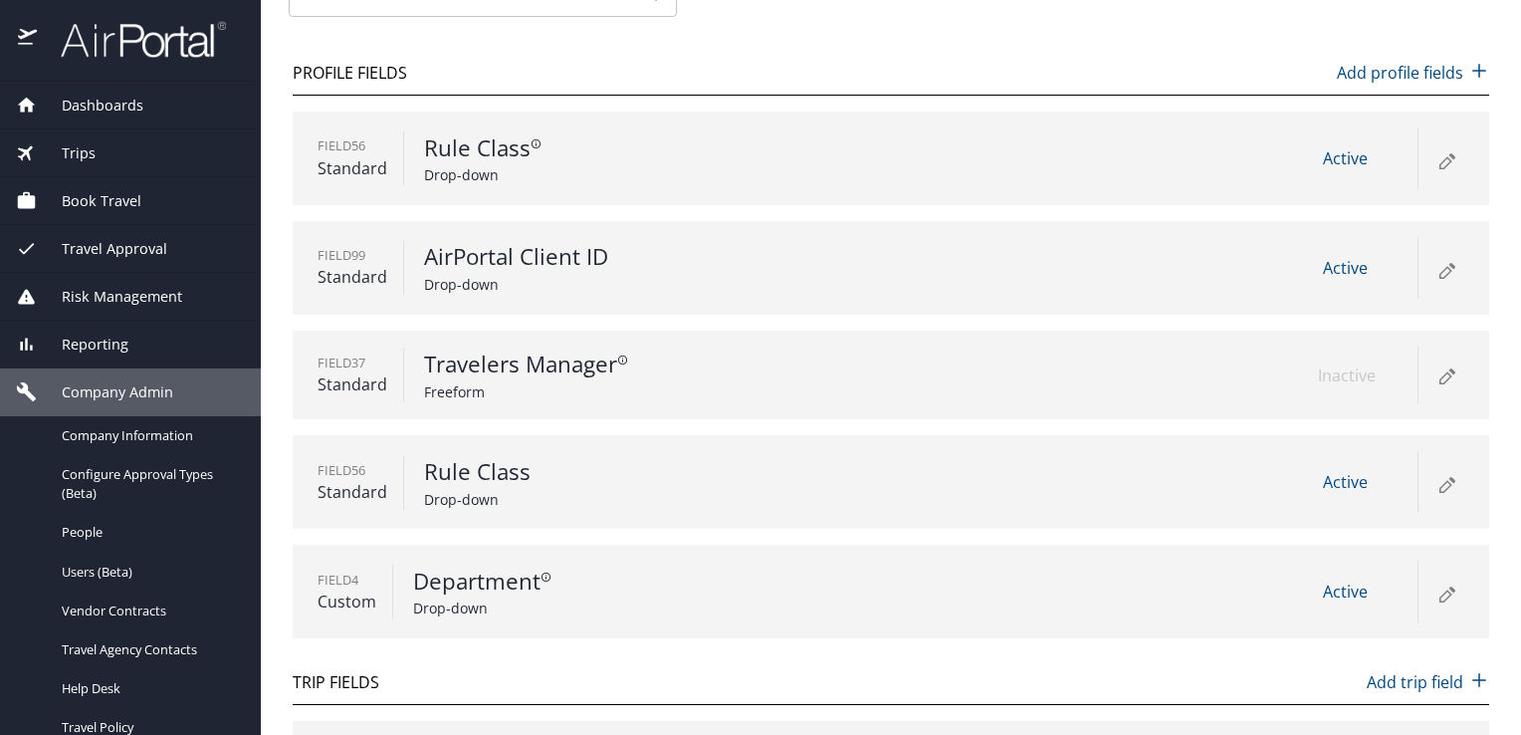
click at [1440, 160] on icon at bounding box center [1445, 162] width 11 height 11
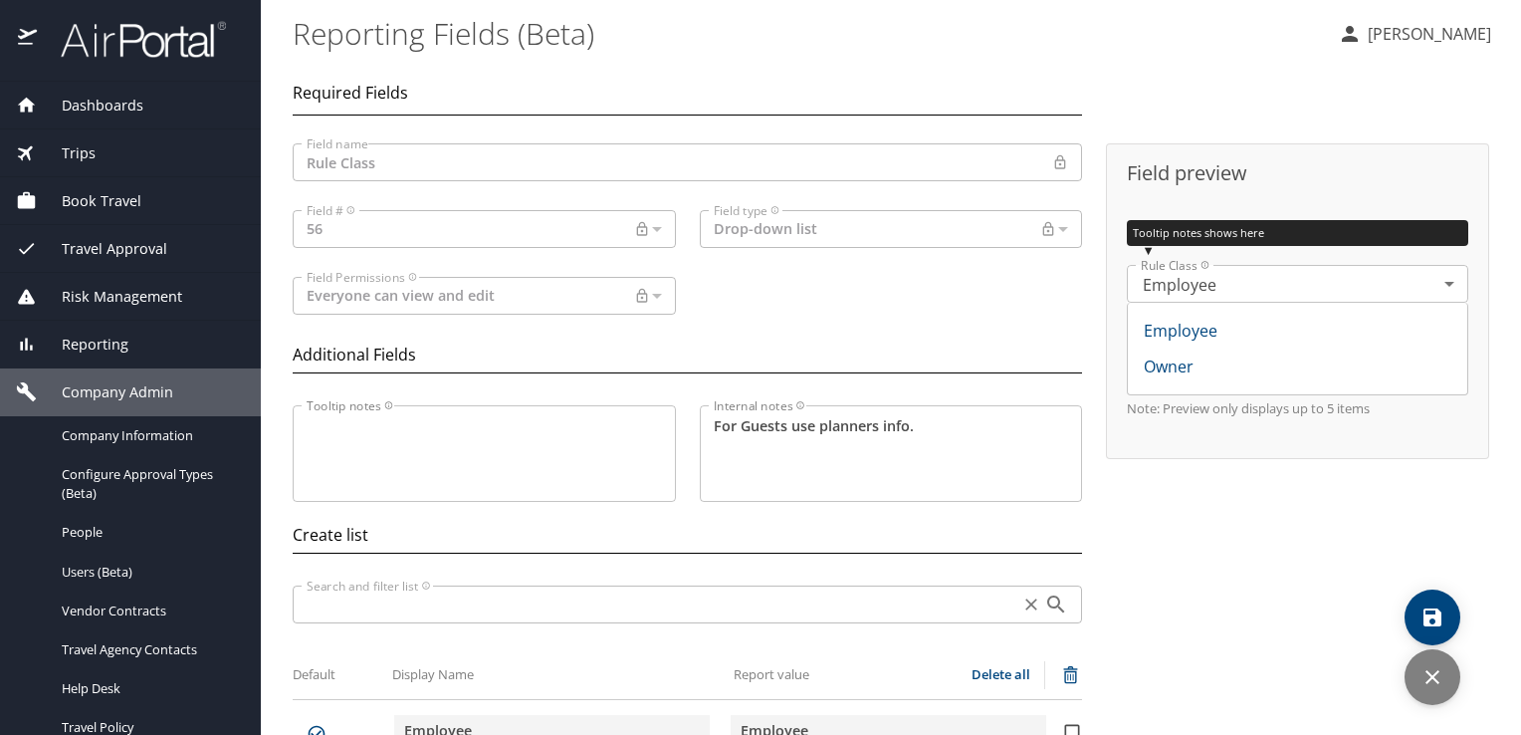
click at [1066, 229] on div "Drop-down list Dropdown list Field type" at bounding box center [891, 229] width 383 height 38
click at [1058, 225] on div "Drop-down list Dropdown list Field type" at bounding box center [891, 229] width 383 height 38
